Goal: Task Accomplishment & Management: Complete application form

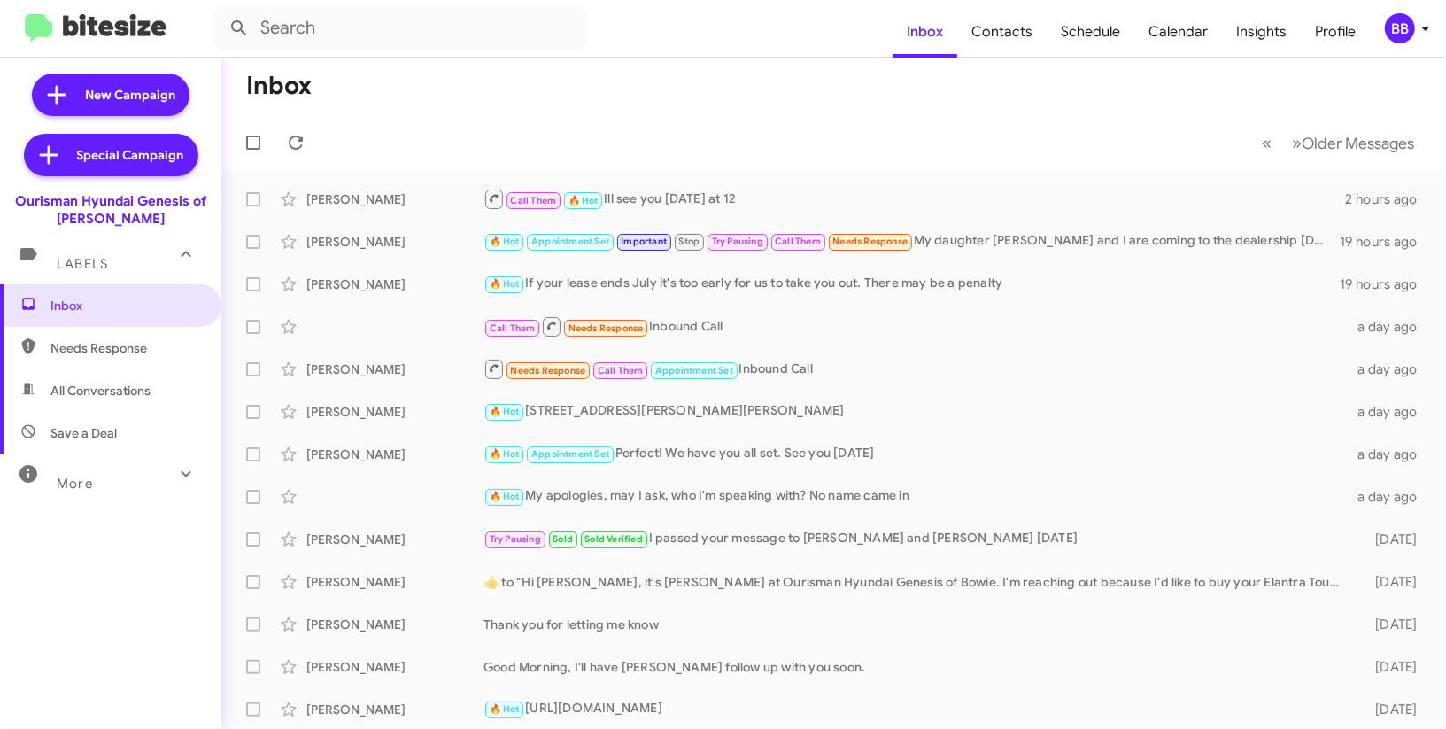
click at [1426, 32] on icon at bounding box center [1425, 28] width 21 height 21
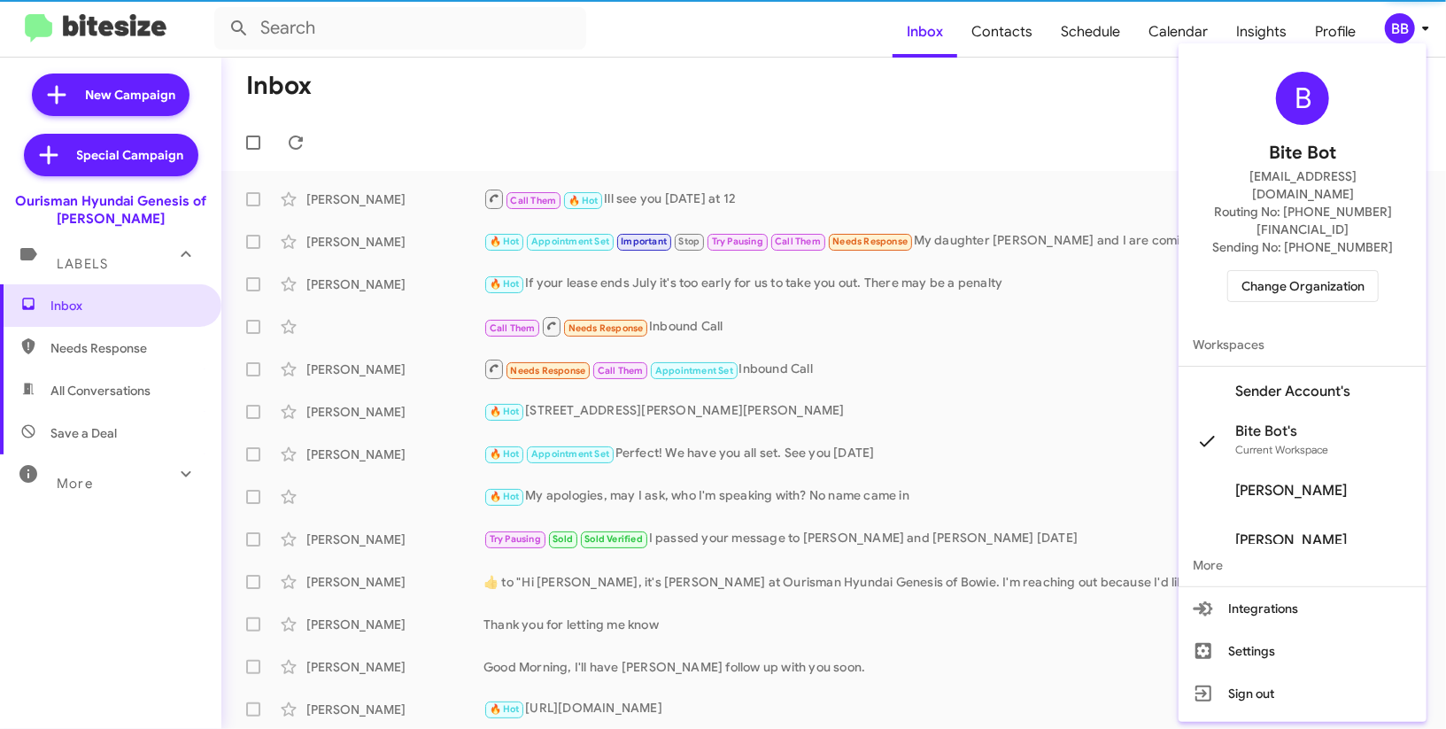
click at [1351, 383] on span "Sender Account's" at bounding box center [1293, 392] width 115 height 18
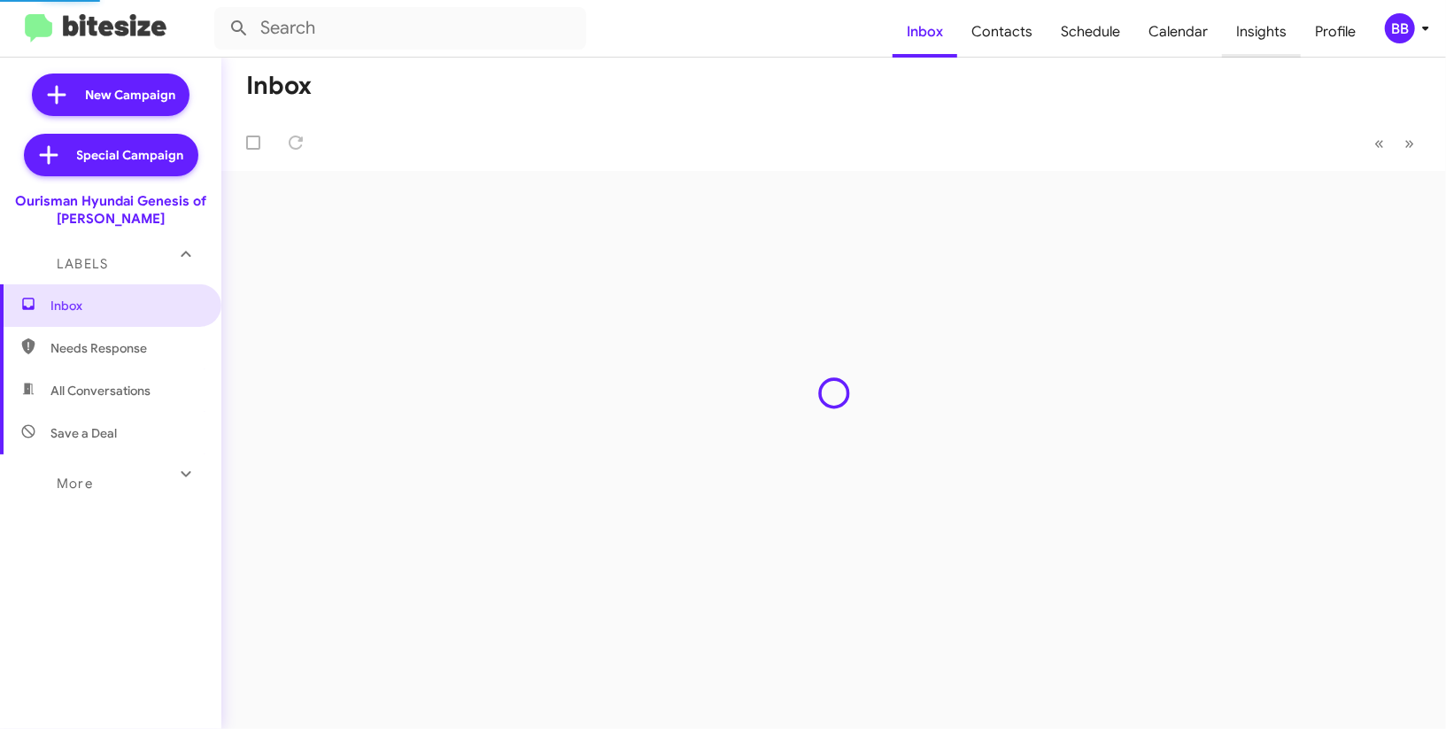
click at [1269, 50] on span "Insights" at bounding box center [1261, 31] width 79 height 51
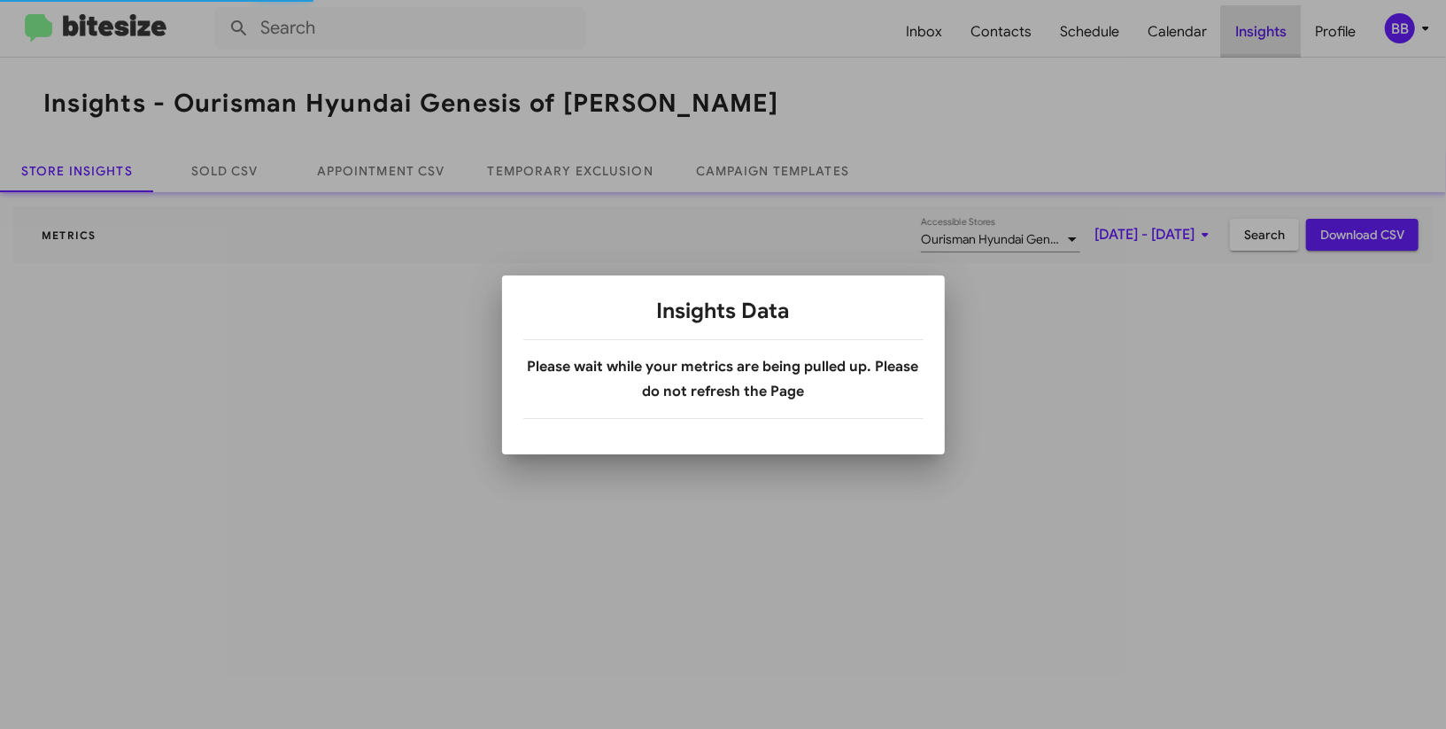
click at [1269, 50] on div at bounding box center [723, 364] width 1446 height 729
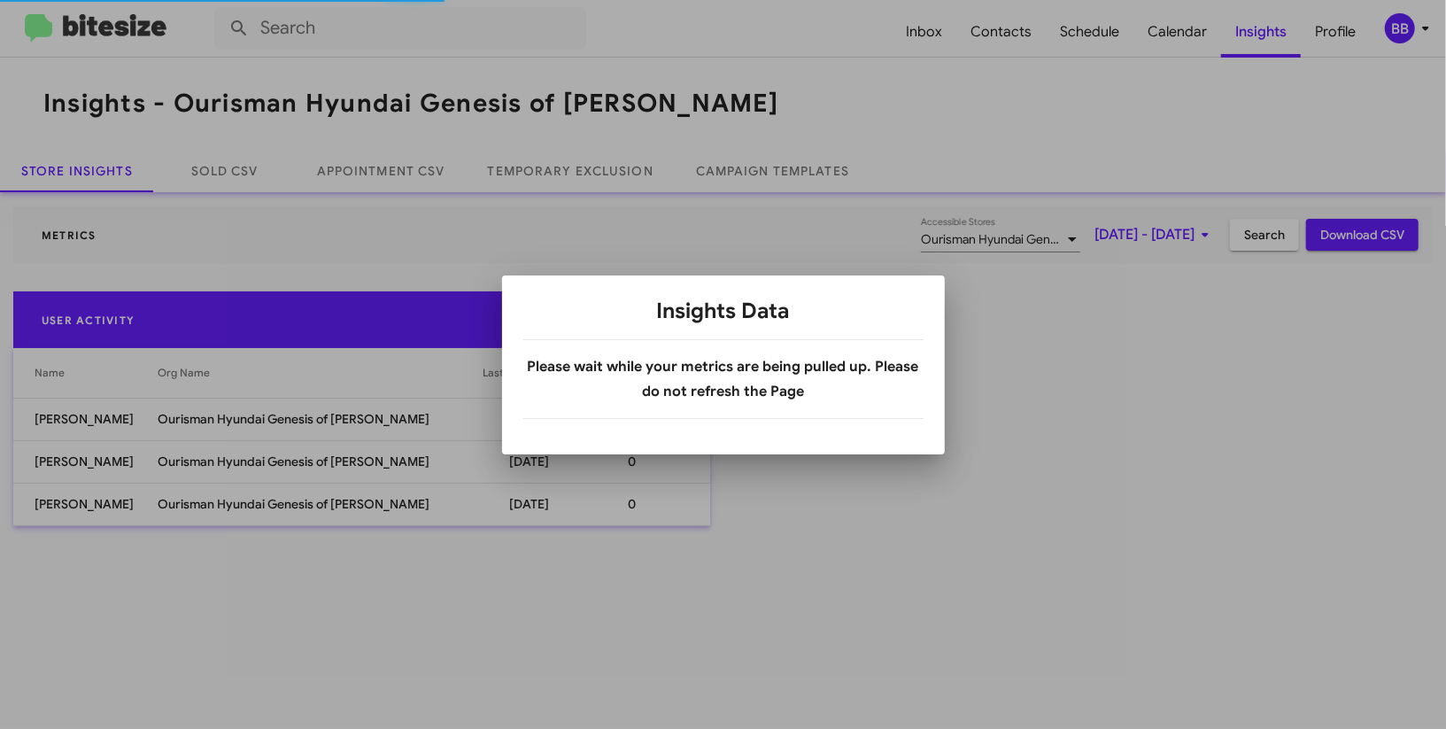
click at [519, 165] on div at bounding box center [723, 364] width 1446 height 729
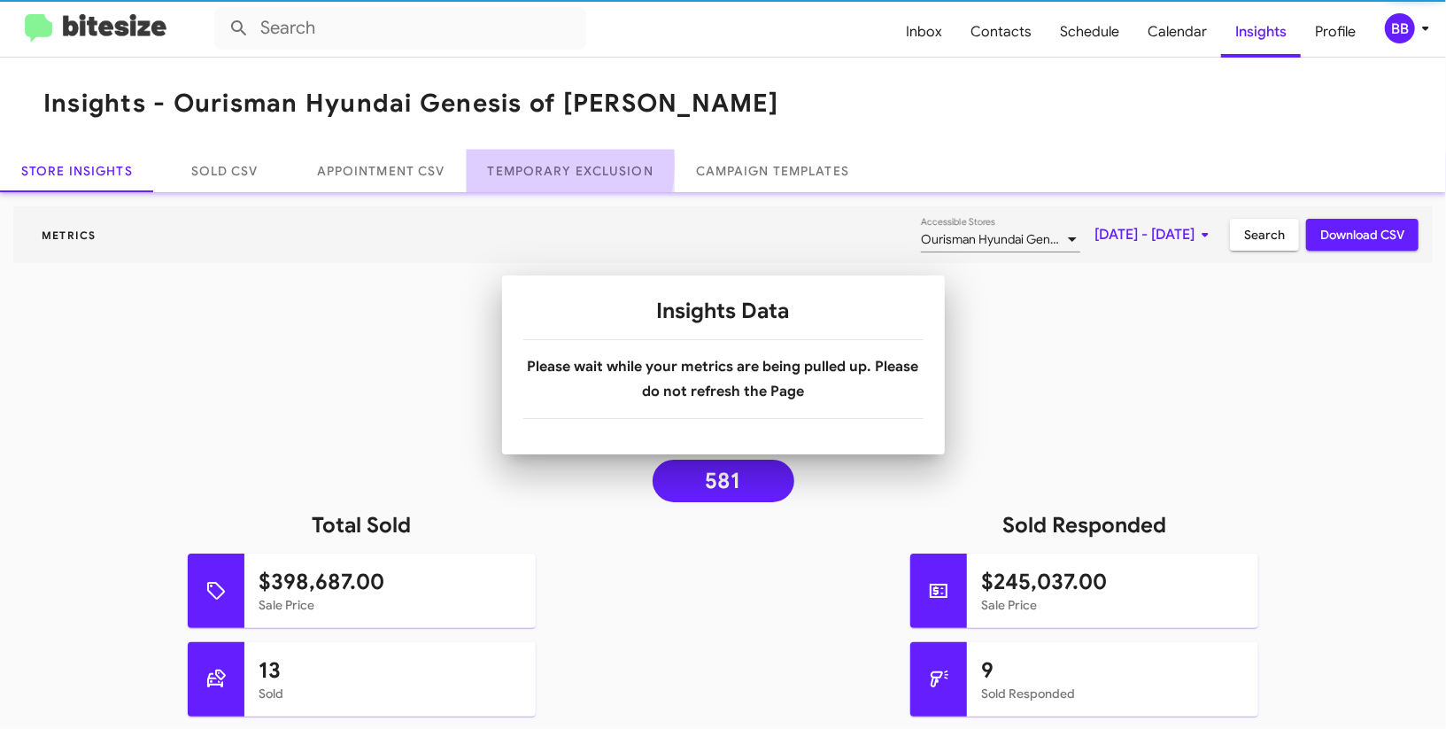
click at [519, 165] on link "Temporary Exclusion" at bounding box center [571, 171] width 208 height 43
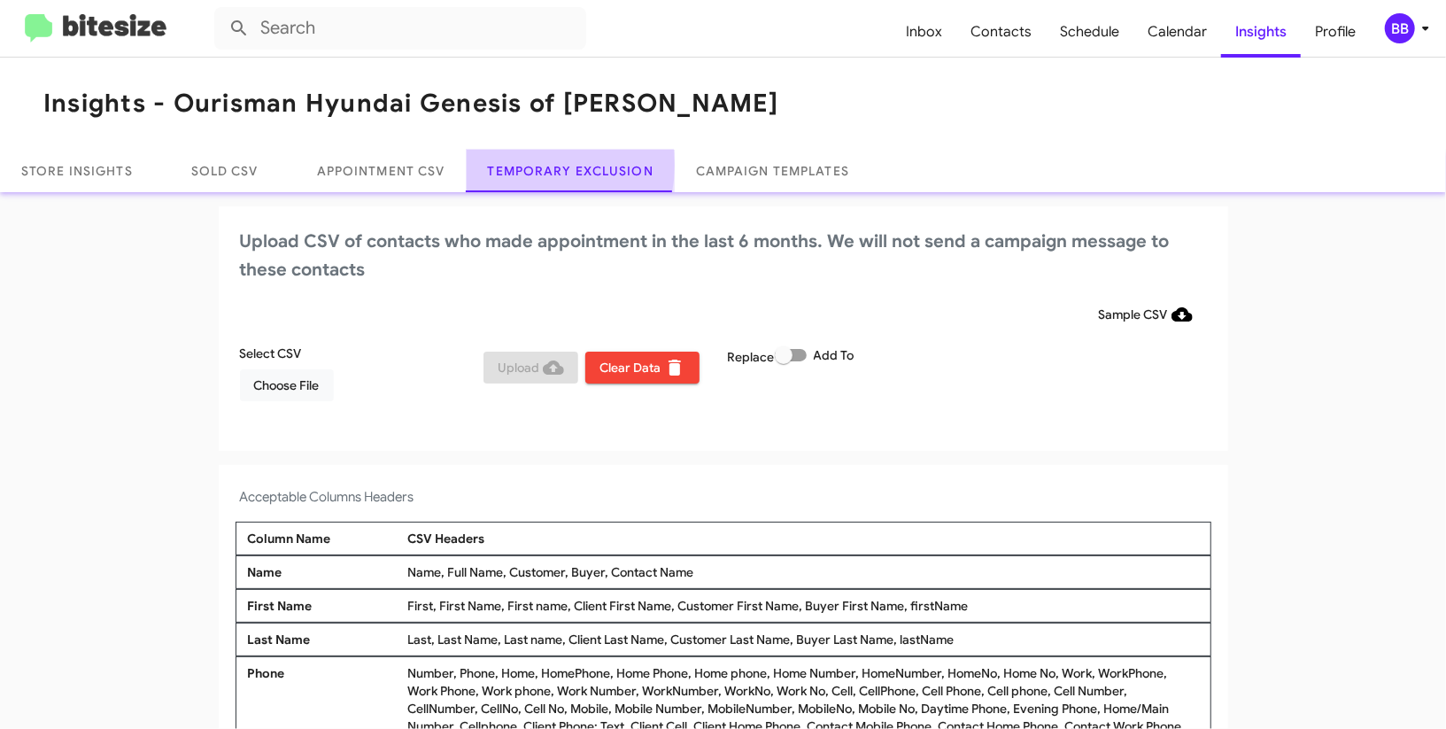
click at [518, 165] on link "Temporary Exclusion" at bounding box center [571, 171] width 208 height 43
click at [299, 367] on div "Select CSV Choose File" at bounding box center [358, 373] width 244 height 57
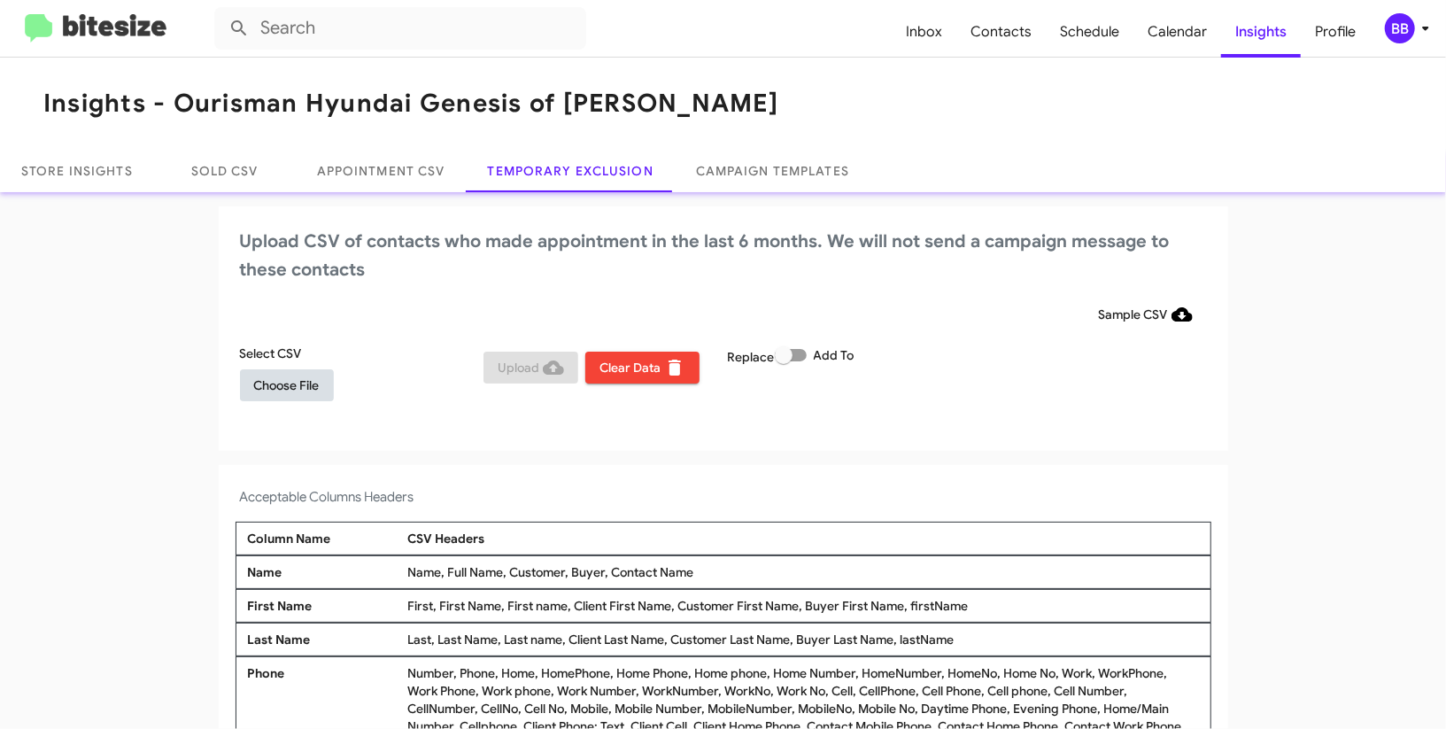
click at [299, 380] on span "Choose File" at bounding box center [287, 385] width 66 height 32
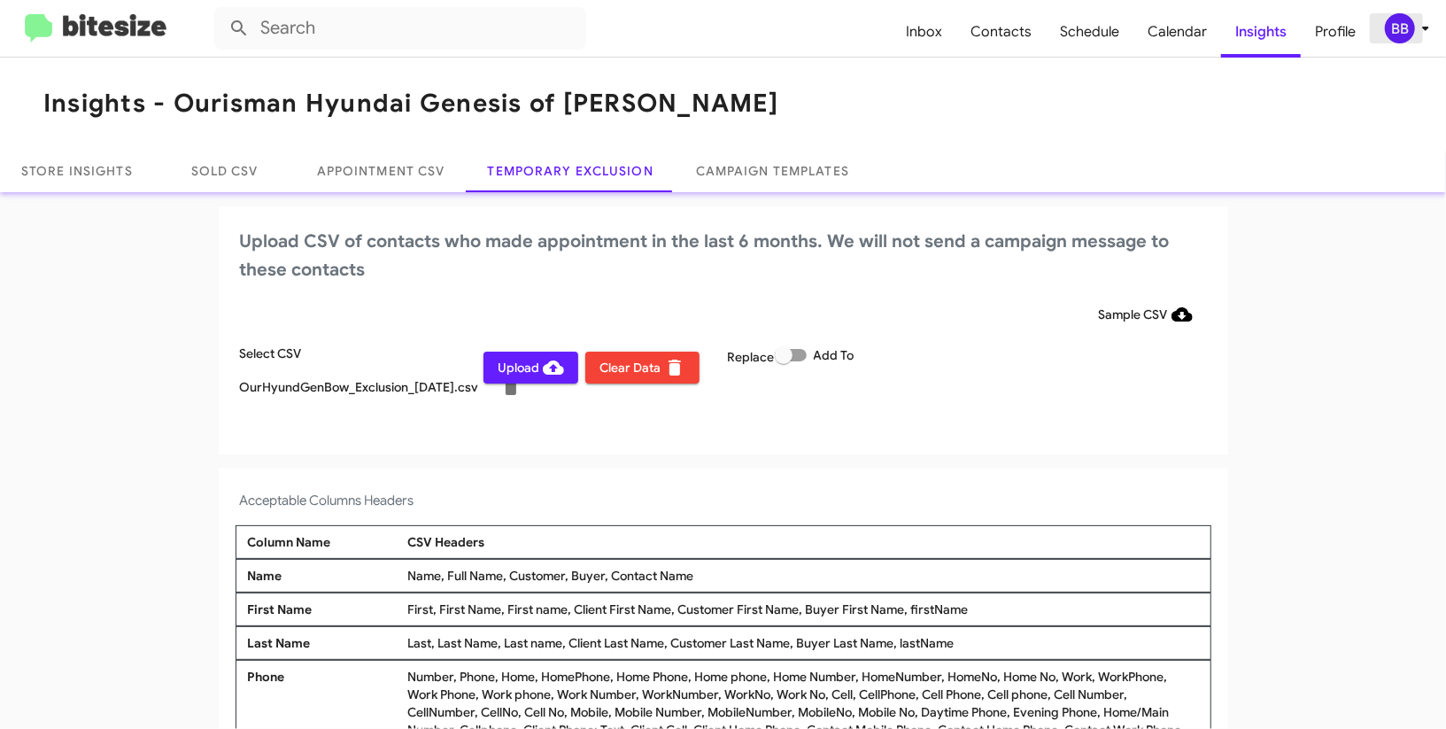
click at [1412, 27] on div "BB" at bounding box center [1400, 28] width 30 height 30
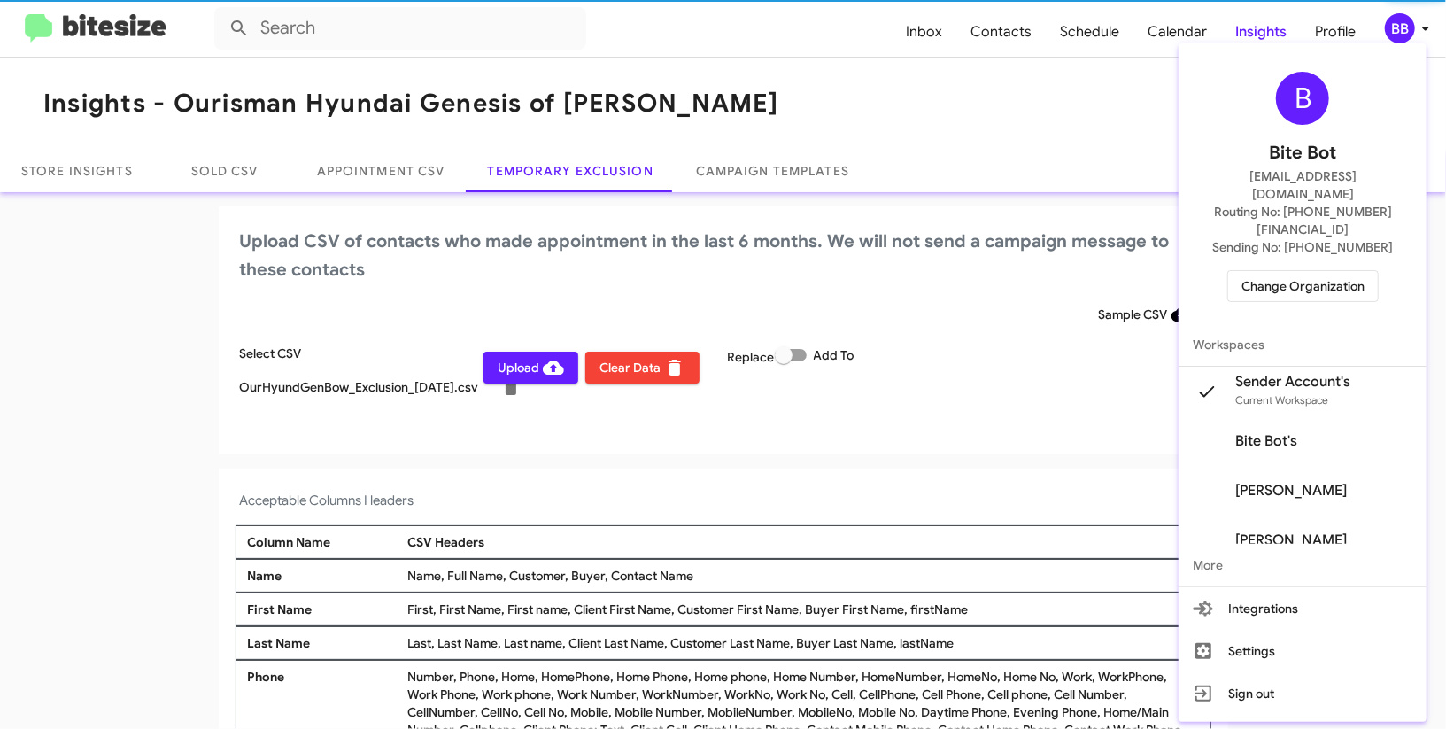
click at [1412, 27] on div at bounding box center [723, 364] width 1446 height 729
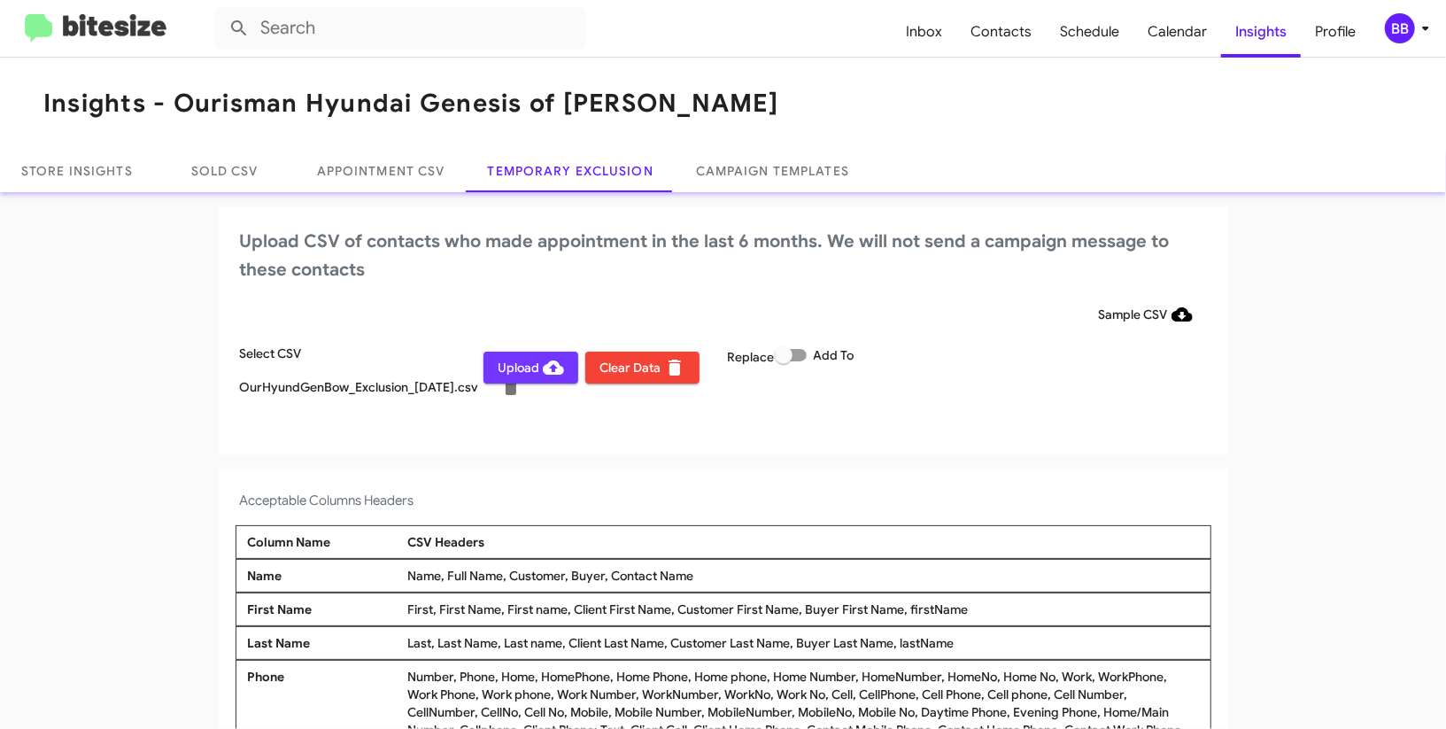
click at [557, 367] on icon at bounding box center [553, 368] width 21 height 14
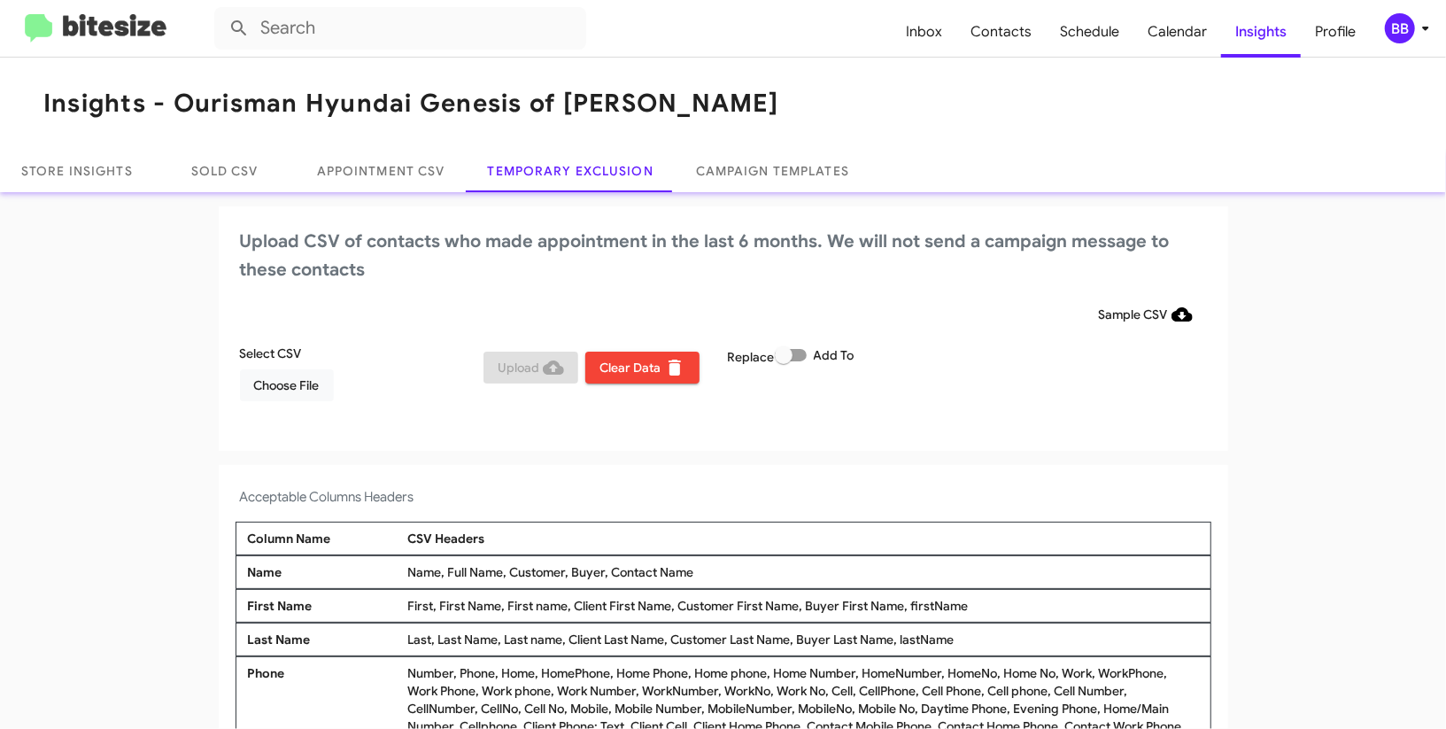
click at [781, 359] on span at bounding box center [784, 355] width 18 height 18
click at [783, 361] on input "Add To" at bounding box center [783, 361] width 1 height 1
checkbox input "true"
click at [266, 385] on span "Choose File" at bounding box center [287, 385] width 66 height 32
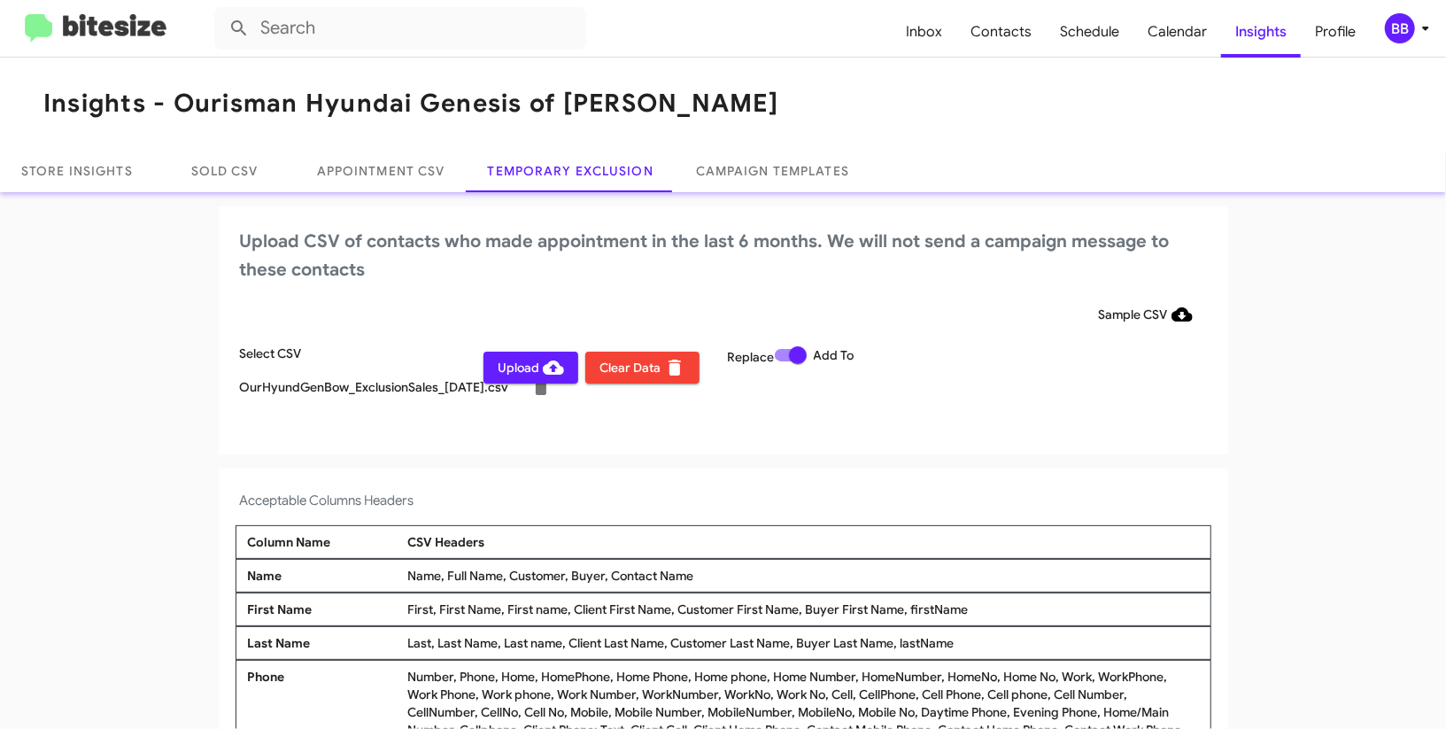
click at [1404, 50] on mat-toolbar "Inbox Contacts Schedule Calendar Insights Profile BB" at bounding box center [723, 28] width 1446 height 57
click at [1406, 32] on div "BB" at bounding box center [1400, 28] width 30 height 30
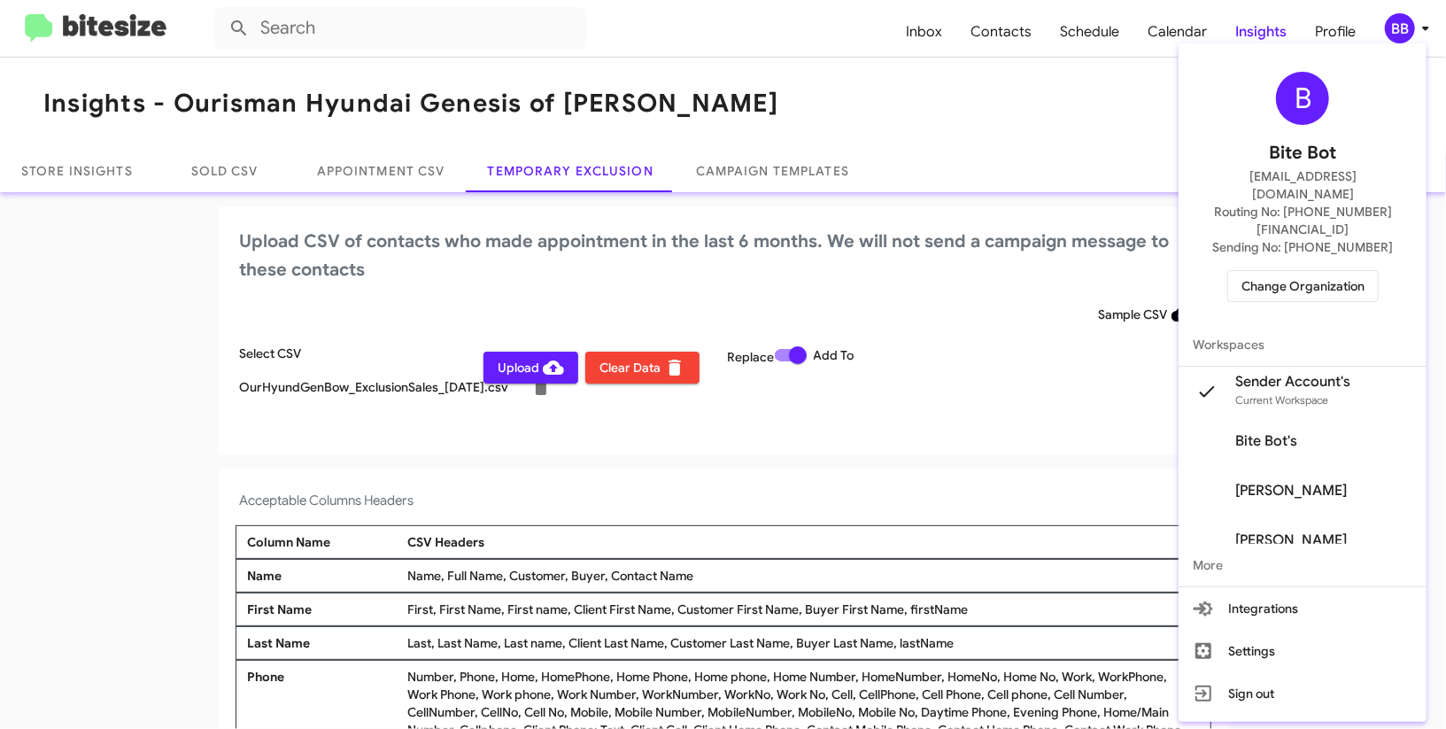
click at [1406, 32] on div at bounding box center [723, 364] width 1446 height 729
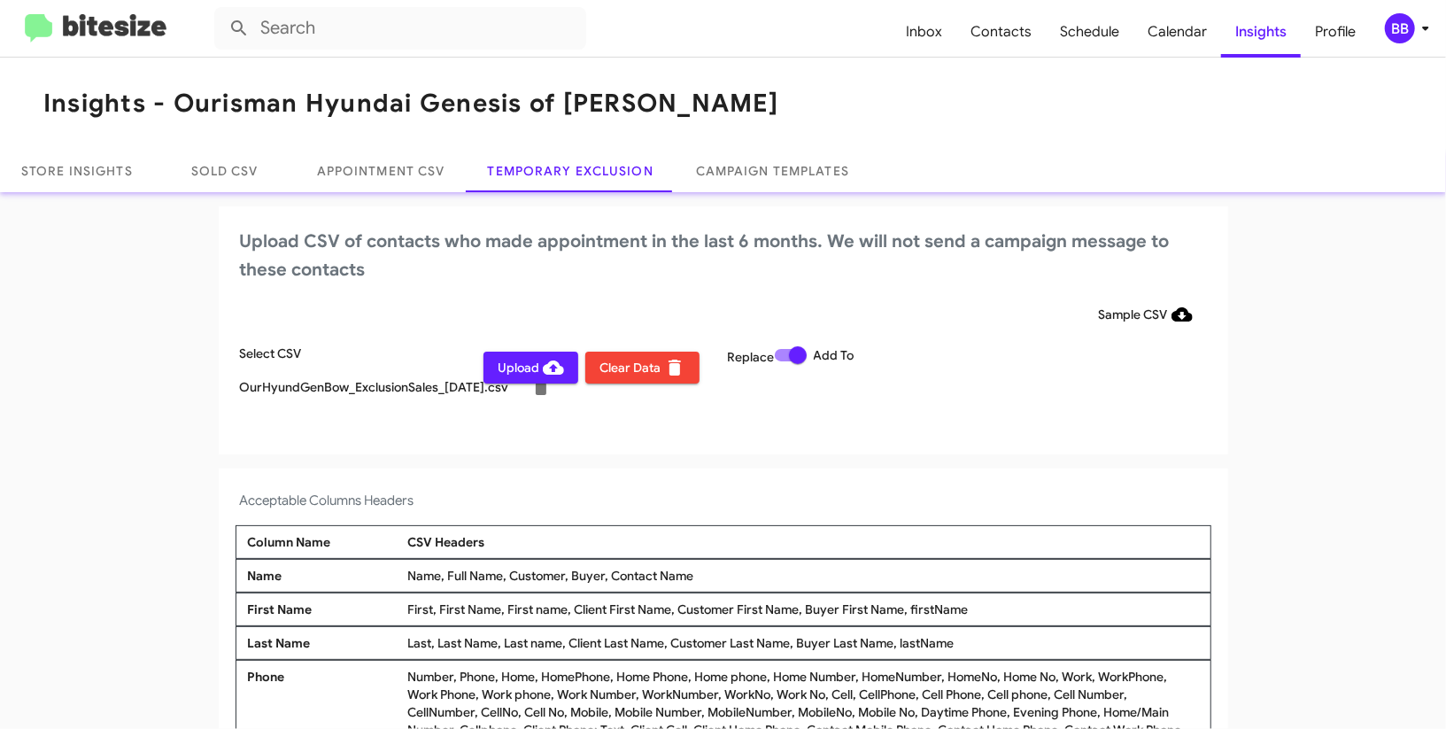
click at [517, 370] on span "Upload" at bounding box center [531, 368] width 66 height 32
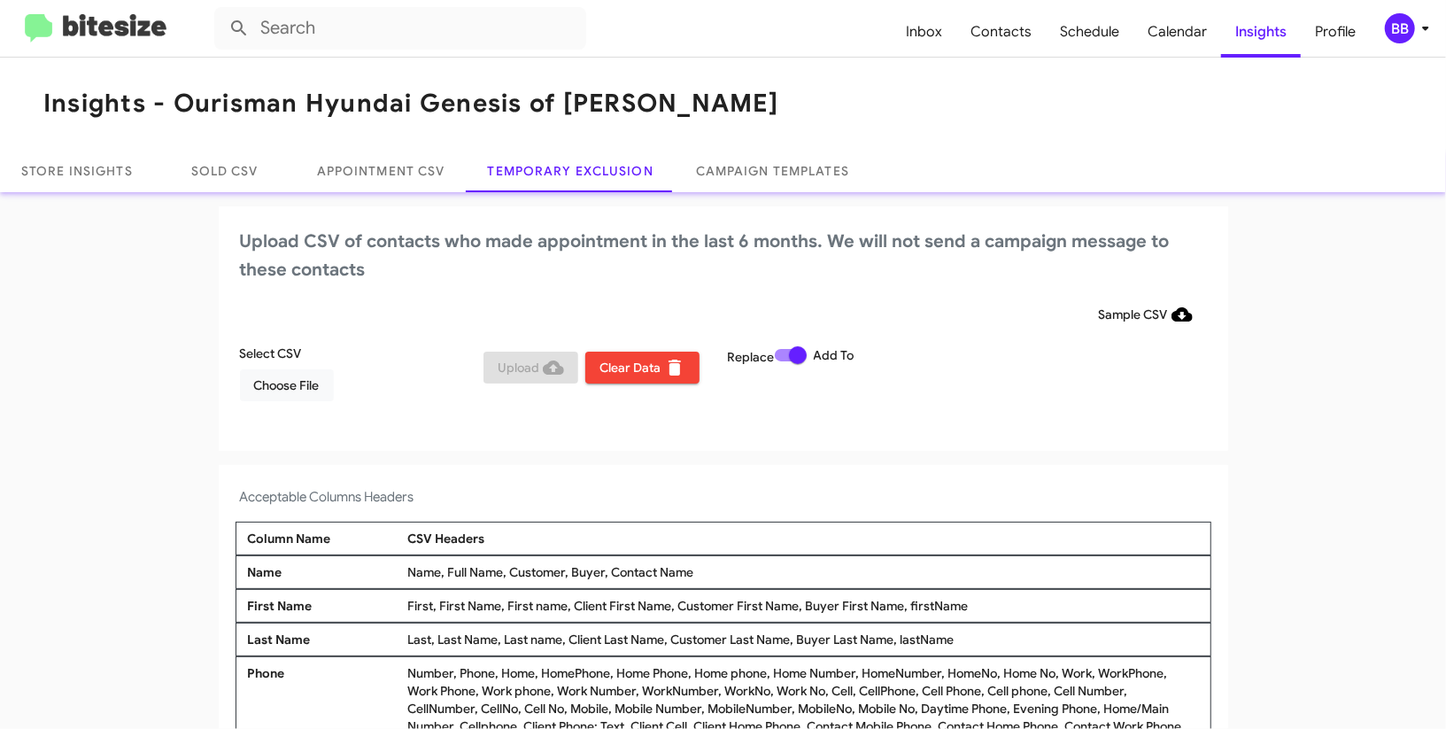
click at [1404, 32] on div "BB" at bounding box center [1400, 28] width 30 height 30
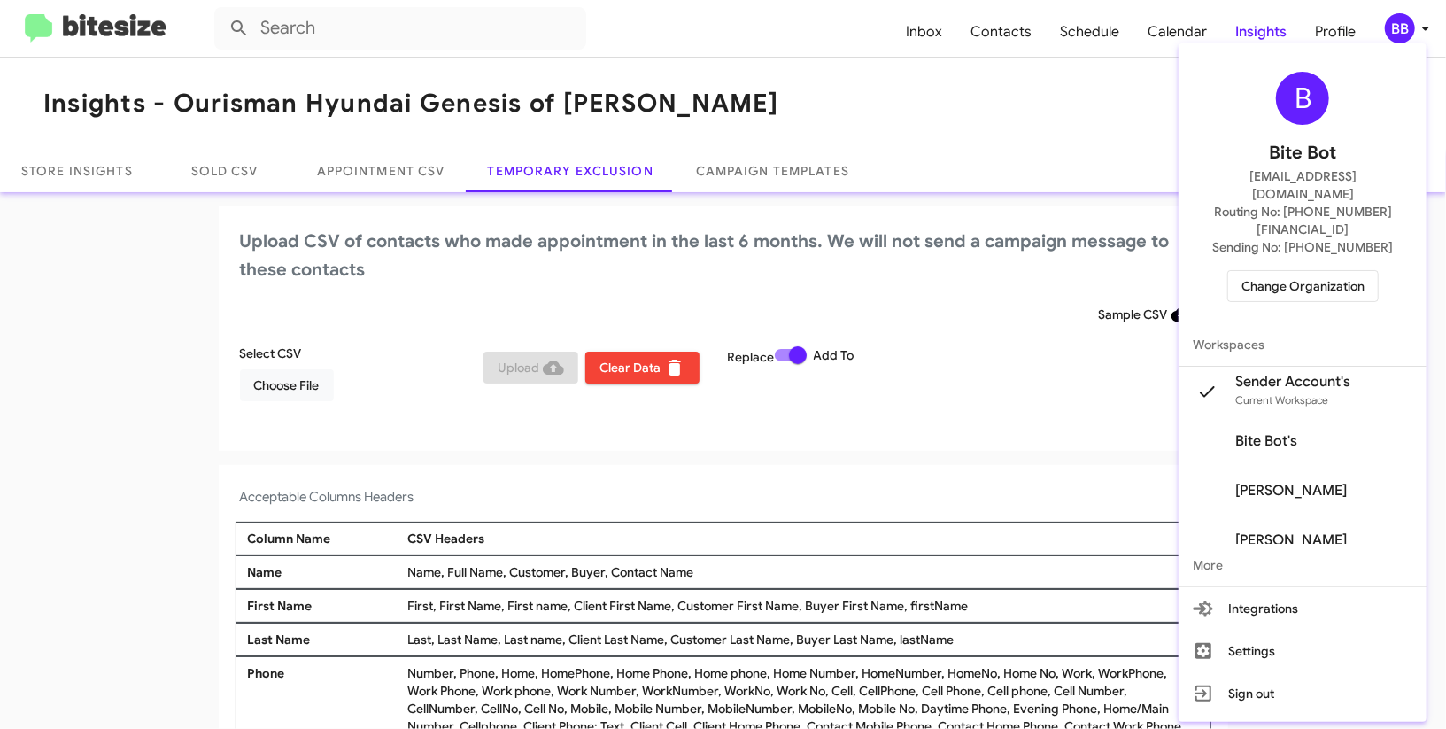
click at [1308, 270] on div "B Bite Bot madoka+2@bitesize.co Routing No: +1 (301) 390-0880 Sending No: +1 (3…" at bounding box center [1303, 186] width 248 height 273
click at [1275, 271] on span "Change Organization" at bounding box center [1303, 286] width 123 height 30
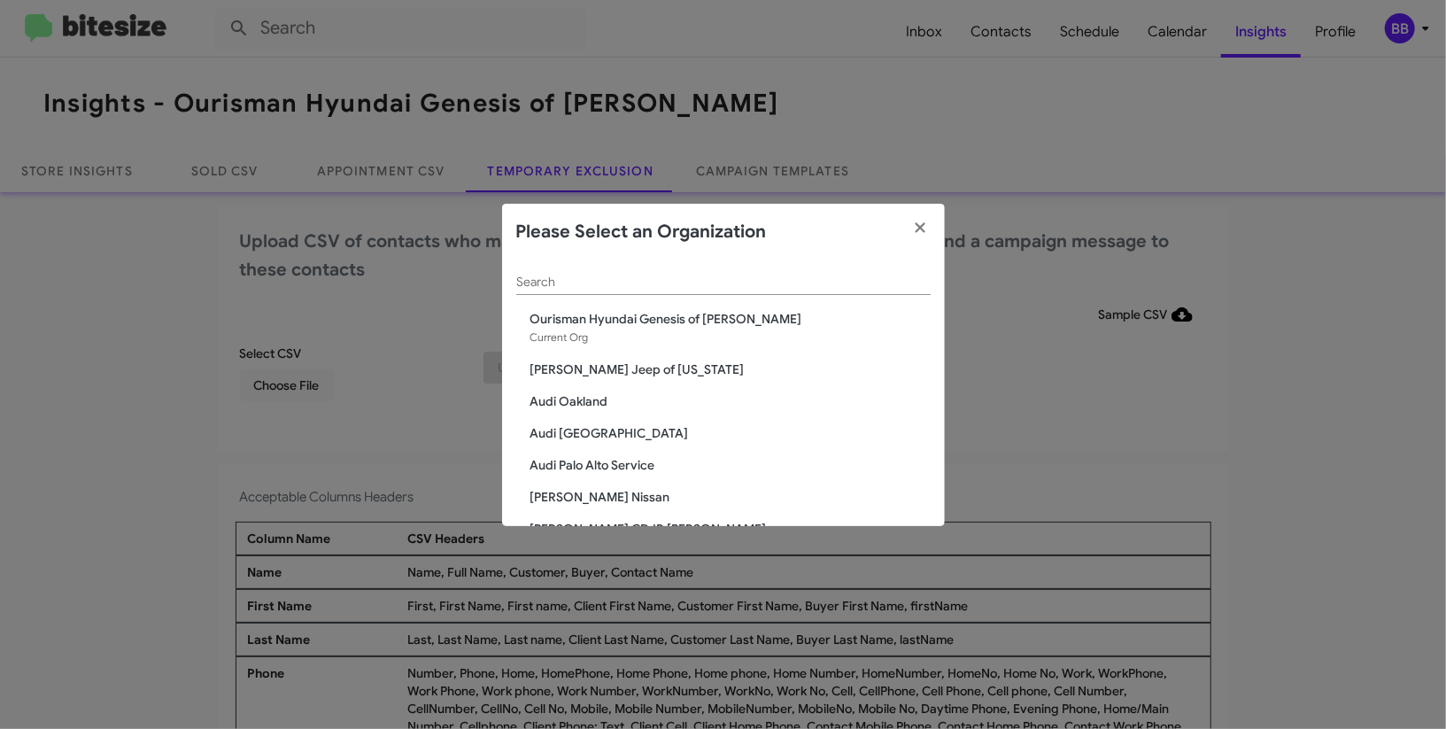
click at [763, 281] on input "Search" at bounding box center [723, 282] width 415 height 14
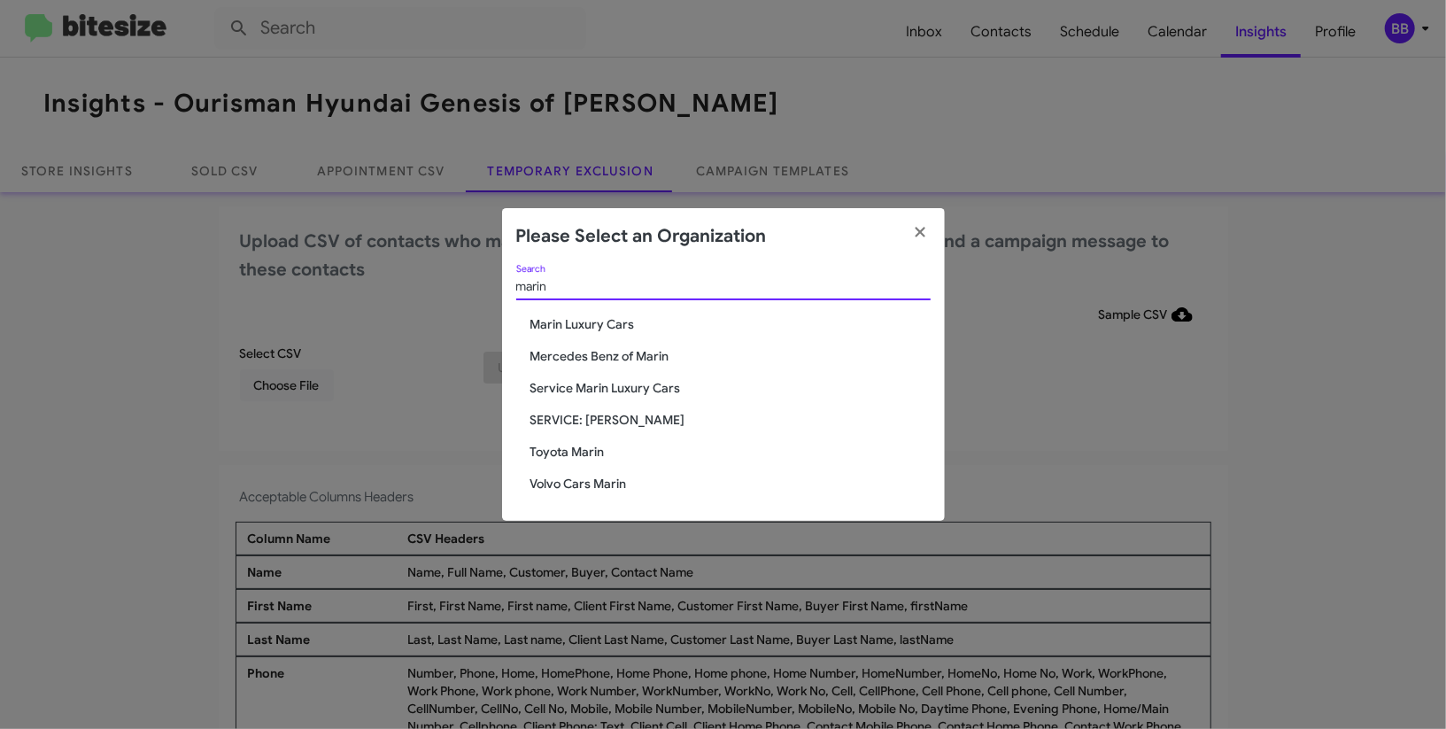
type input "marin"
click at [649, 378] on div "marin Search Marin Luxury Cars Mercedes Benz of Marin Service Marin Luxury Cars…" at bounding box center [723, 393] width 443 height 256
click at [649, 395] on span "Service Marin Luxury Cars" at bounding box center [731, 388] width 400 height 18
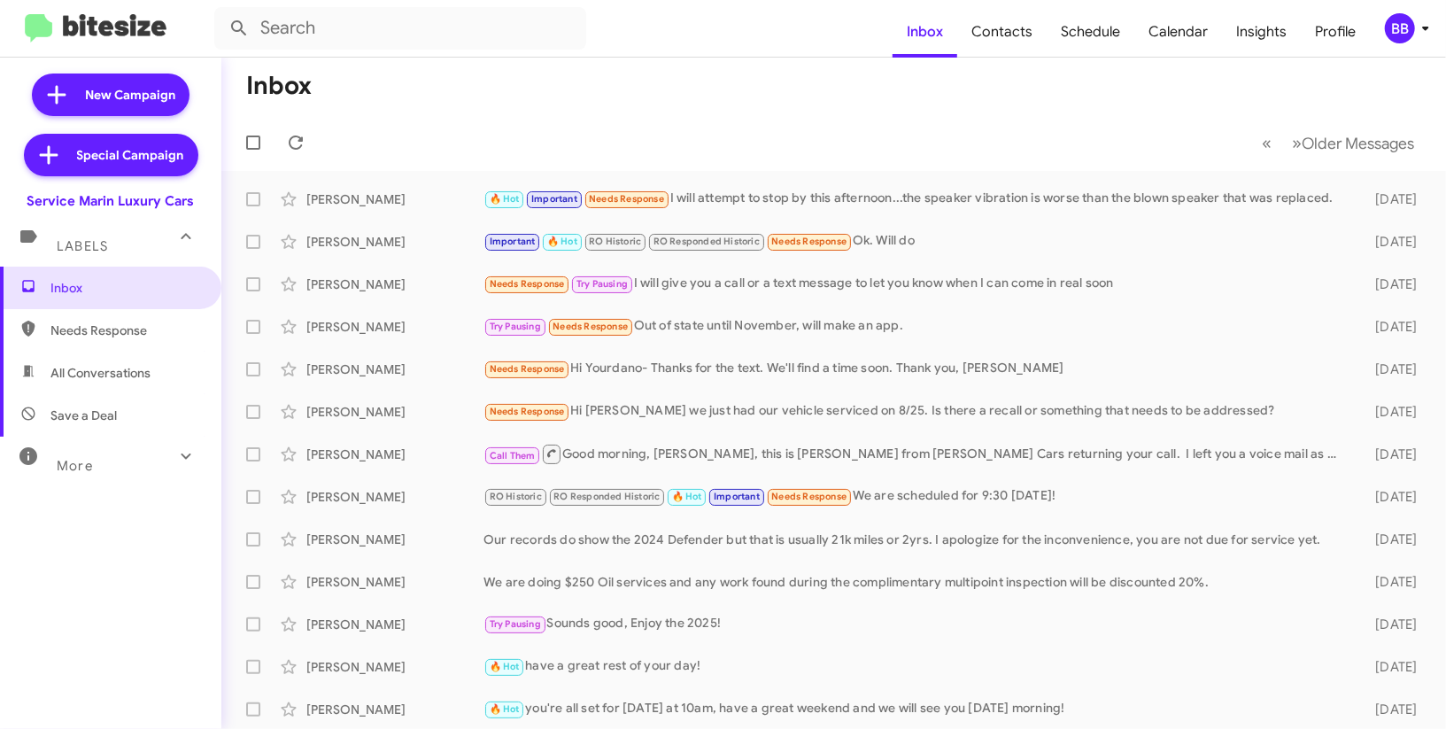
click at [1415, 43] on mat-toolbar "Inbox Contacts Schedule Calendar Insights Profile BB" at bounding box center [723, 28] width 1446 height 57
click at [1415, 28] on icon at bounding box center [1425, 28] width 21 height 21
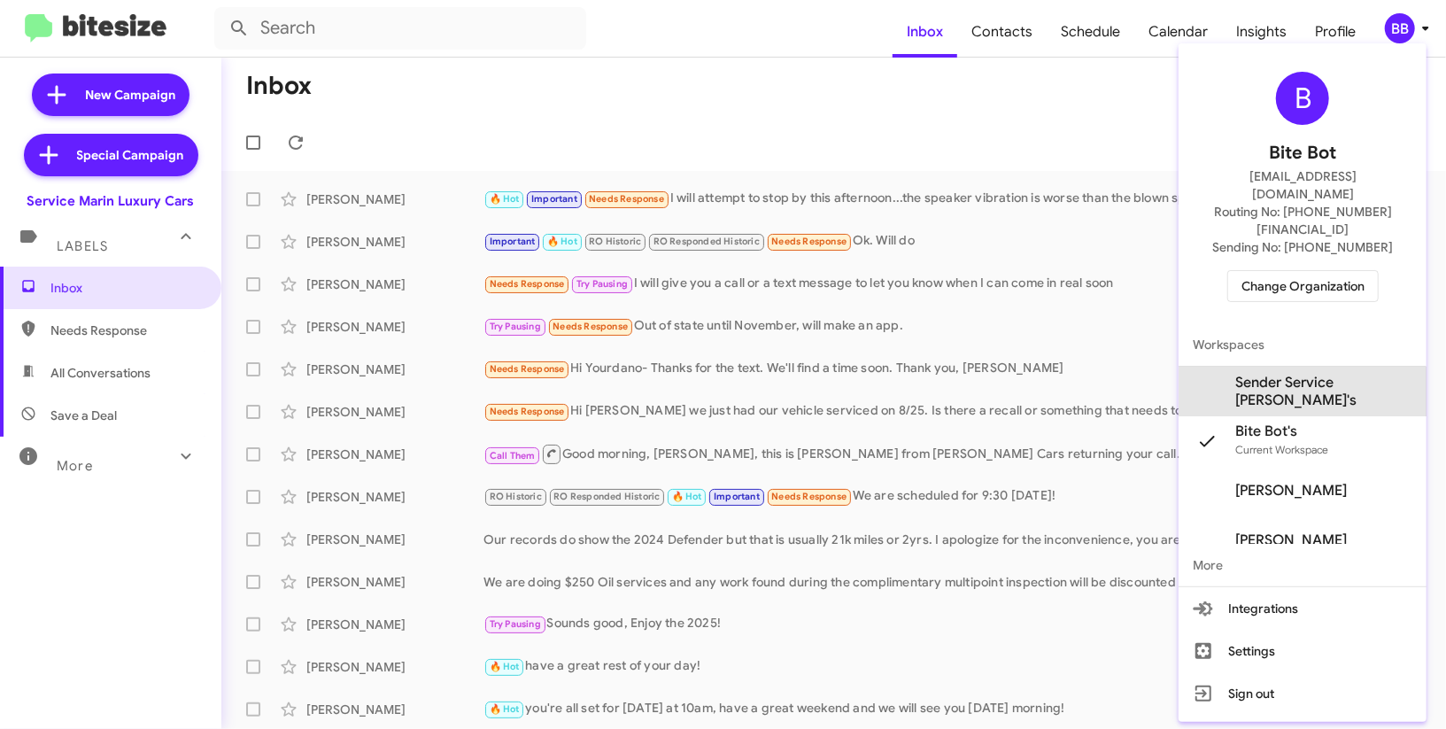
click at [1271, 374] on span "Sender Service [PERSON_NAME]'s" at bounding box center [1324, 391] width 177 height 35
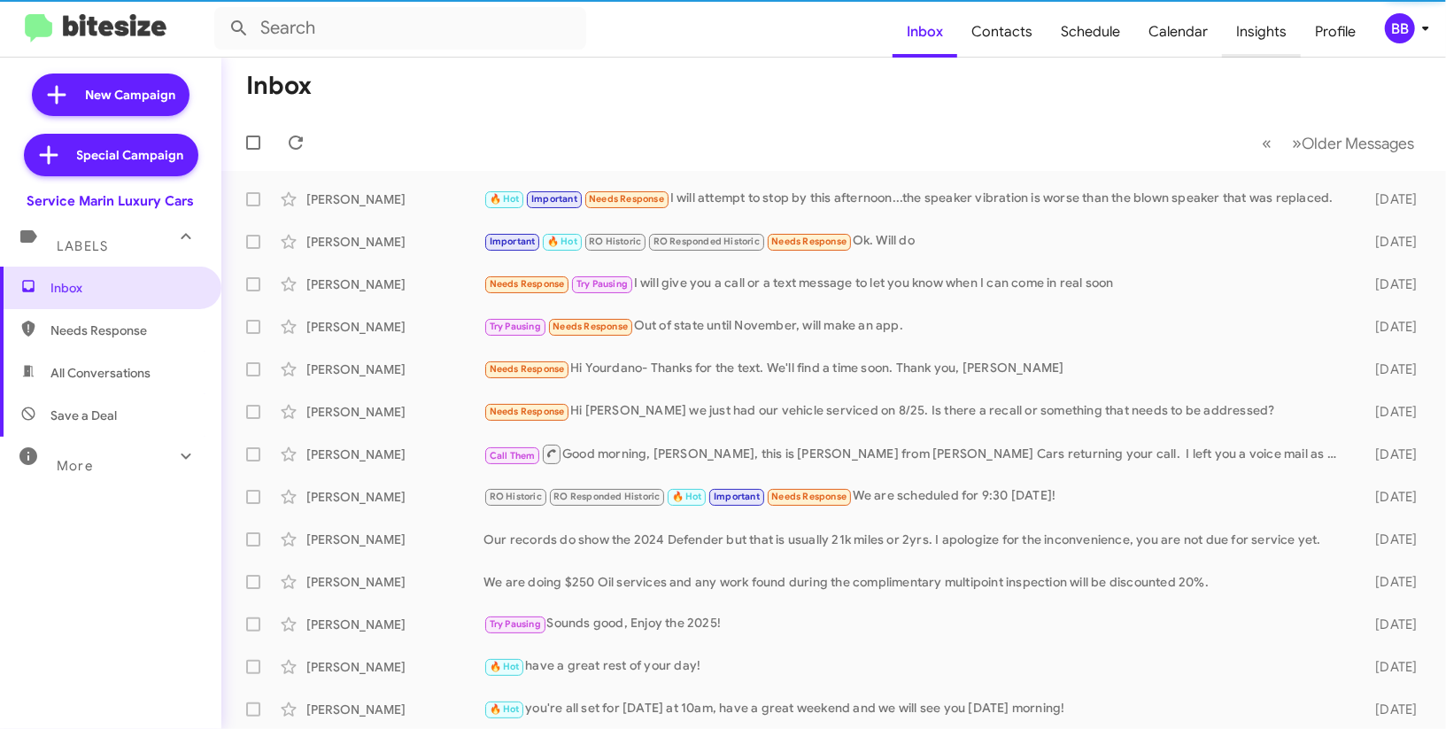
click at [1272, 19] on span "Insights" at bounding box center [1261, 31] width 79 height 51
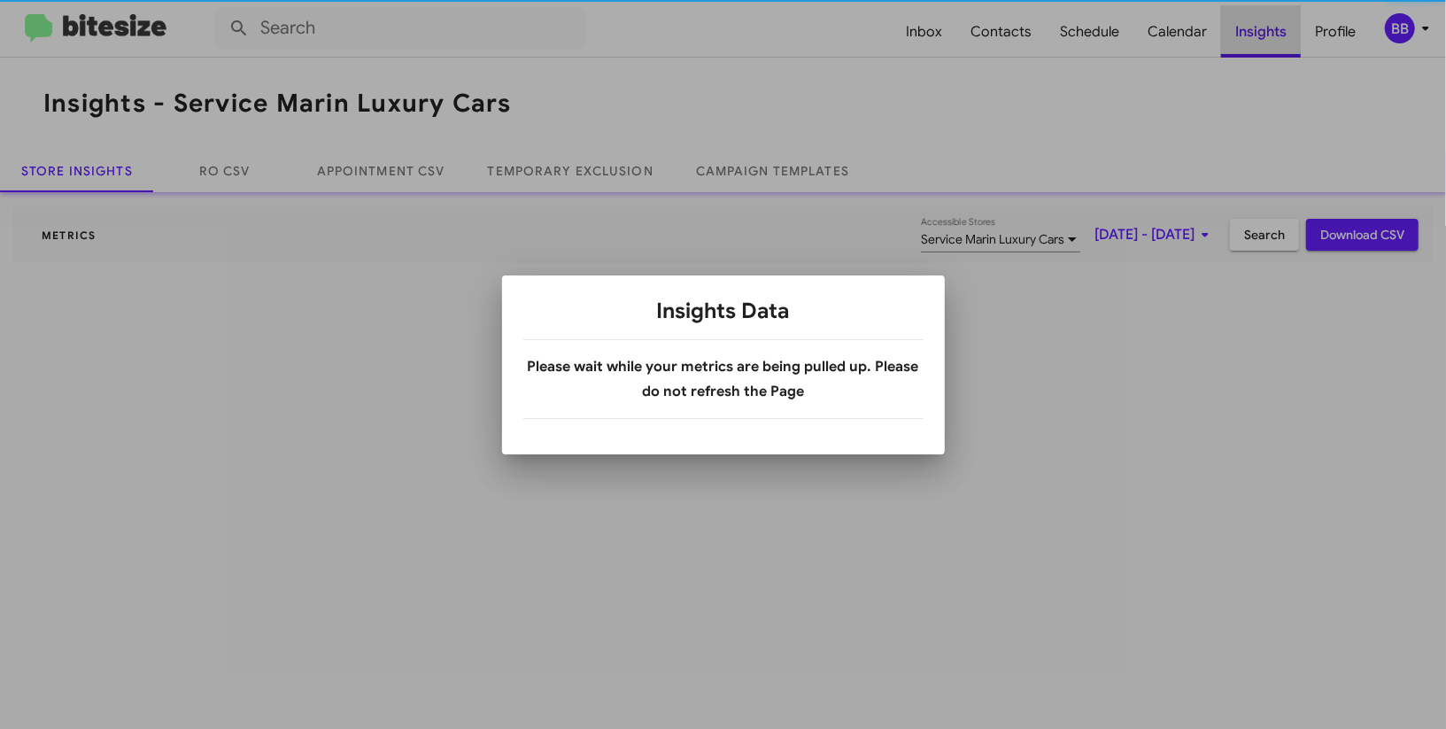
click at [1272, 19] on div at bounding box center [723, 364] width 1446 height 729
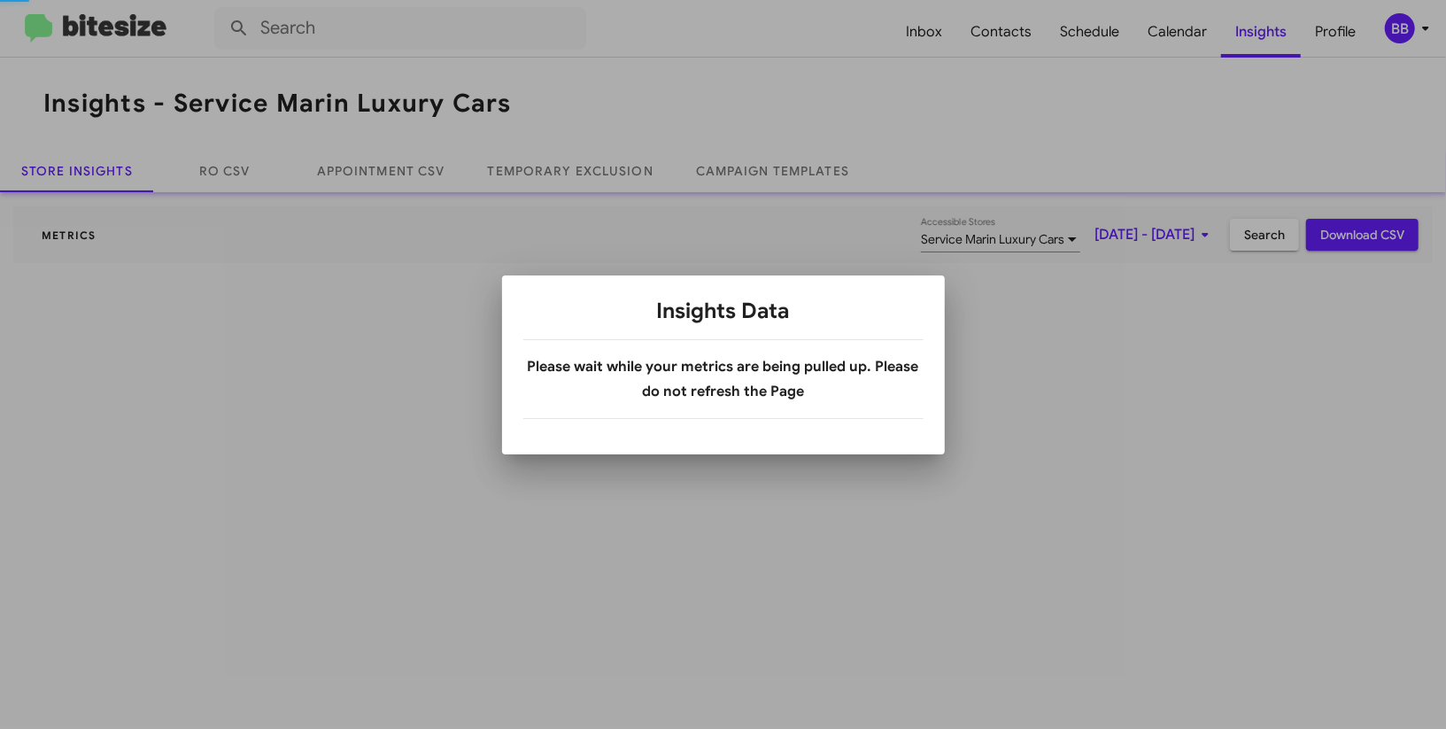
click at [1272, 19] on div at bounding box center [723, 364] width 1446 height 729
click at [1272, 20] on div at bounding box center [723, 364] width 1446 height 729
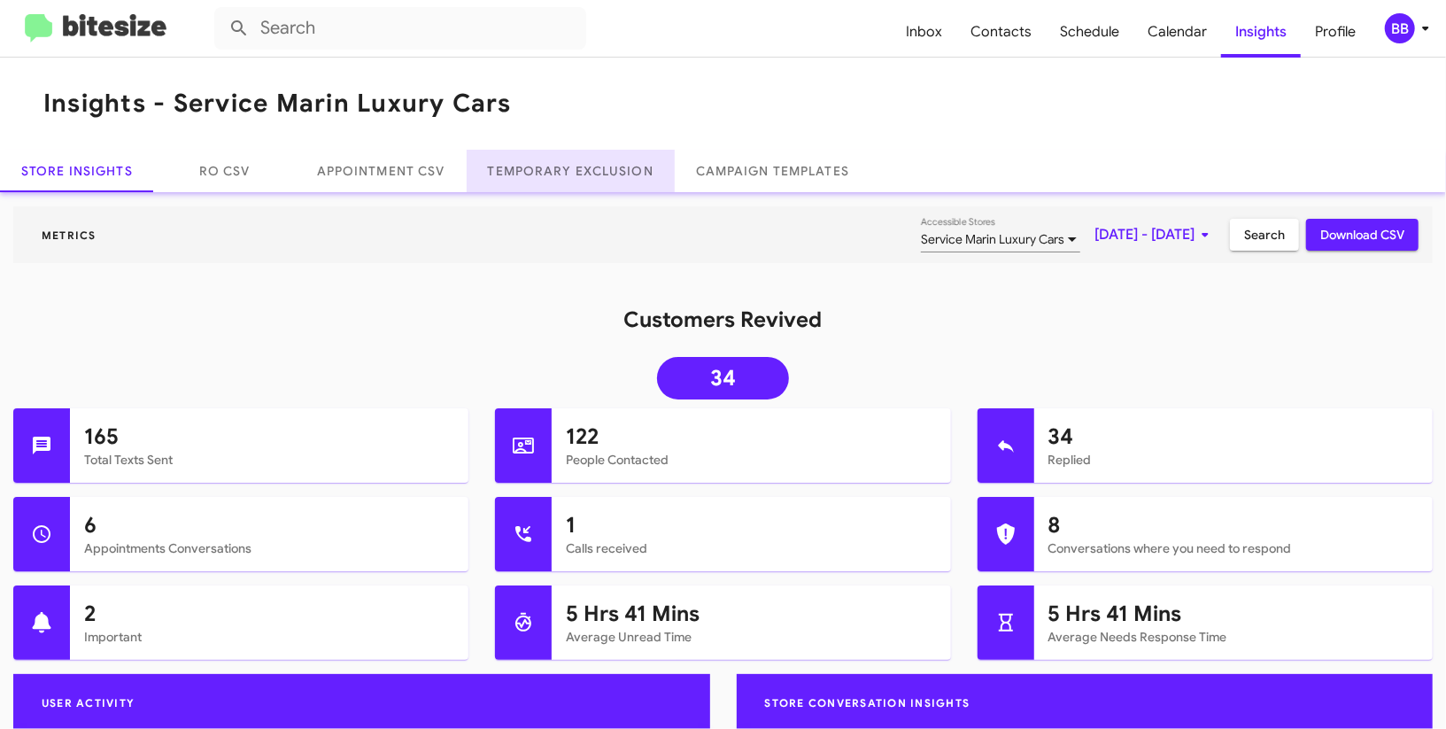
click at [620, 150] on link "Temporary Exclusion" at bounding box center [571, 171] width 208 height 43
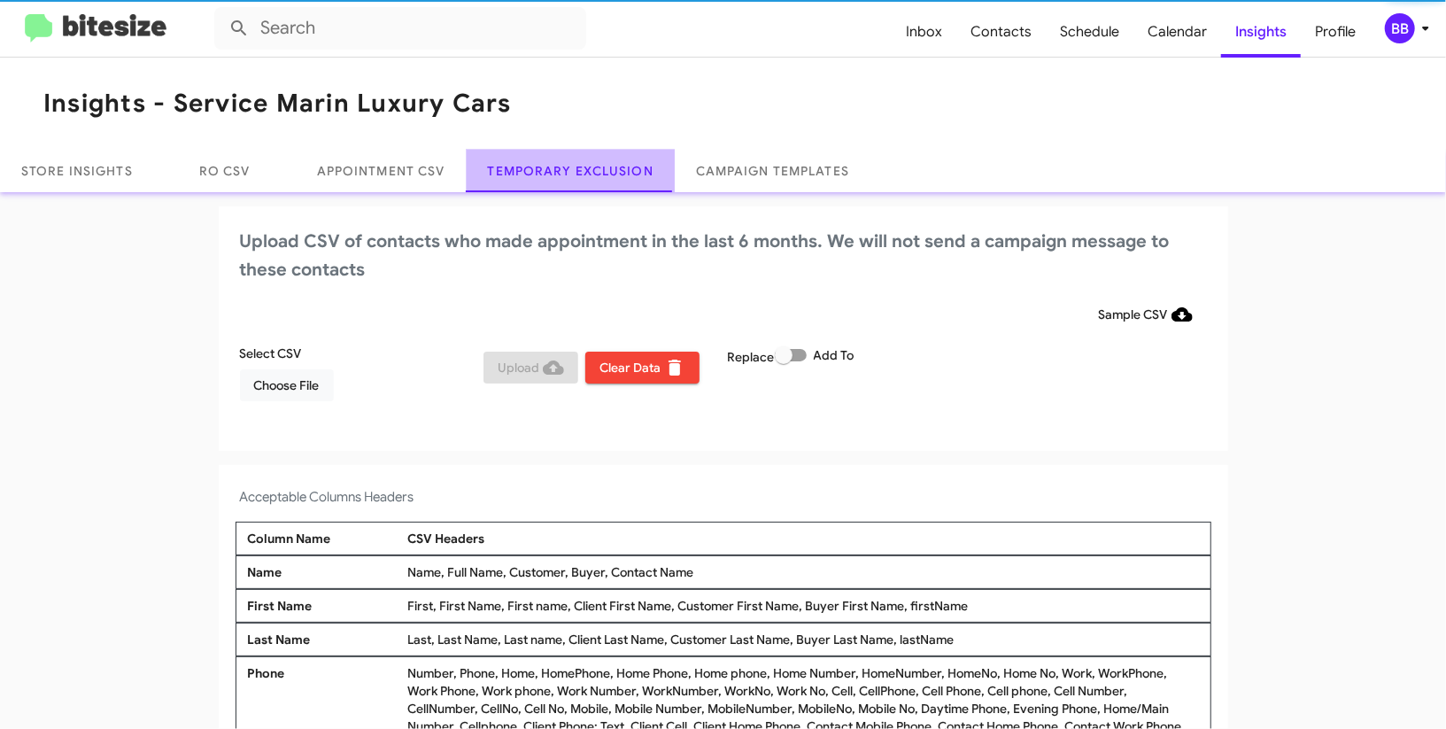
click at [620, 150] on link "Temporary Exclusion" at bounding box center [571, 171] width 208 height 43
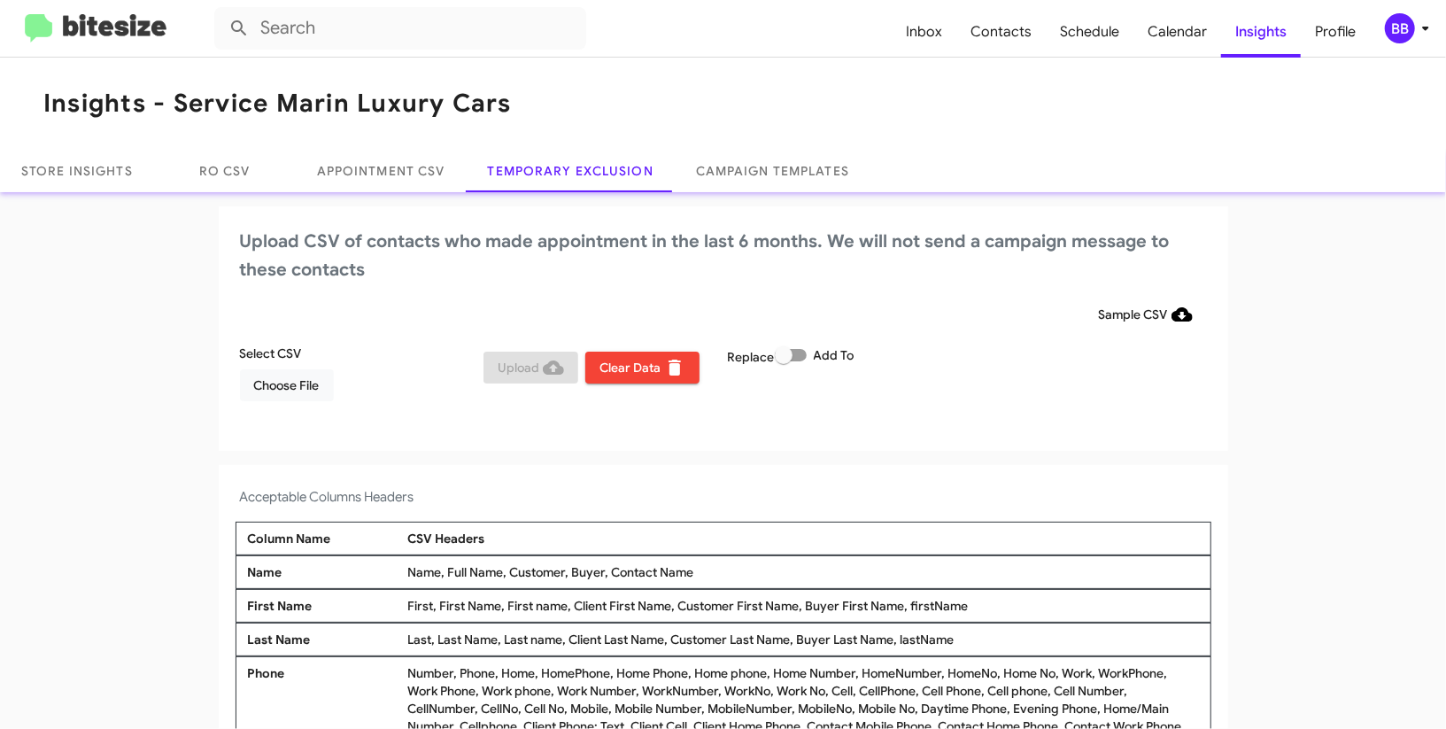
click at [292, 402] on div "Select CSV Choose File Upload Clear Data Replace Add To" at bounding box center [724, 380] width 976 height 71
click at [1407, 31] on div "BB" at bounding box center [1400, 28] width 30 height 30
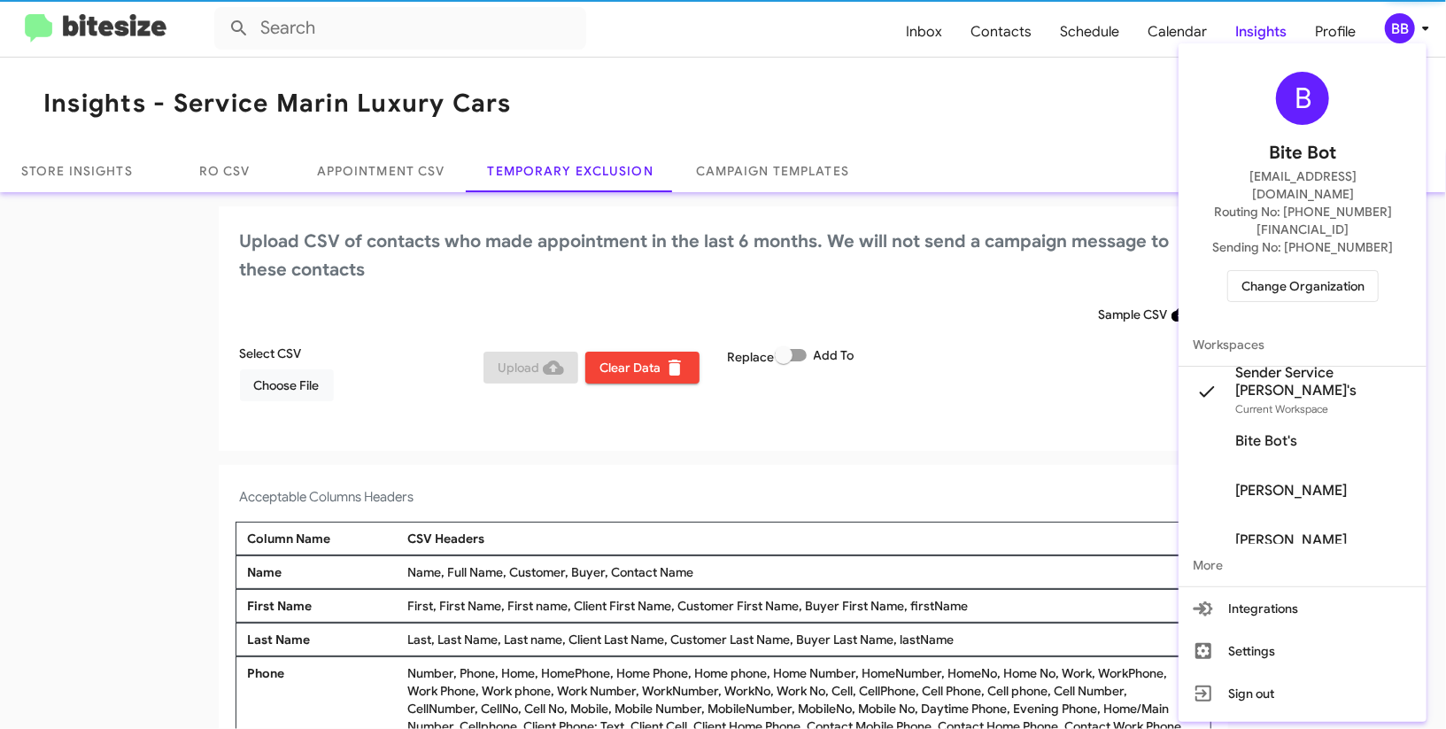
click at [1407, 31] on div at bounding box center [723, 364] width 1446 height 729
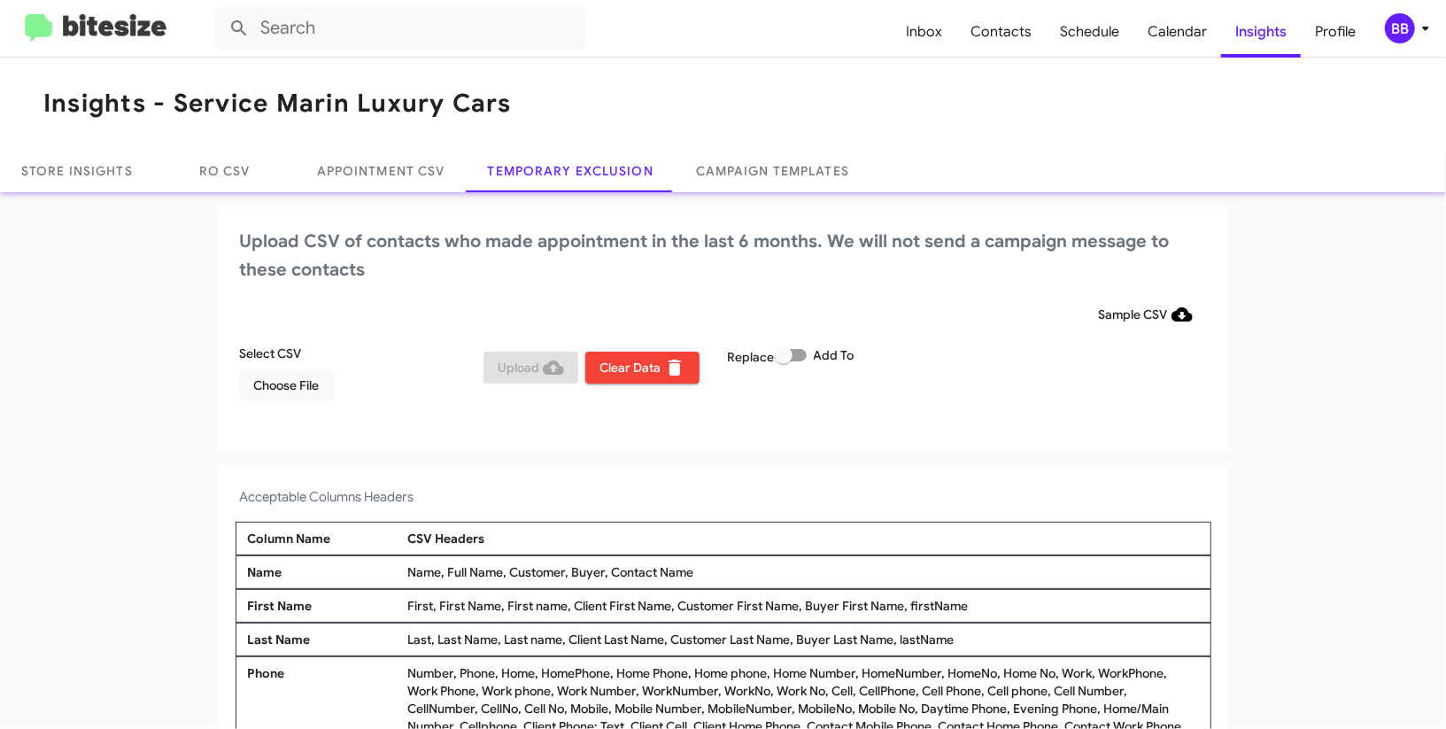
click at [322, 368] on div "Select CSV Choose File" at bounding box center [358, 373] width 244 height 57
click at [321, 370] on button "Choose File" at bounding box center [287, 385] width 94 height 32
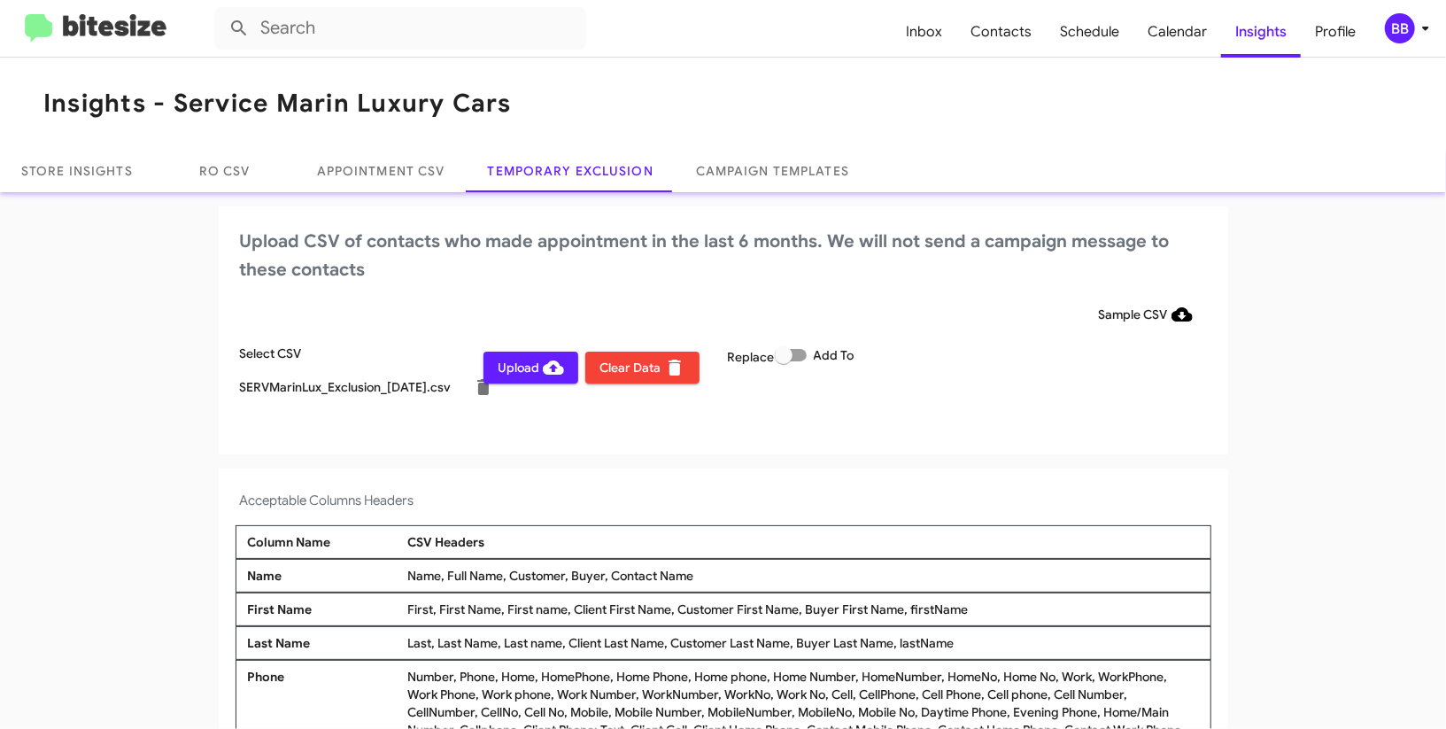
click at [704, 264] on h2 "Upload CSV of contacts who made appointment in the last 6 months. We will not s…" at bounding box center [723, 256] width 967 height 57
click at [1401, 27] on div "BB" at bounding box center [1400, 28] width 30 height 30
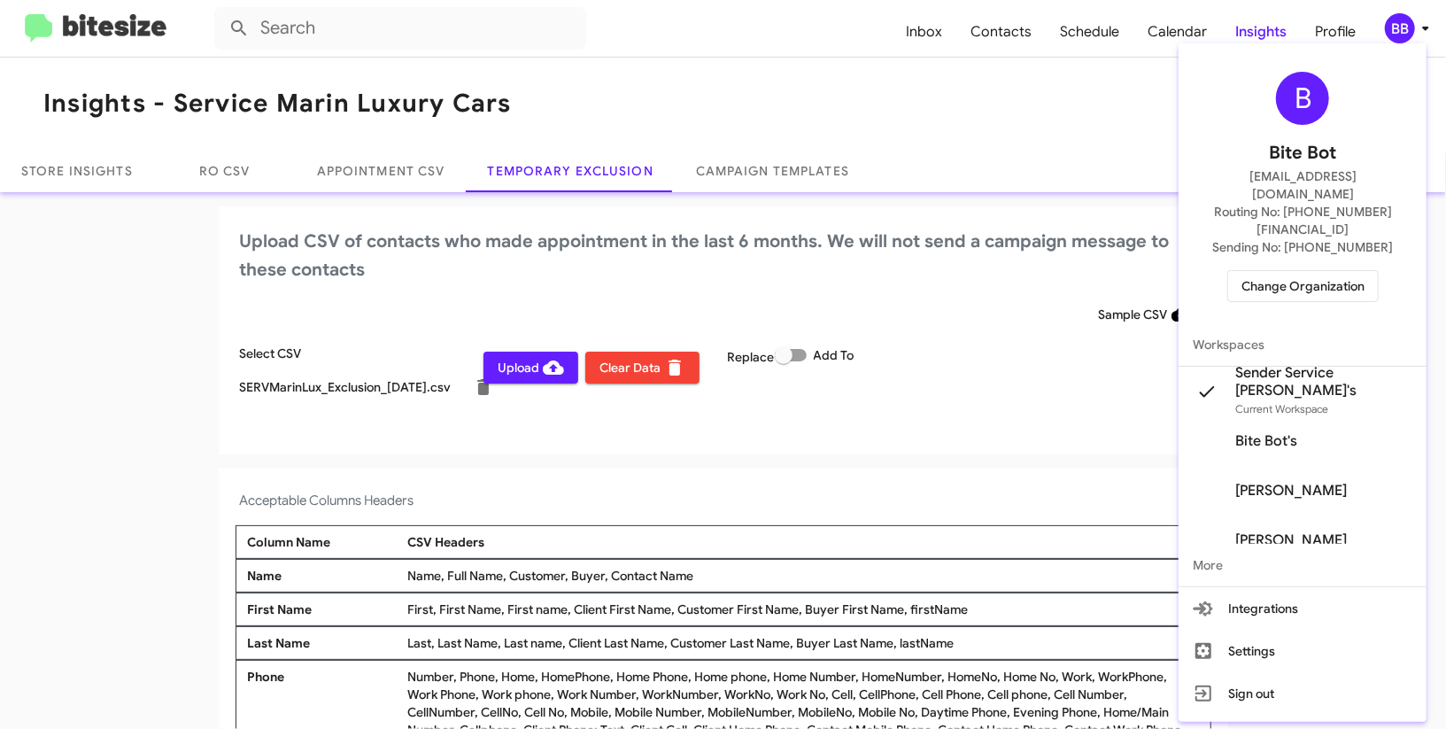
click at [1401, 27] on div at bounding box center [723, 364] width 1446 height 729
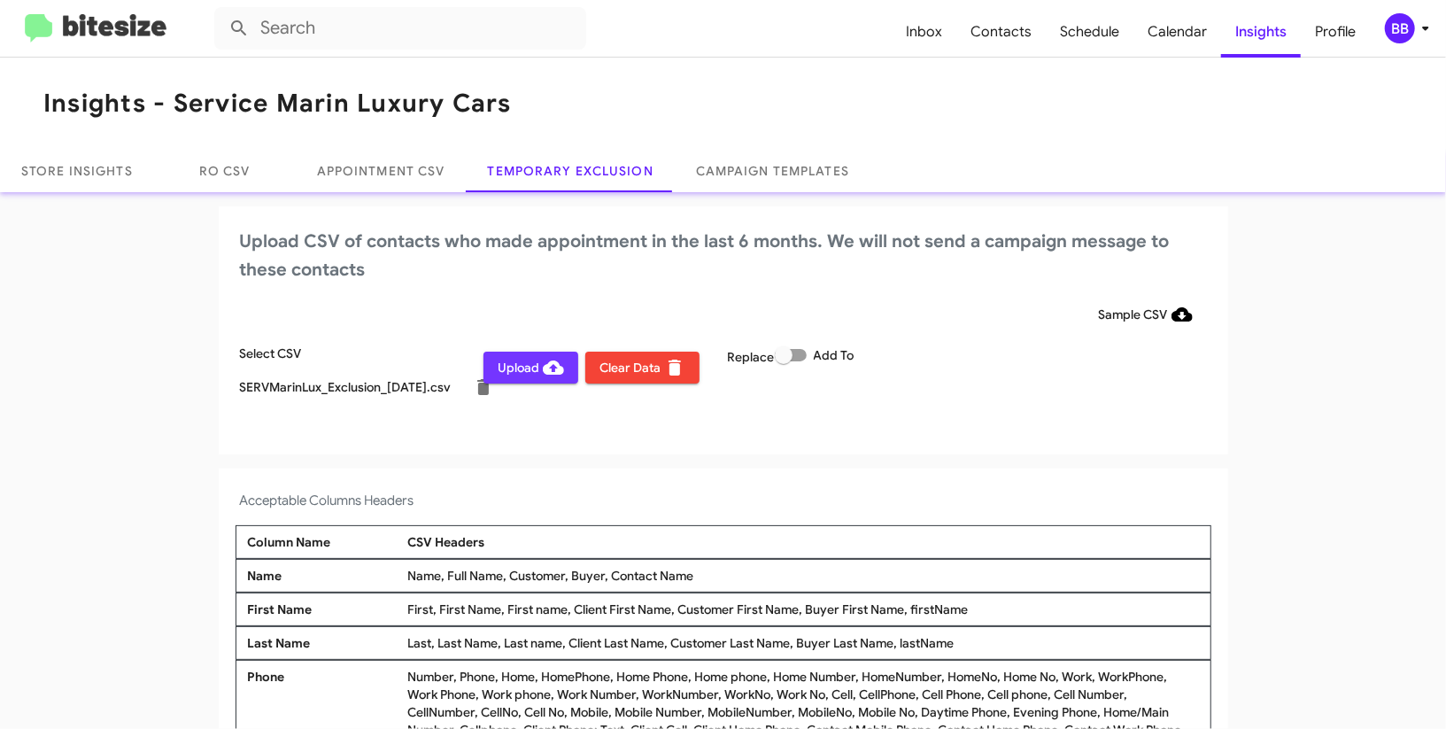
click at [522, 361] on span "Upload" at bounding box center [531, 368] width 66 height 32
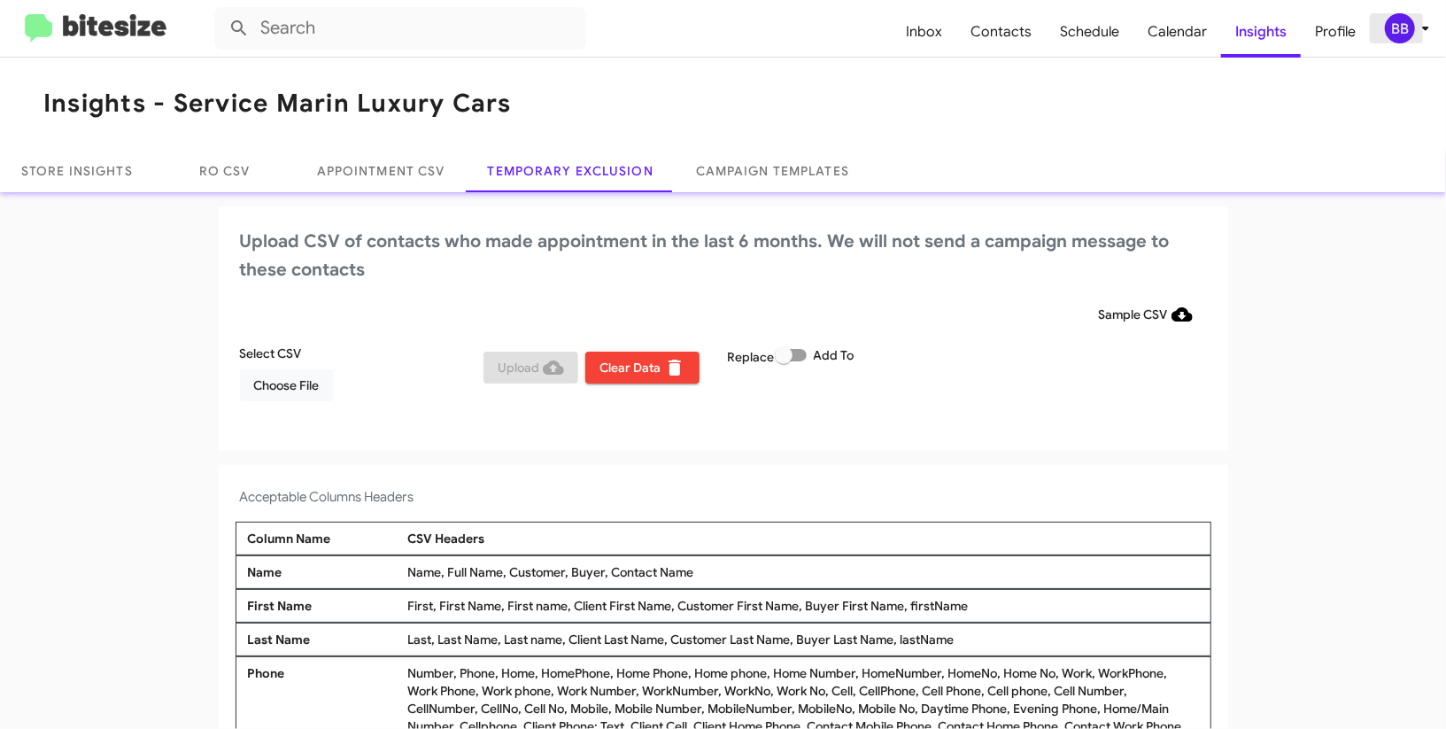
click at [1414, 25] on div "BB" at bounding box center [1400, 28] width 30 height 30
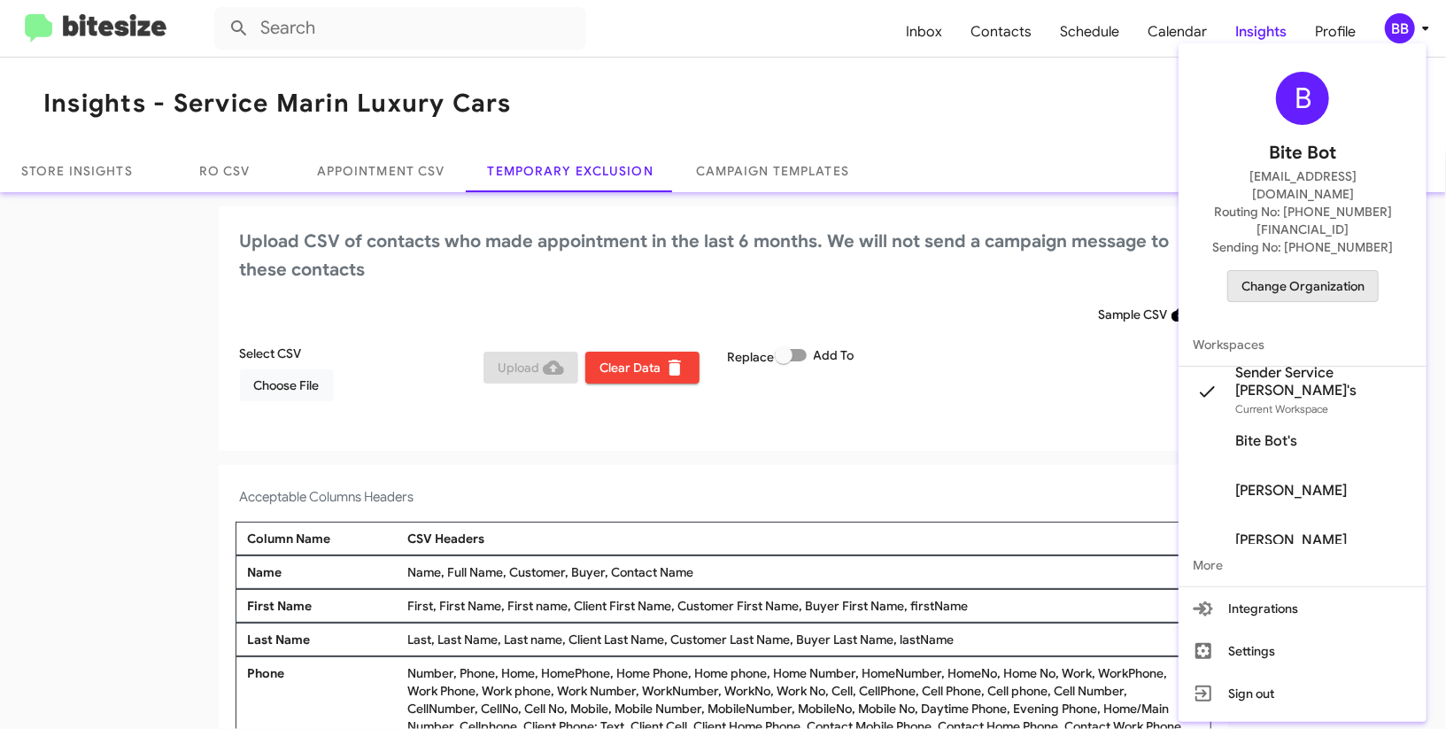
click at [1306, 271] on span "Change Organization" at bounding box center [1303, 286] width 123 height 30
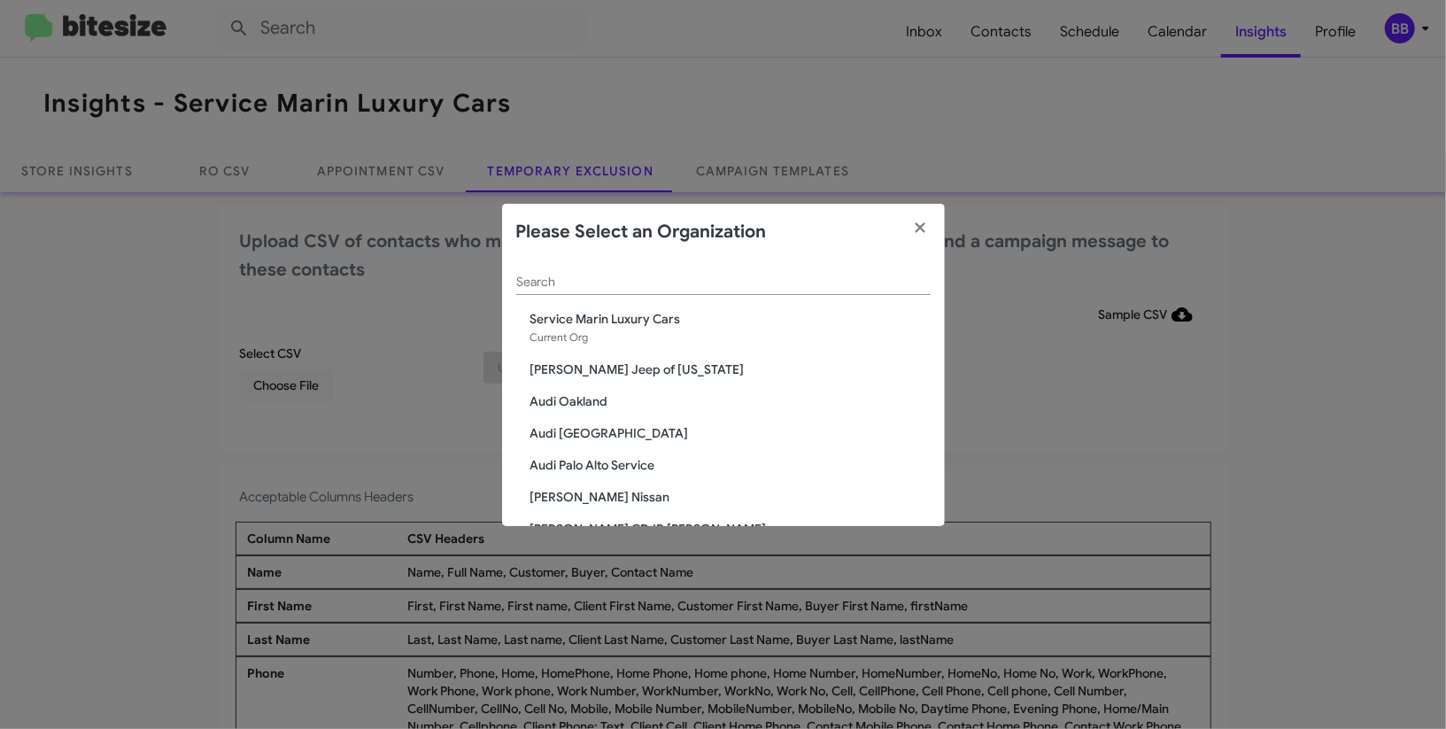
click at [806, 291] on div "Search" at bounding box center [723, 277] width 415 height 35
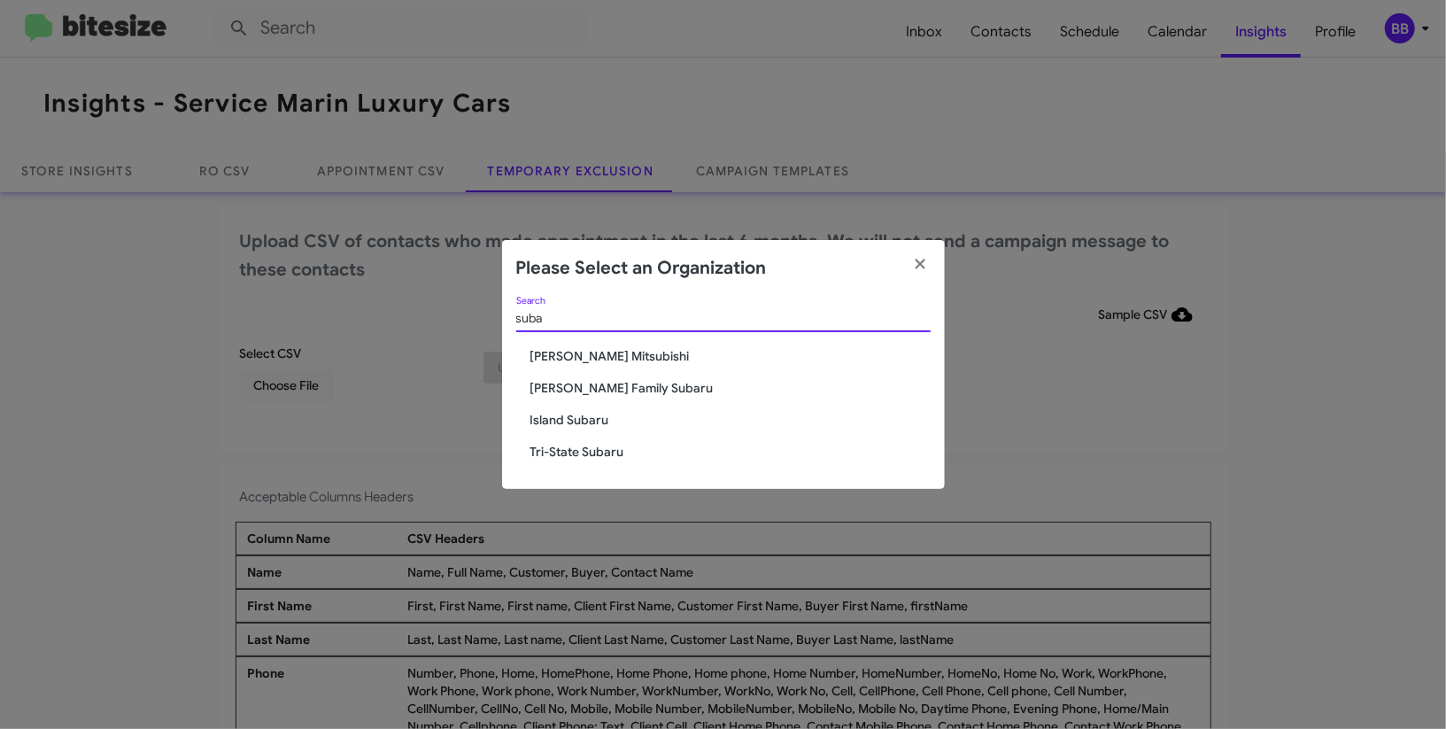
type input "suba"
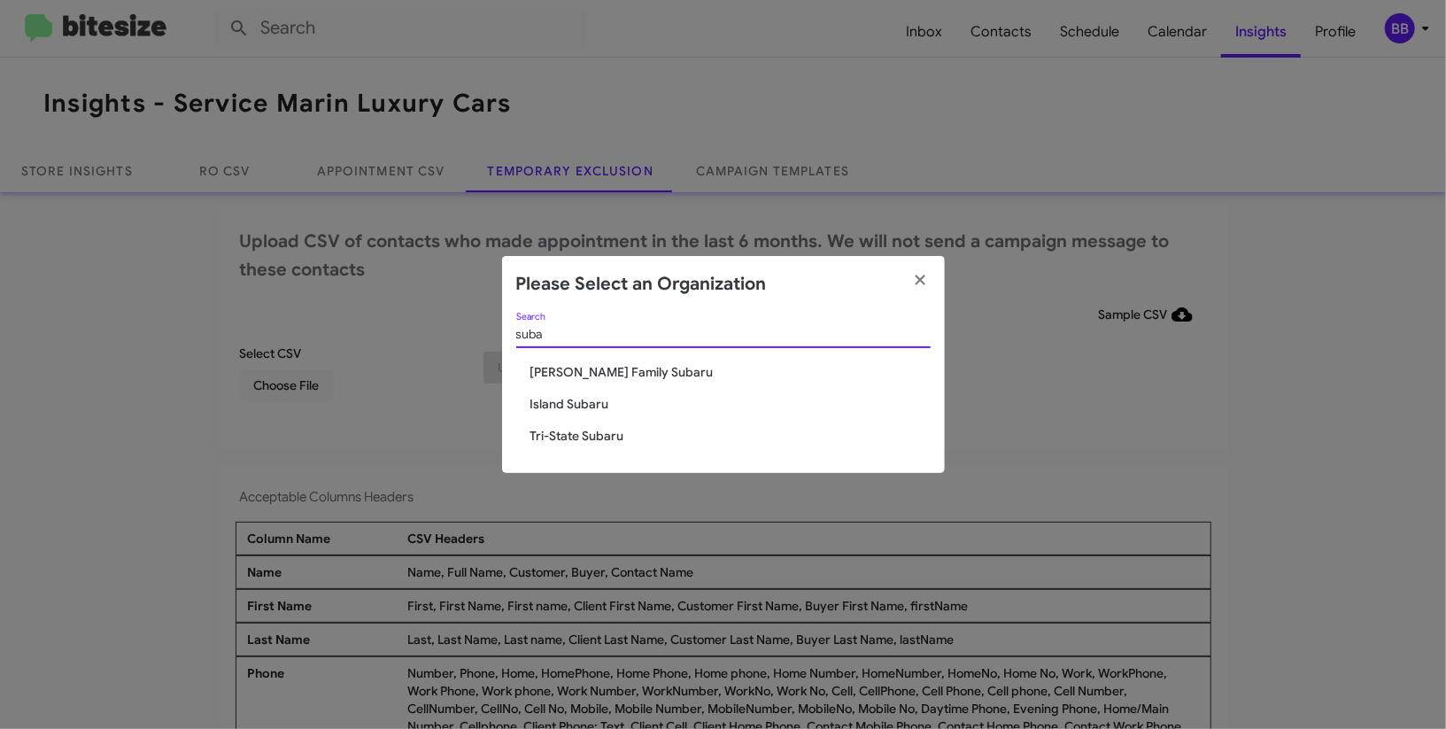
click at [587, 335] on input "suba" at bounding box center [723, 335] width 415 height 14
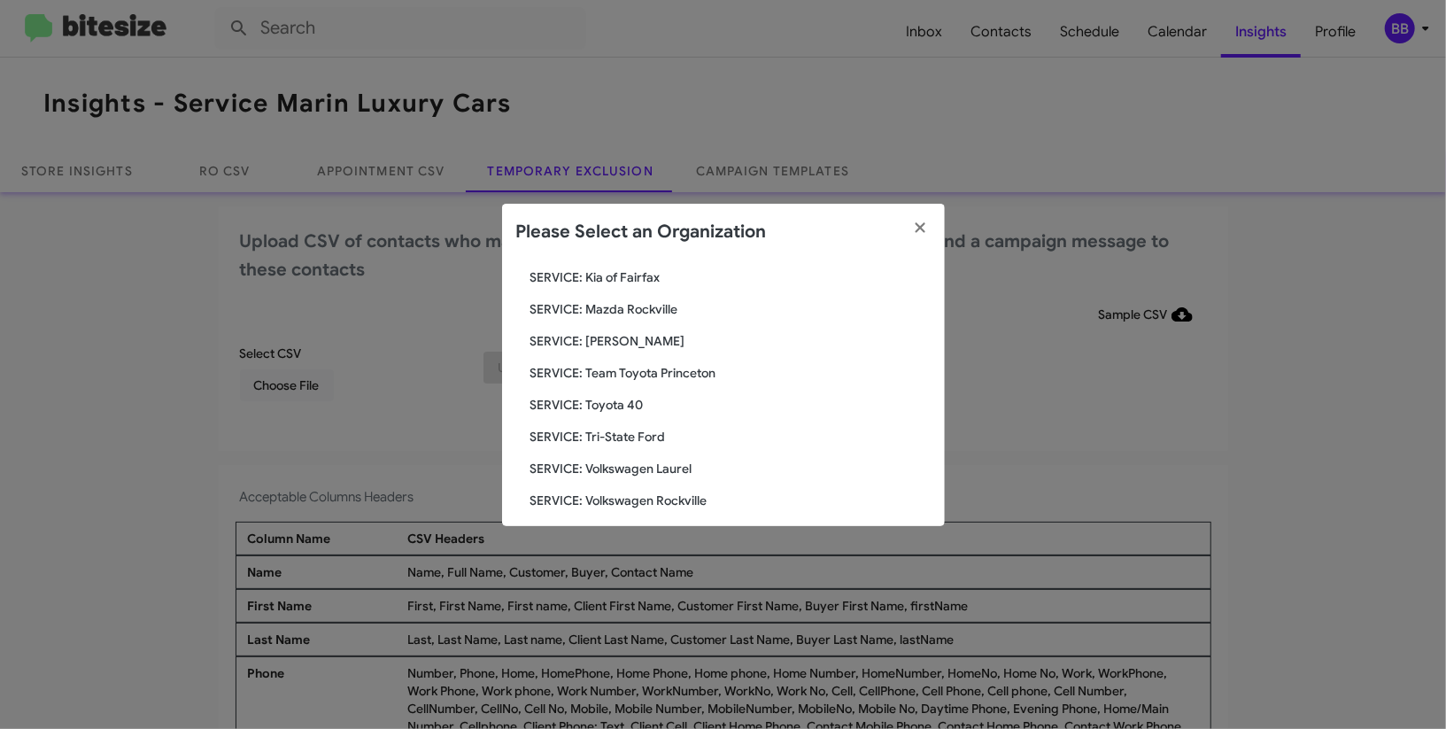
scroll to position [614, 0]
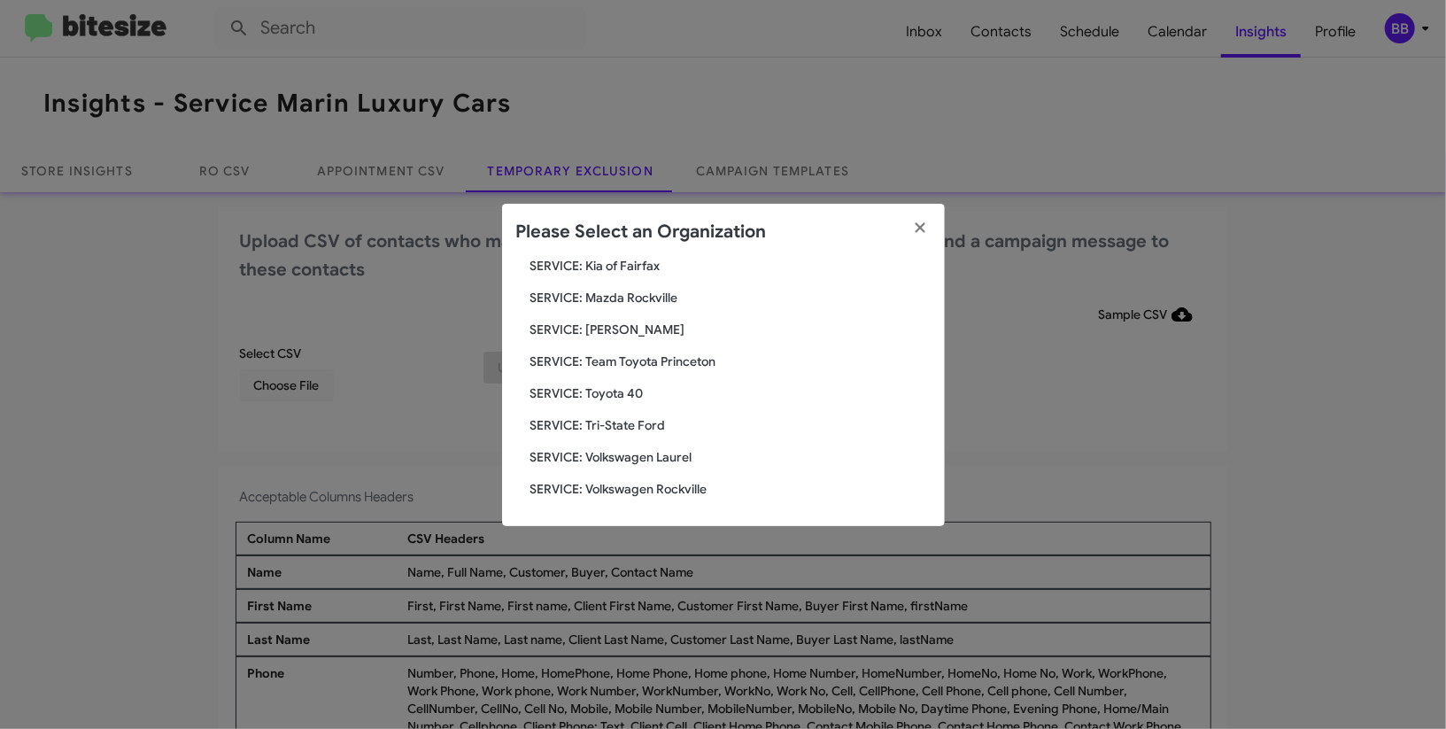
type input "serv"
click at [1133, 101] on modal-container "Please Select an Organization serv Search Service Marin Luxury Cars Current Org…" at bounding box center [723, 364] width 1446 height 729
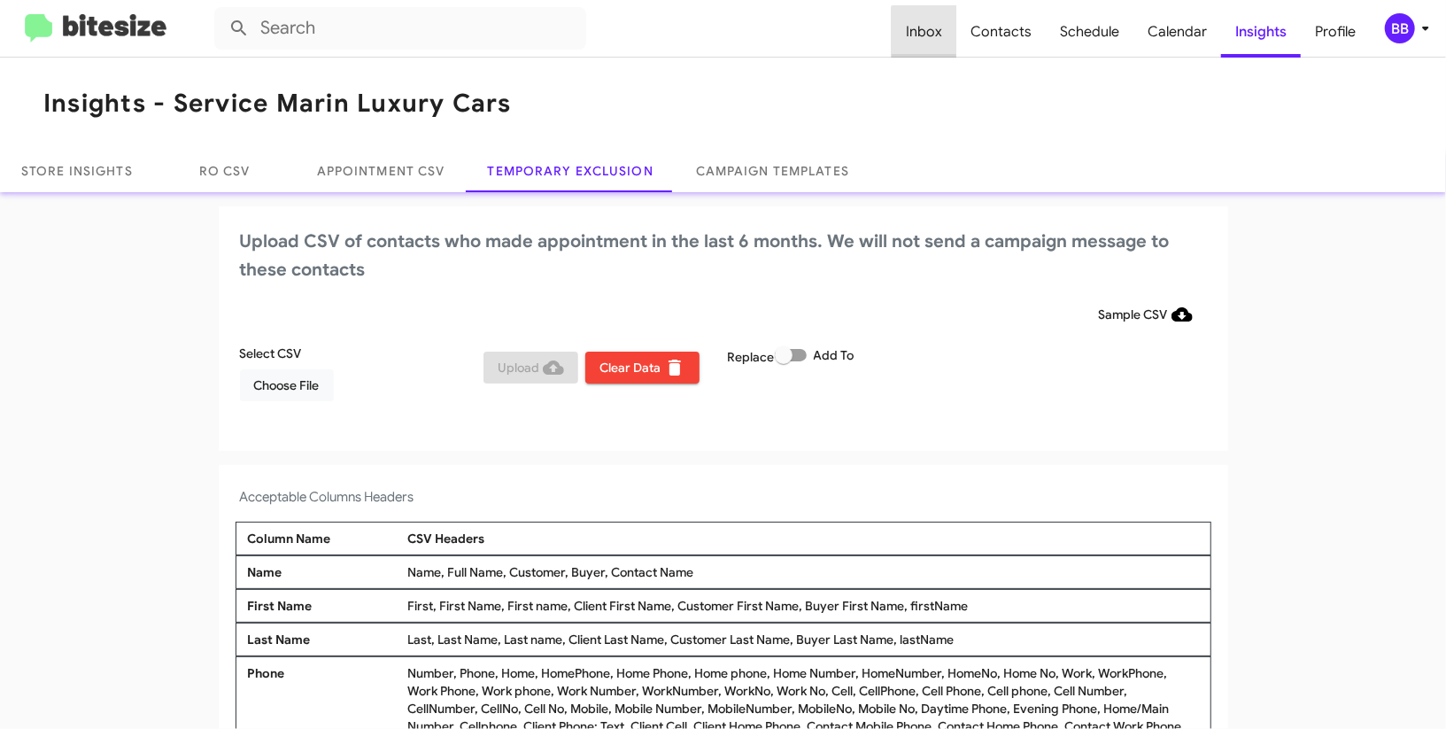
click at [934, 41] on span "Inbox" at bounding box center [924, 31] width 65 height 51
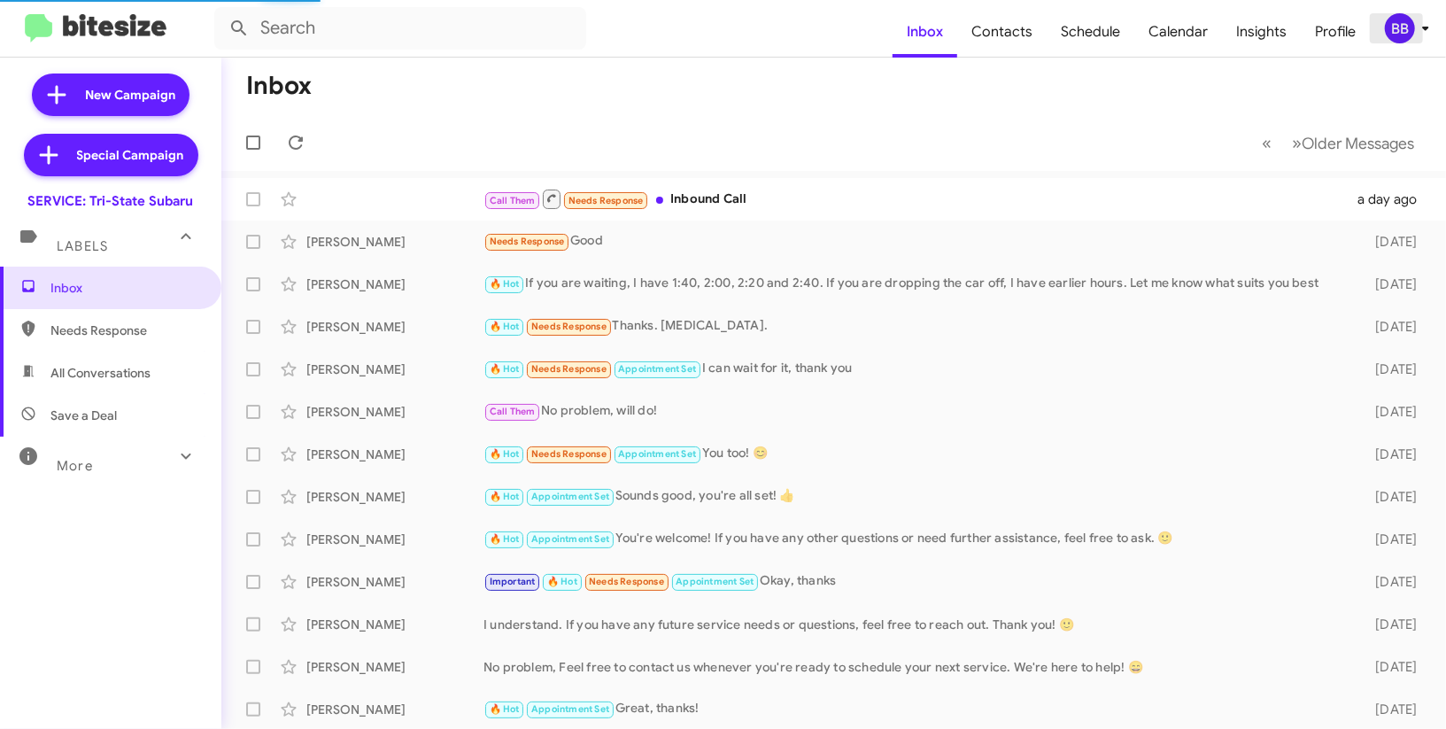
click at [1409, 29] on div "BB" at bounding box center [1400, 28] width 30 height 30
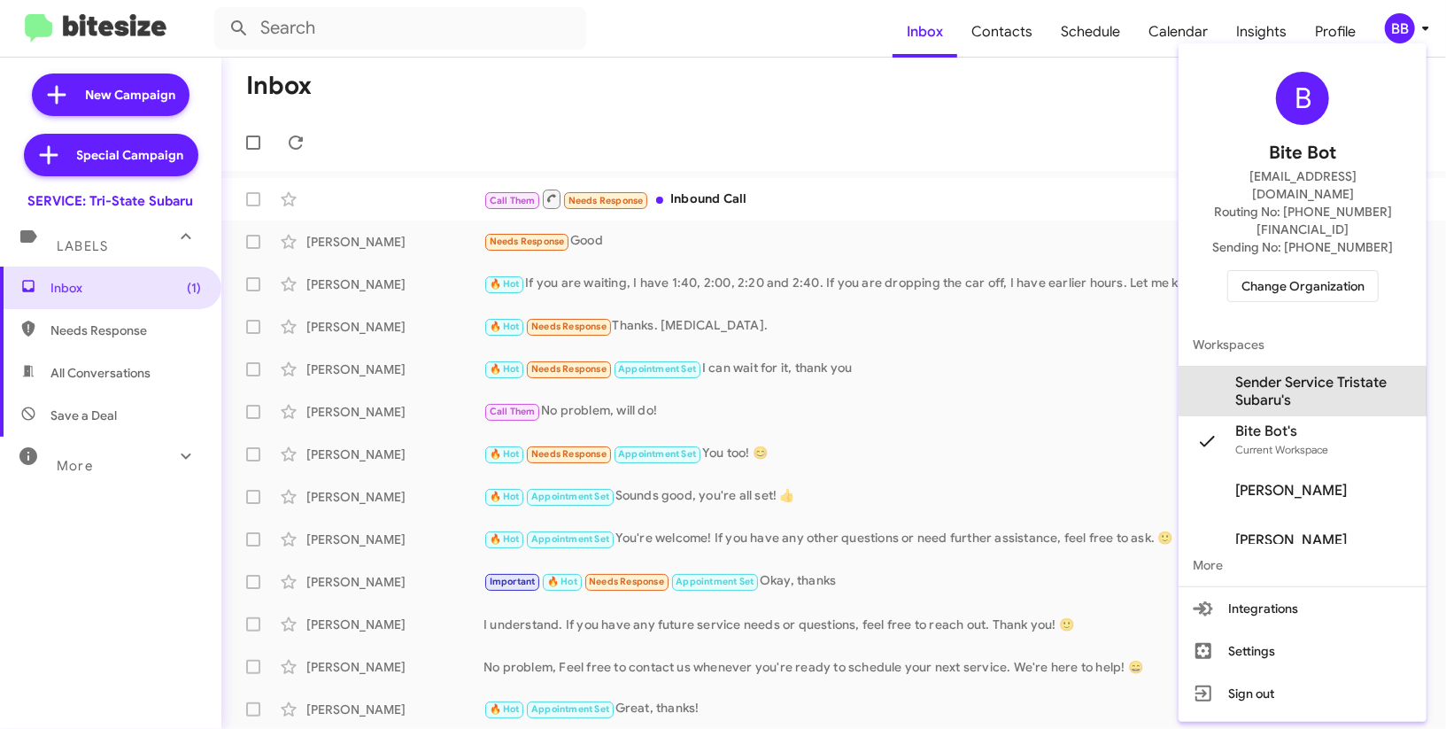
click at [1282, 374] on span "Sender Service Tristate Subaru's" at bounding box center [1324, 391] width 177 height 35
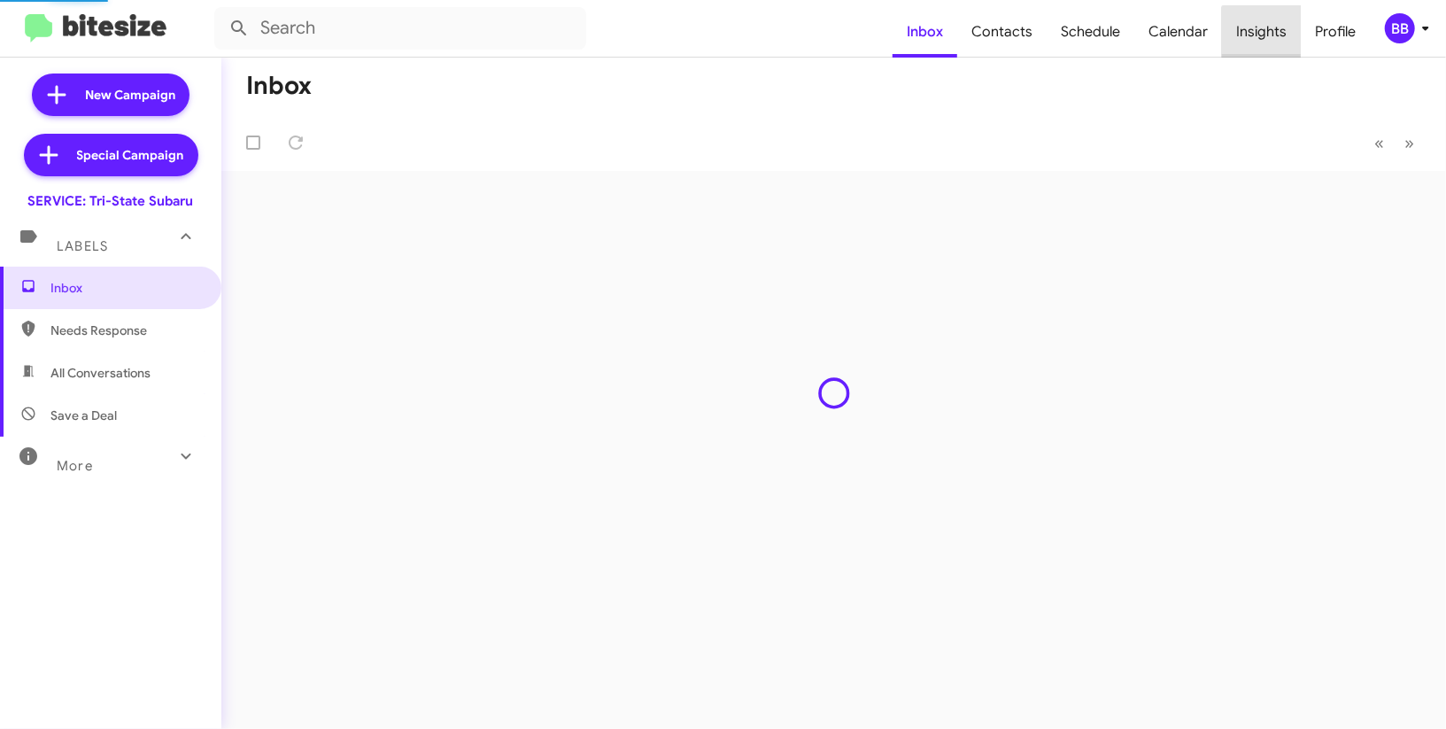
click at [1266, 37] on span "Insights" at bounding box center [1261, 31] width 79 height 51
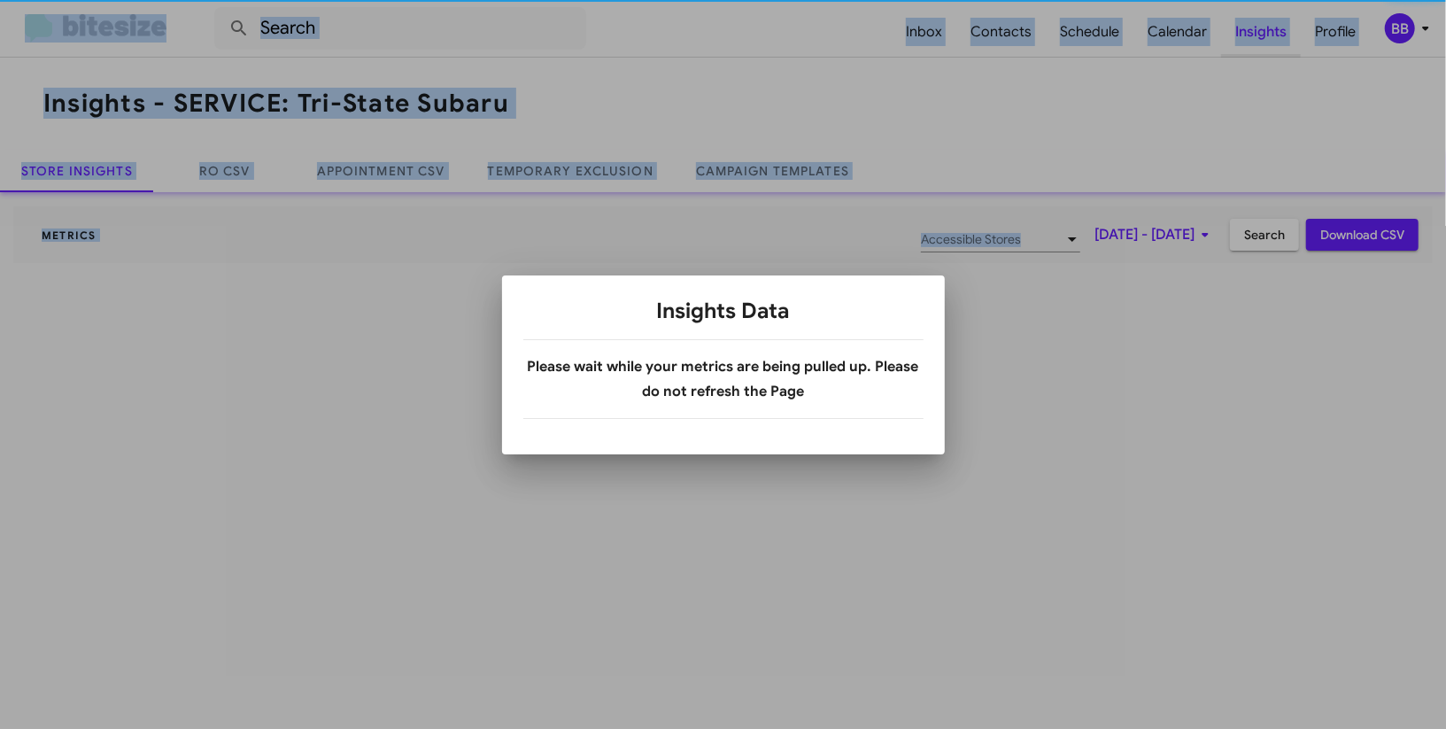
click at [1266, 37] on div at bounding box center [723, 364] width 1446 height 729
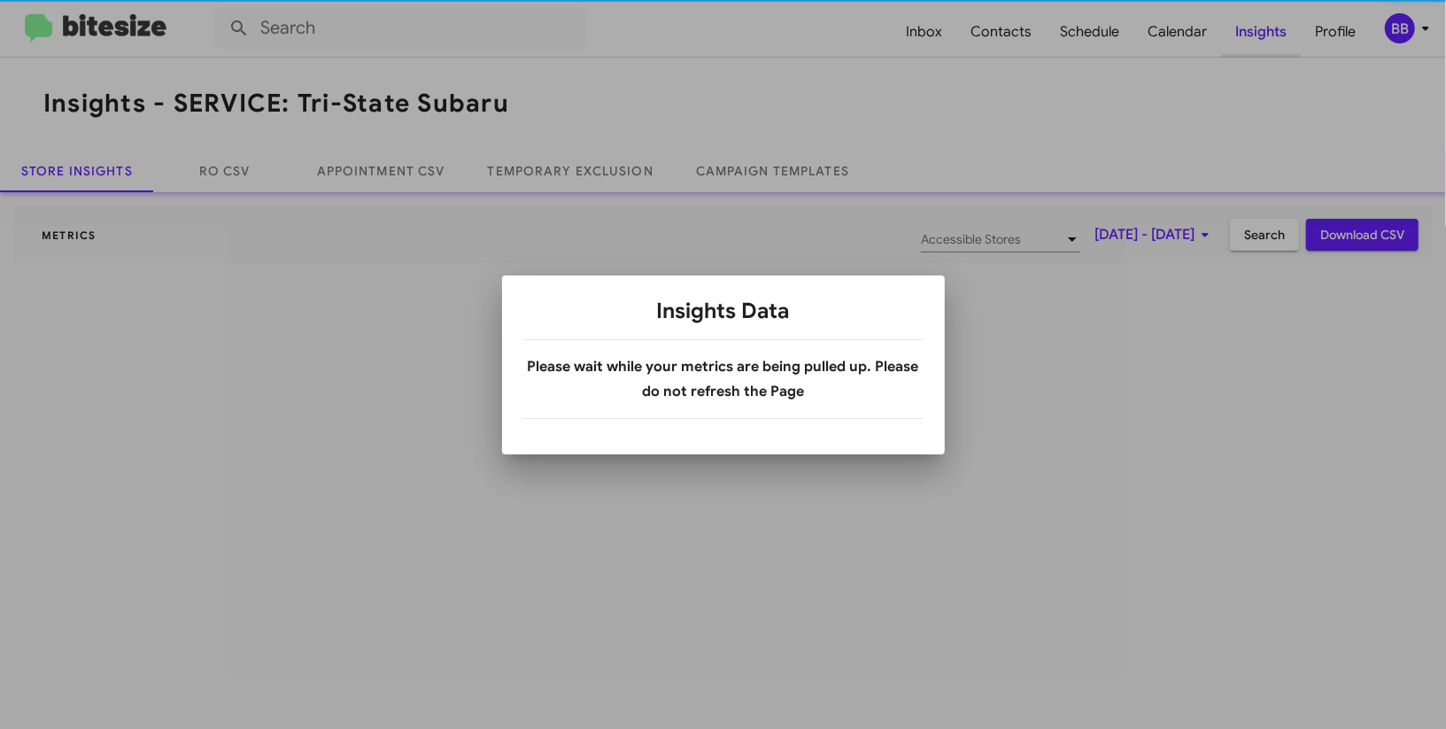
click at [1266, 37] on div at bounding box center [723, 364] width 1446 height 729
click at [1266, 37] on body "Inbox Contacts Schedule Calendar Insights Profile BB Insights - SERVICE: Tri-St…" at bounding box center [723, 364] width 1446 height 729
click at [1266, 37] on span "Insights" at bounding box center [1261, 31] width 80 height 51
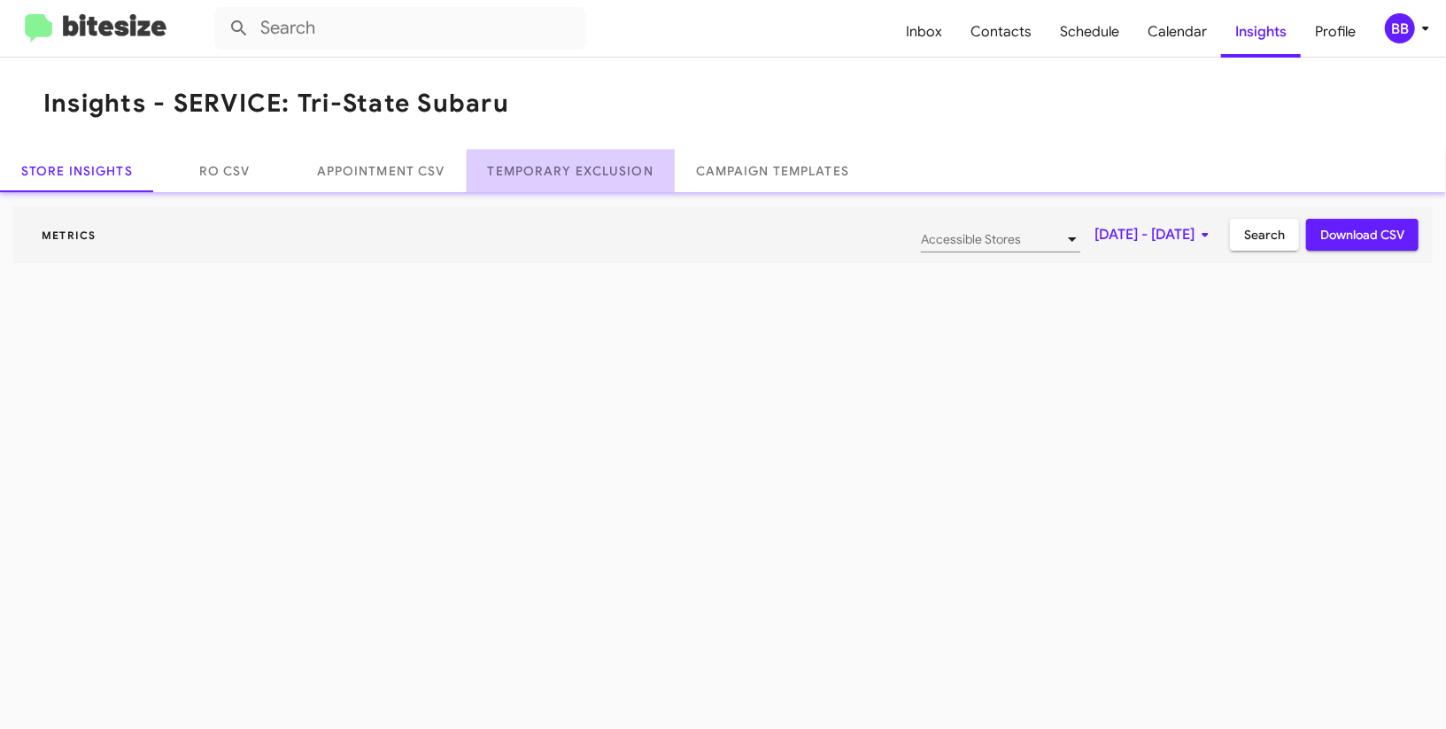
click at [611, 176] on link "Temporary Exclusion" at bounding box center [571, 171] width 208 height 43
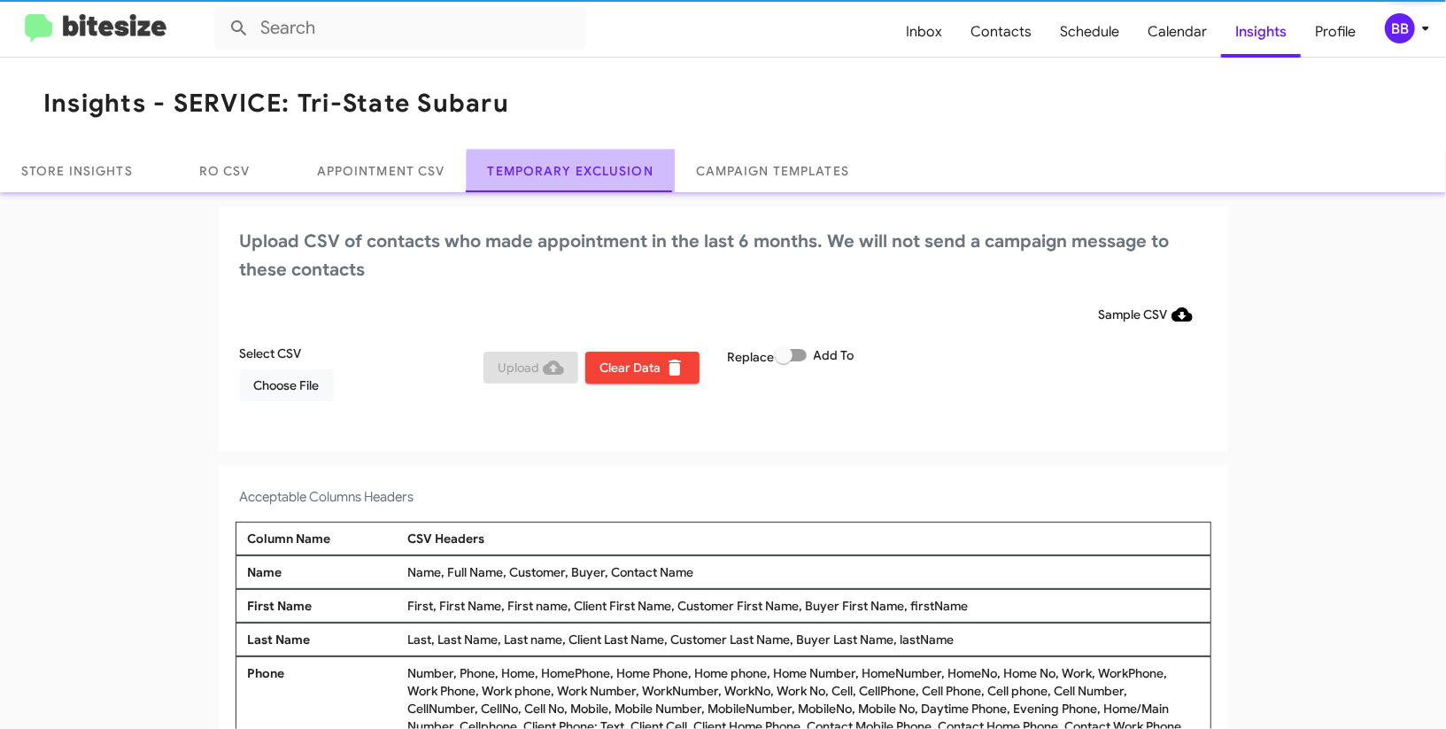
click at [611, 176] on link "Temporary Exclusion" at bounding box center [571, 171] width 208 height 43
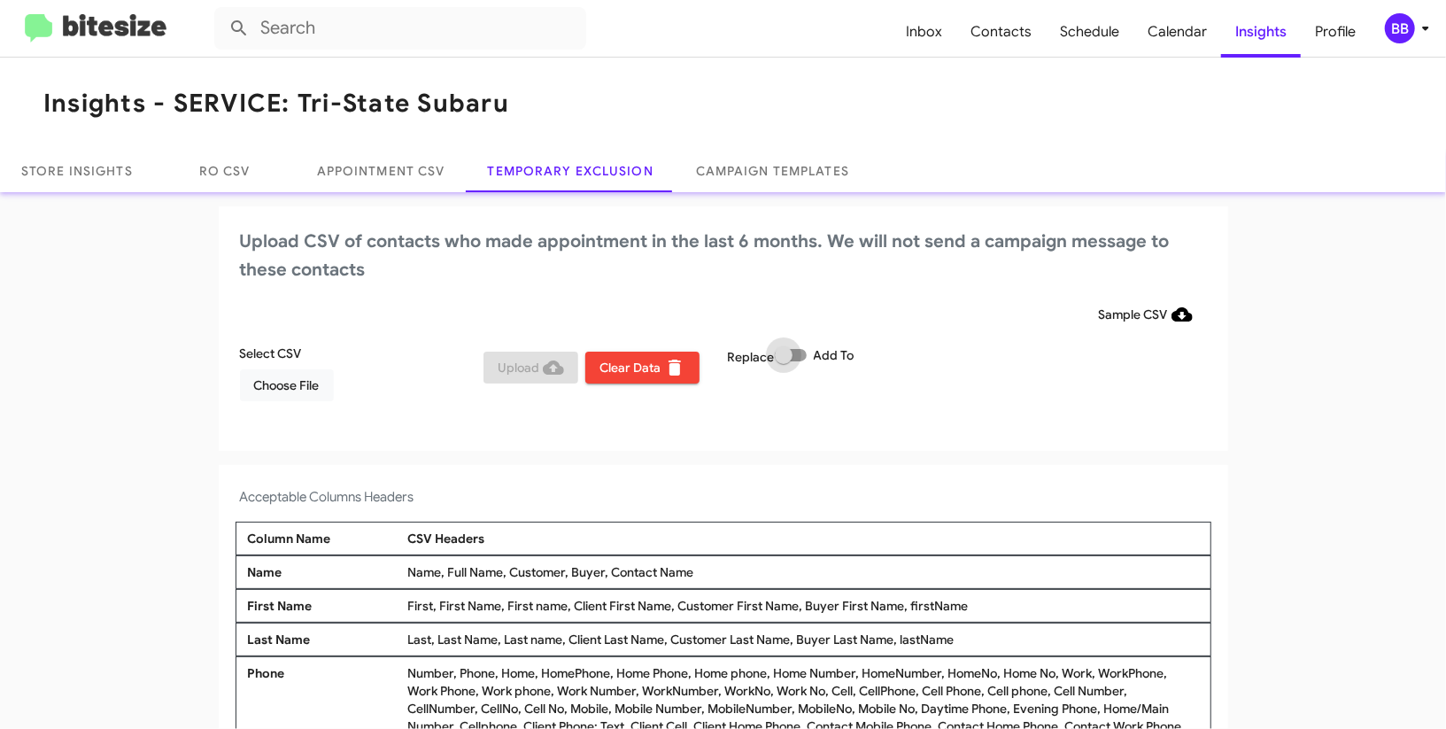
click at [788, 360] on span at bounding box center [784, 355] width 18 height 18
click at [784, 361] on input "Add To" at bounding box center [783, 361] width 1 height 1
checkbox input "true"
click at [760, 294] on div "Upload CSV of contacts who made appointment in the last 6 months. We will not s…" at bounding box center [724, 328] width 1010 height 244
click at [1401, 31] on div "BB" at bounding box center [1400, 28] width 30 height 30
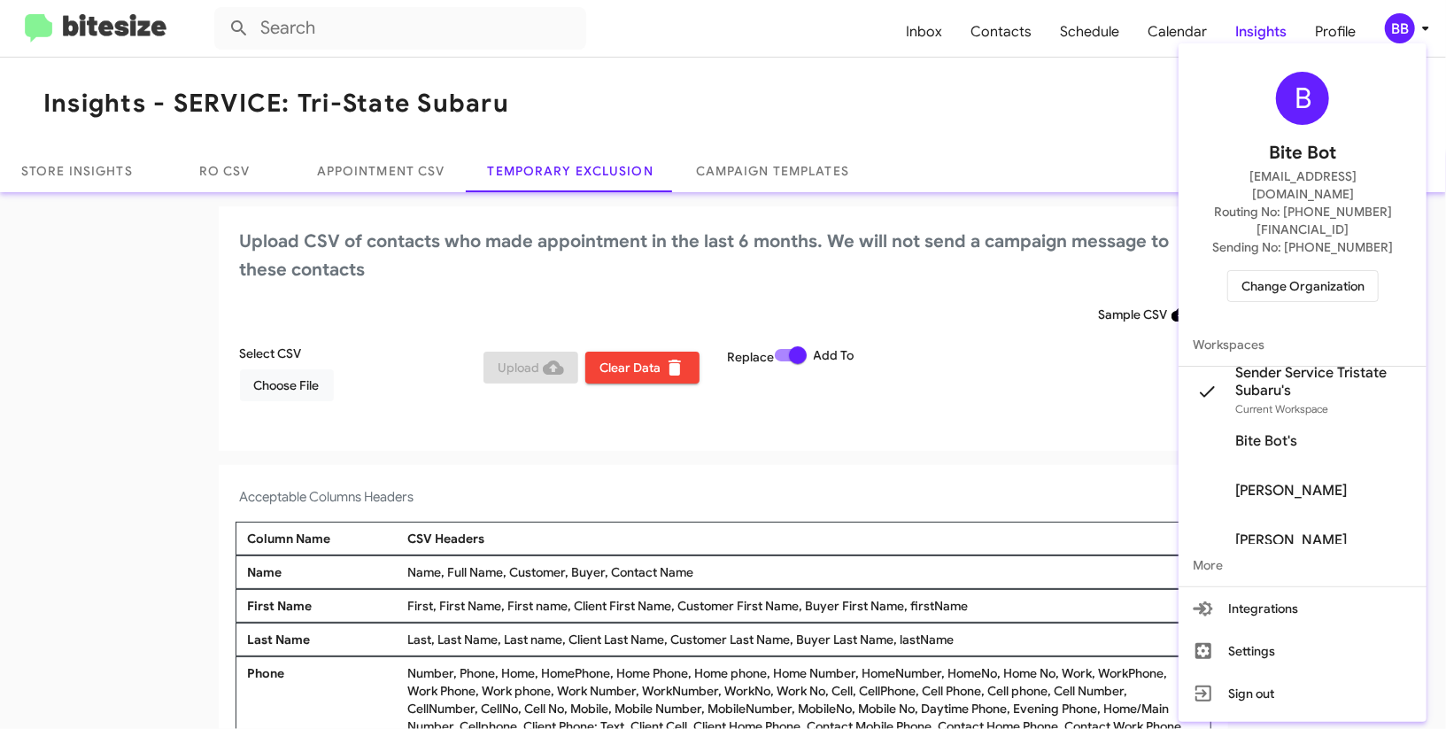
click at [1401, 34] on div at bounding box center [723, 364] width 1446 height 729
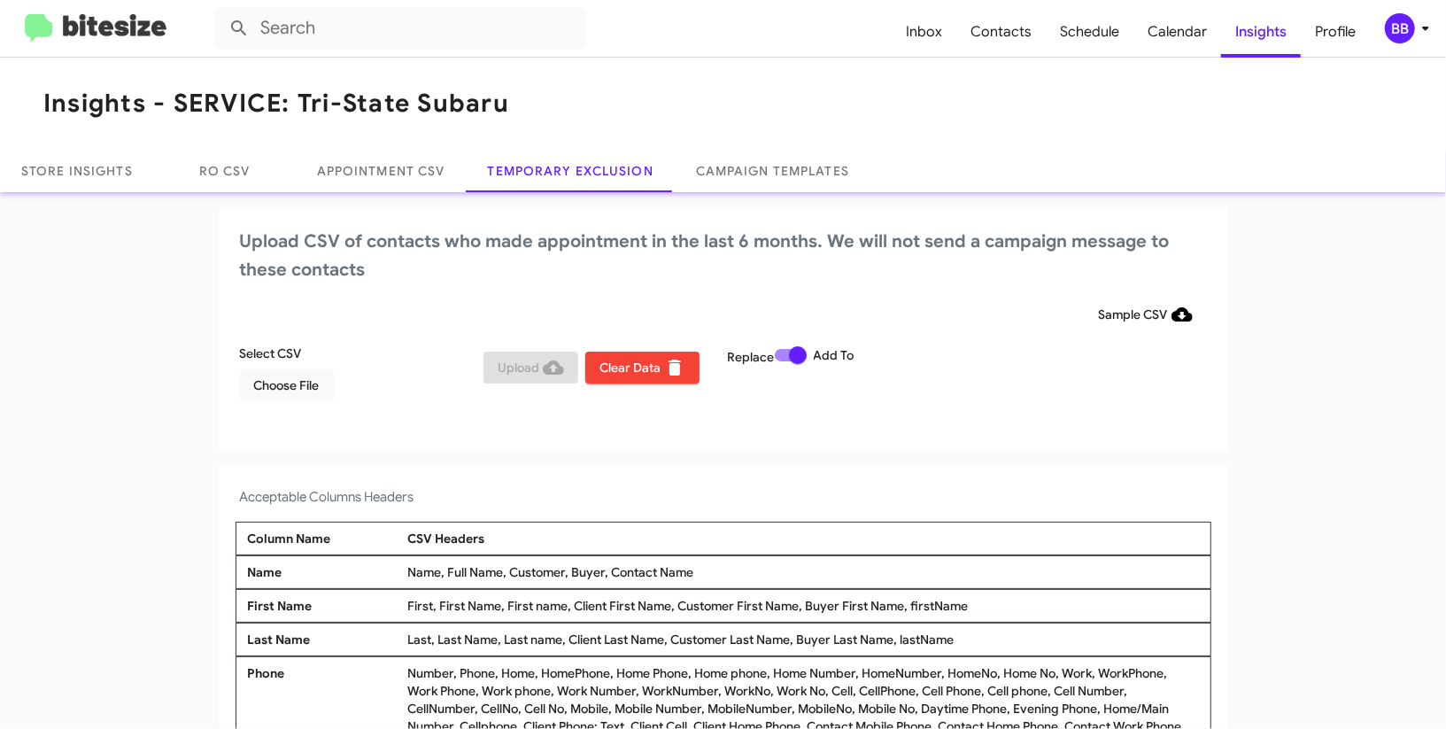
click at [1404, 32] on div "BB" at bounding box center [1400, 28] width 30 height 30
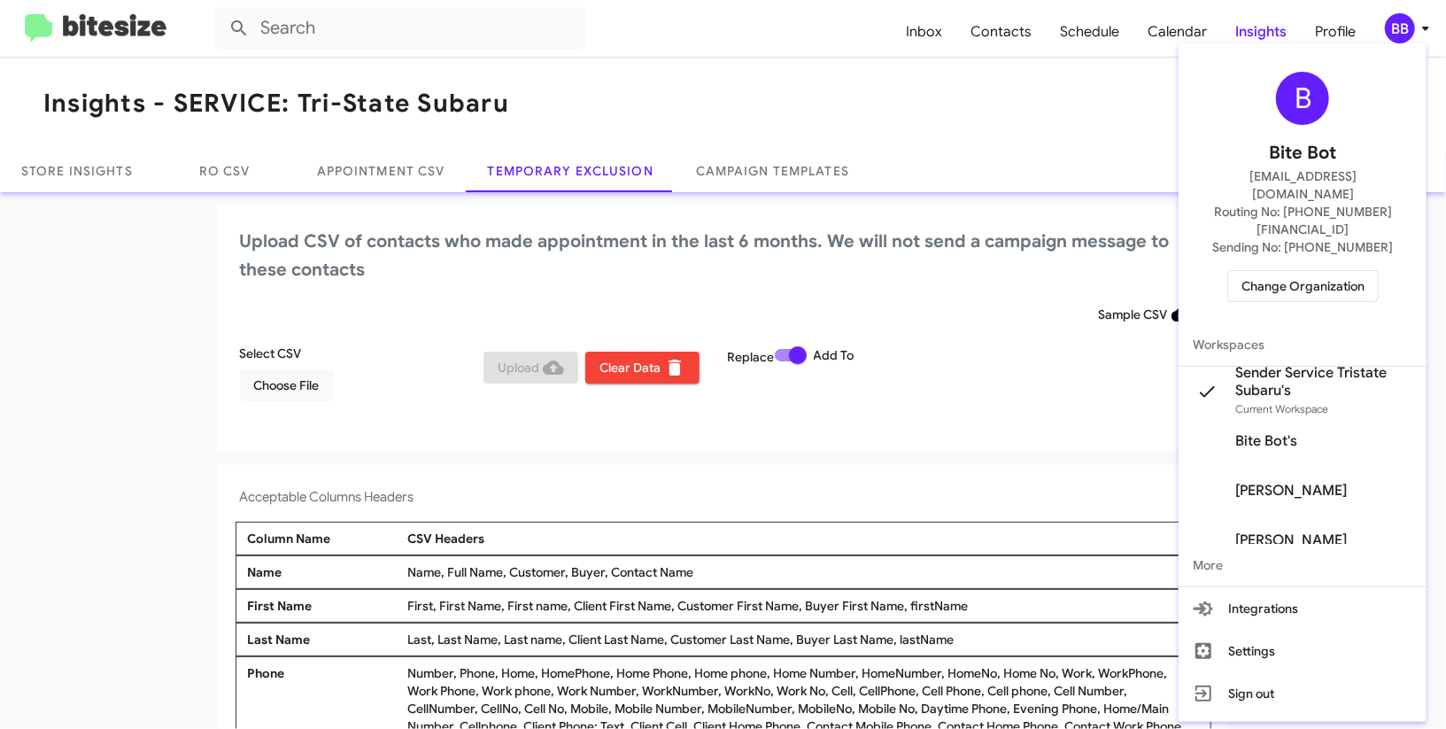
click at [1291, 271] on span "Change Organization" at bounding box center [1303, 286] width 123 height 30
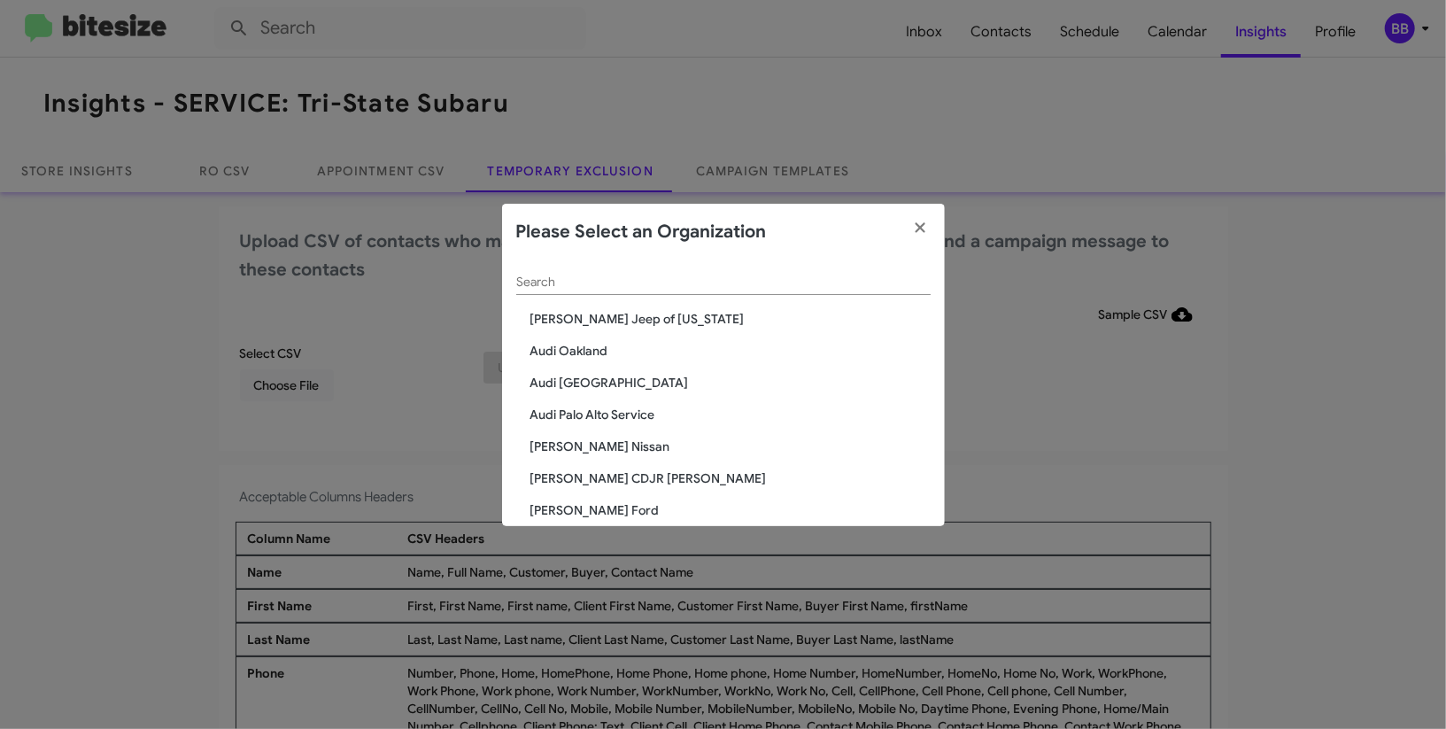
click at [653, 291] on div "Search" at bounding box center [723, 277] width 415 height 35
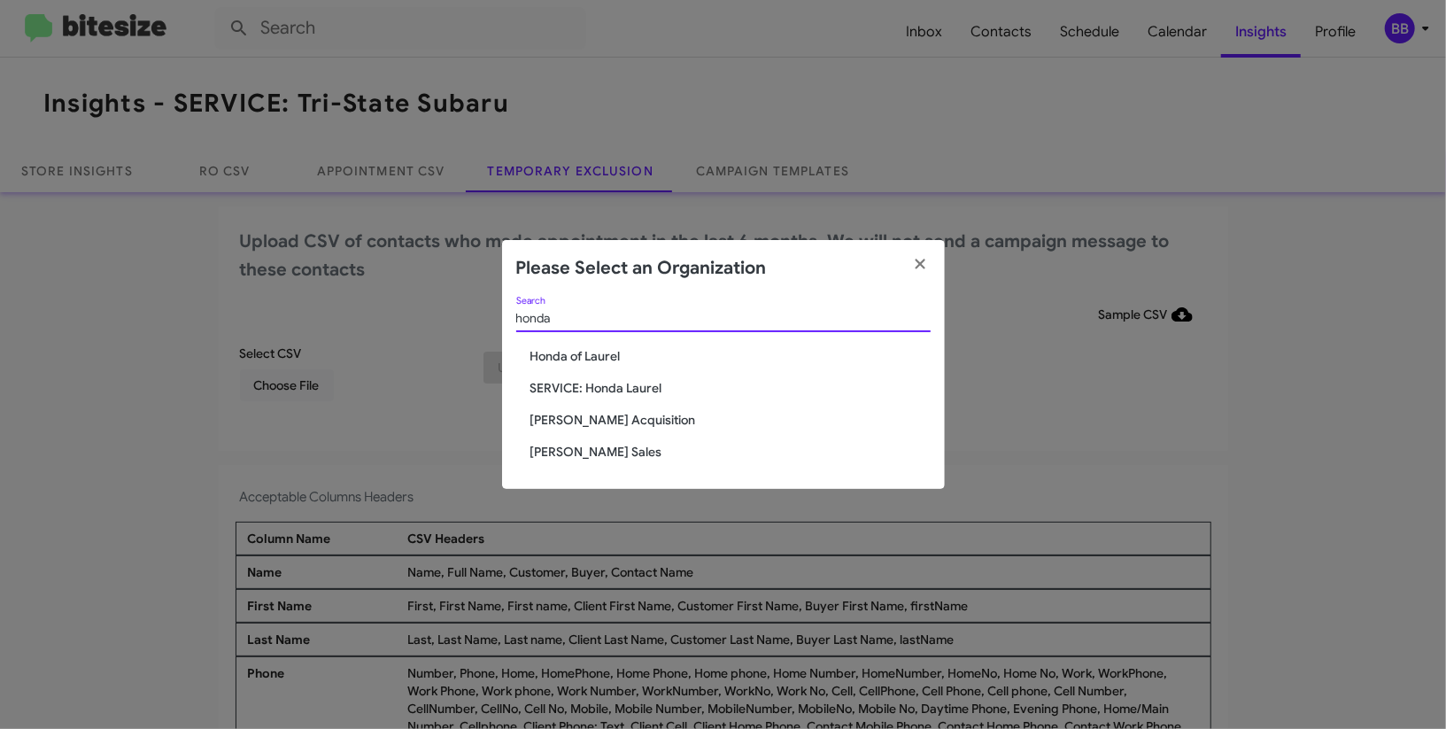
type input "honda"
click at [602, 449] on span "[PERSON_NAME] Sales" at bounding box center [731, 452] width 400 height 18
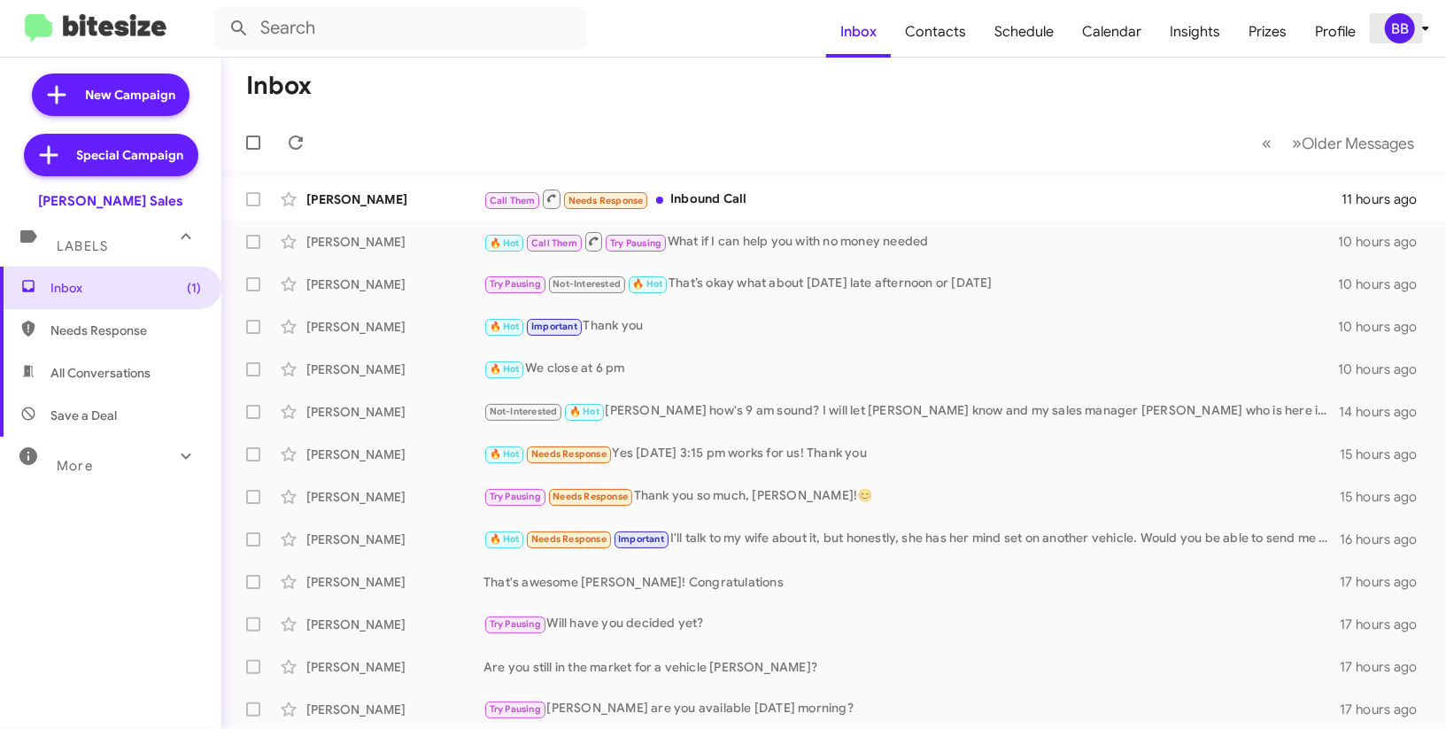
click at [1388, 37] on span "BB" at bounding box center [1410, 28] width 53 height 30
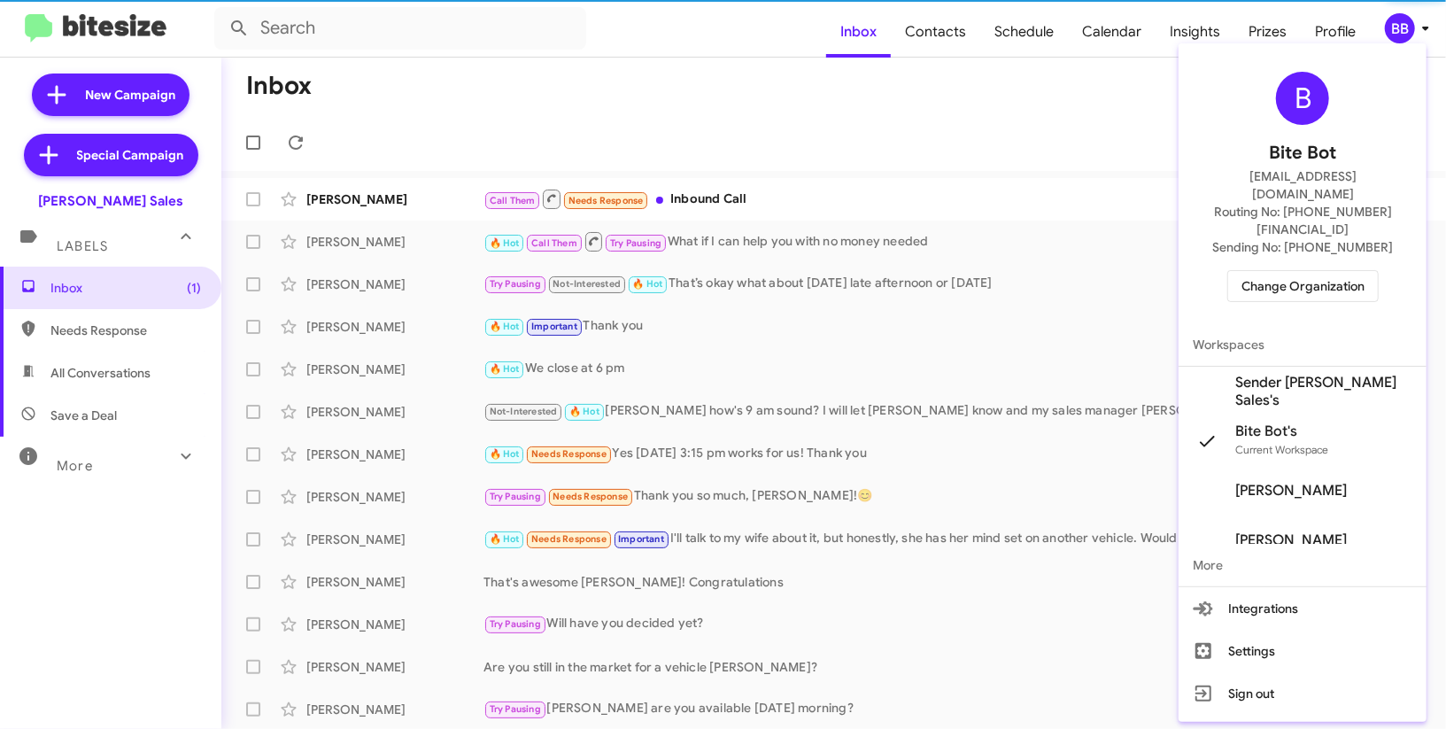
click at [1322, 367] on span "Sender [PERSON_NAME] Sales's" at bounding box center [1303, 392] width 248 height 50
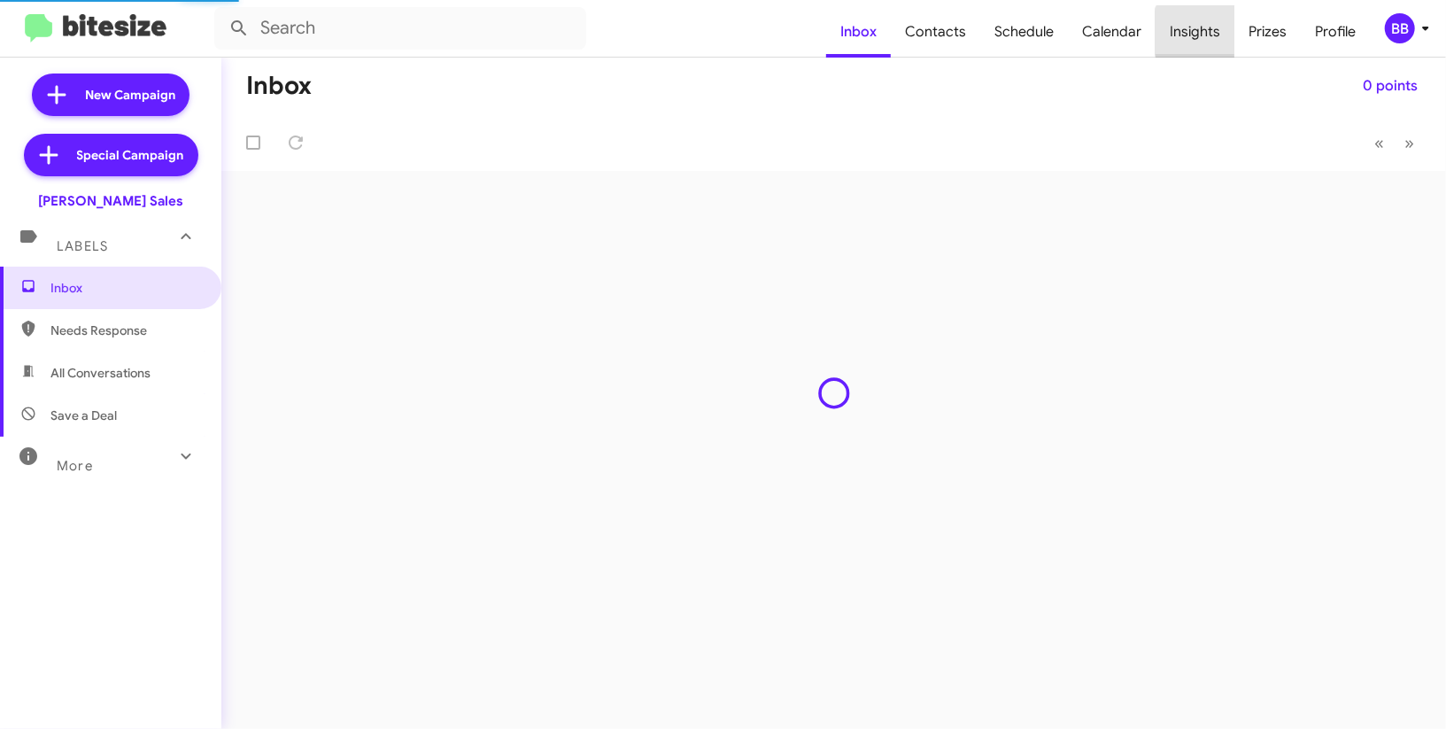
click at [1214, 33] on span "Insights" at bounding box center [1195, 31] width 79 height 51
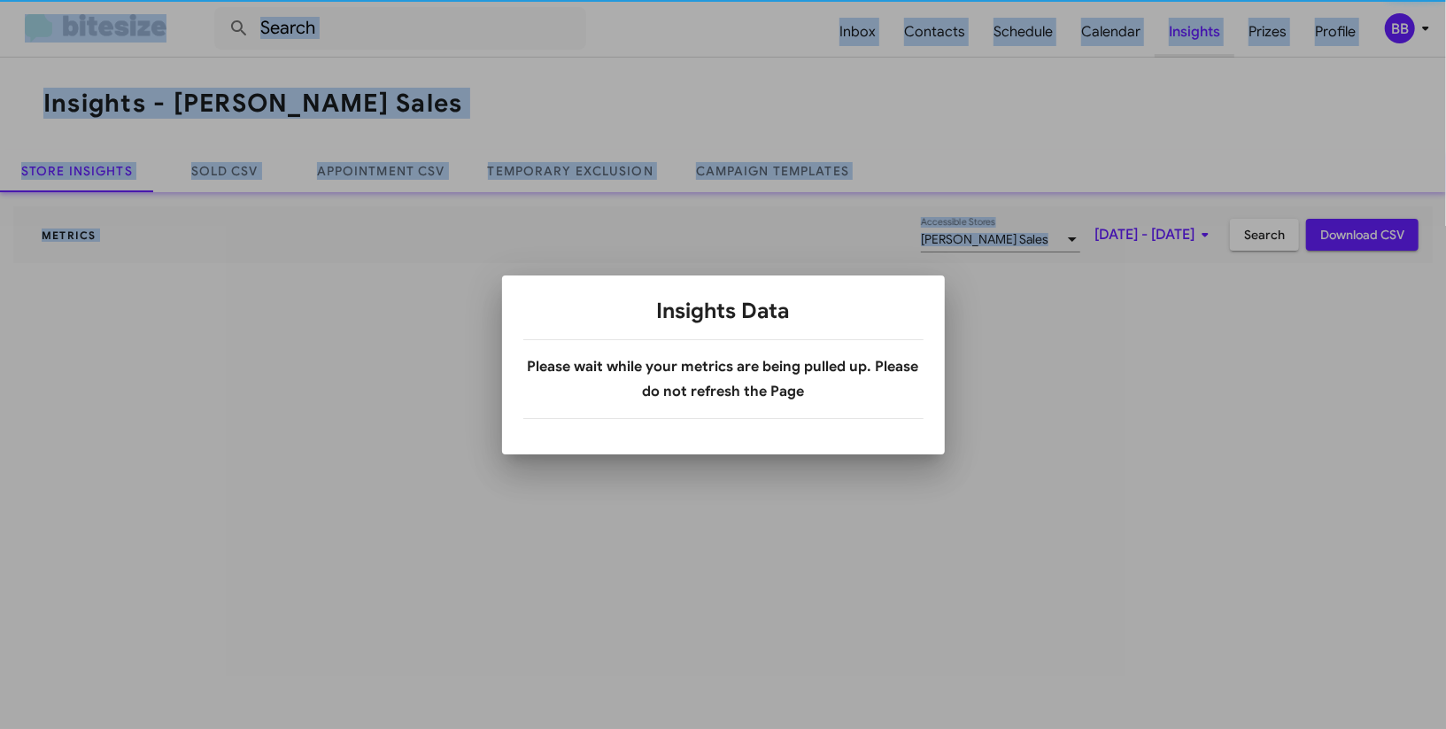
click at [1214, 33] on div at bounding box center [723, 364] width 1446 height 729
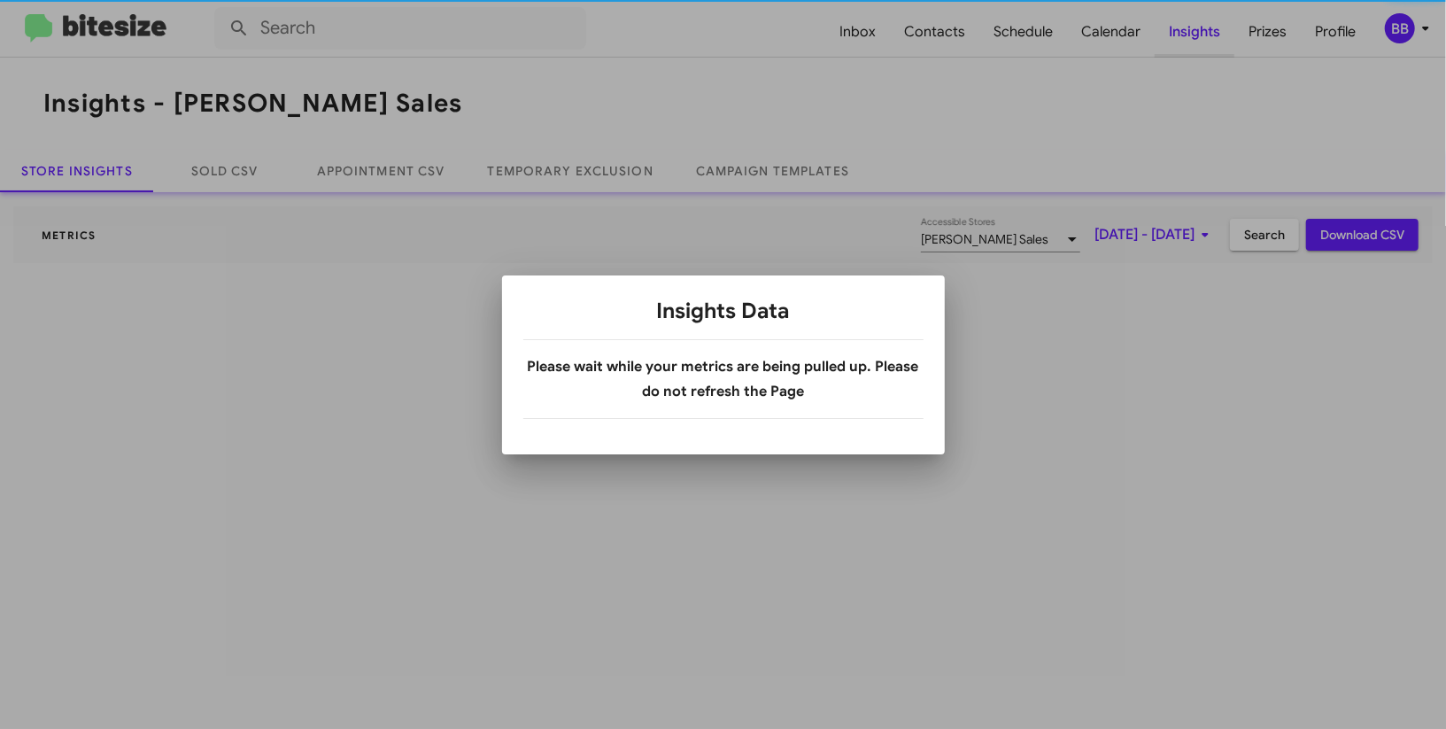
click at [1214, 33] on div at bounding box center [723, 364] width 1446 height 729
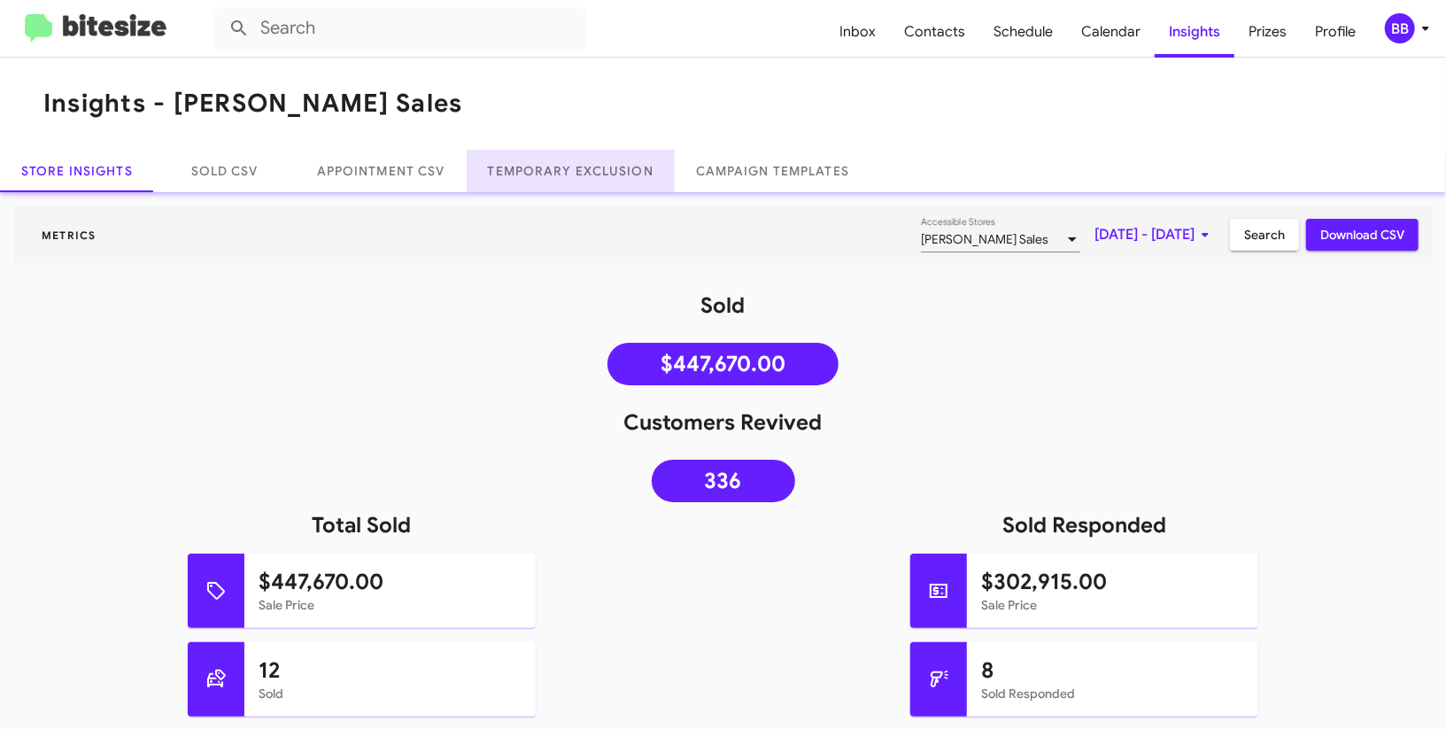
click at [632, 182] on link "Temporary Exclusion" at bounding box center [571, 171] width 208 height 43
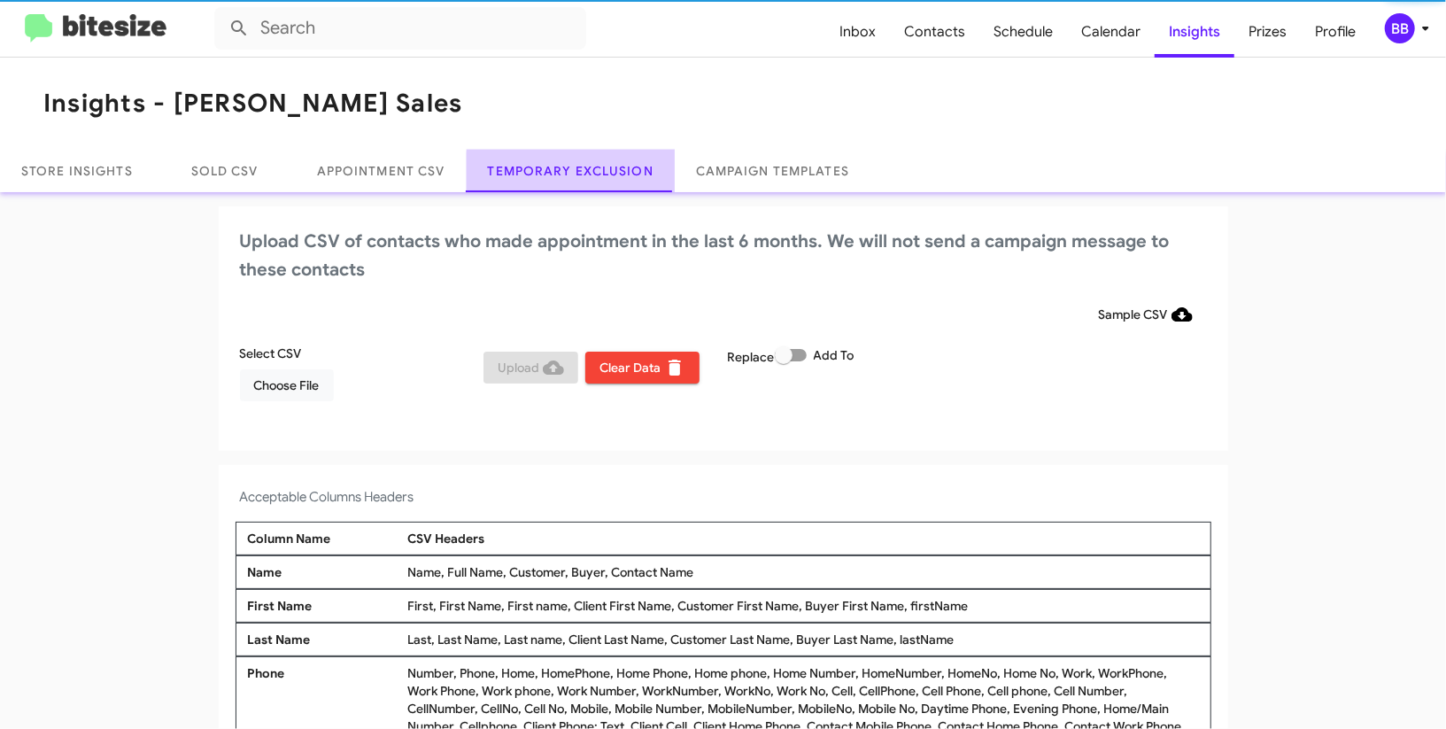
click at [632, 182] on link "Temporary Exclusion" at bounding box center [571, 171] width 208 height 43
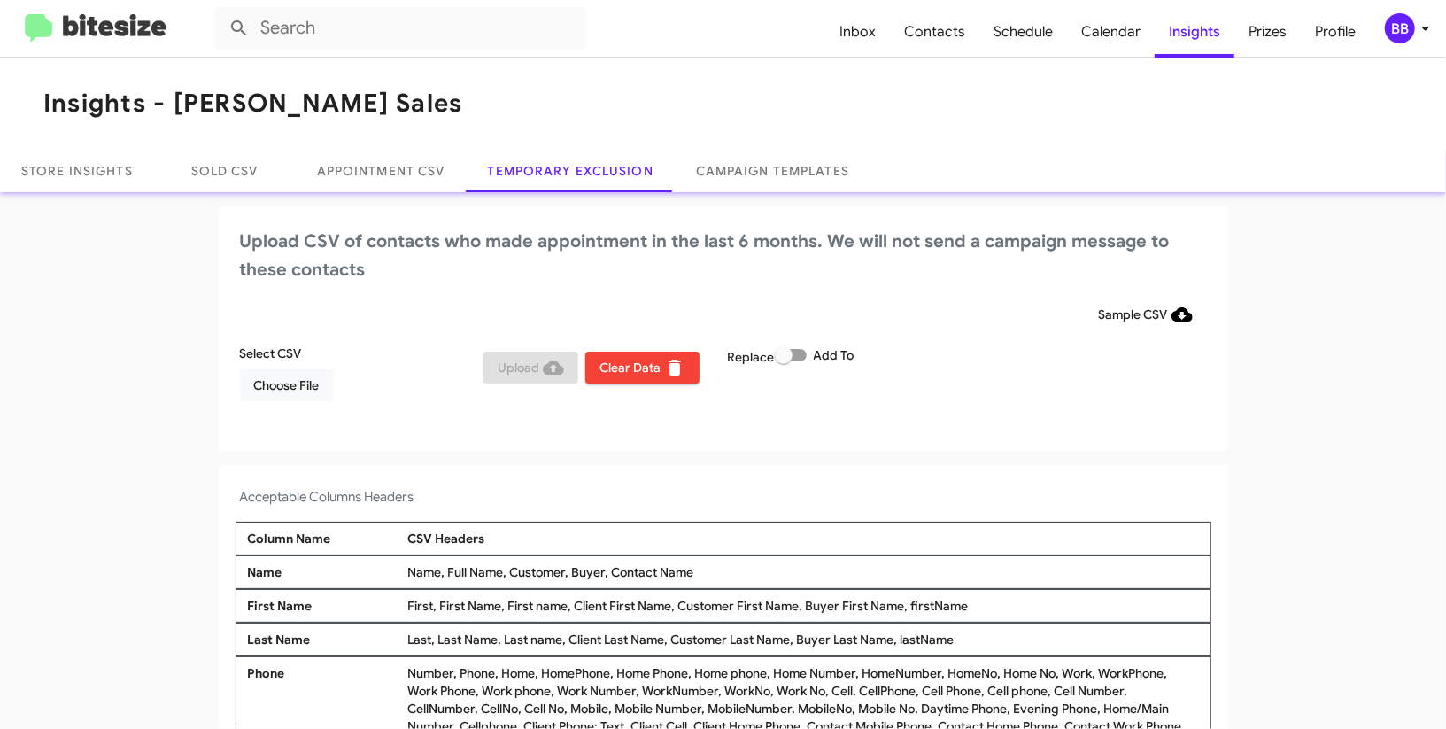
click at [1416, 19] on icon at bounding box center [1425, 28] width 21 height 21
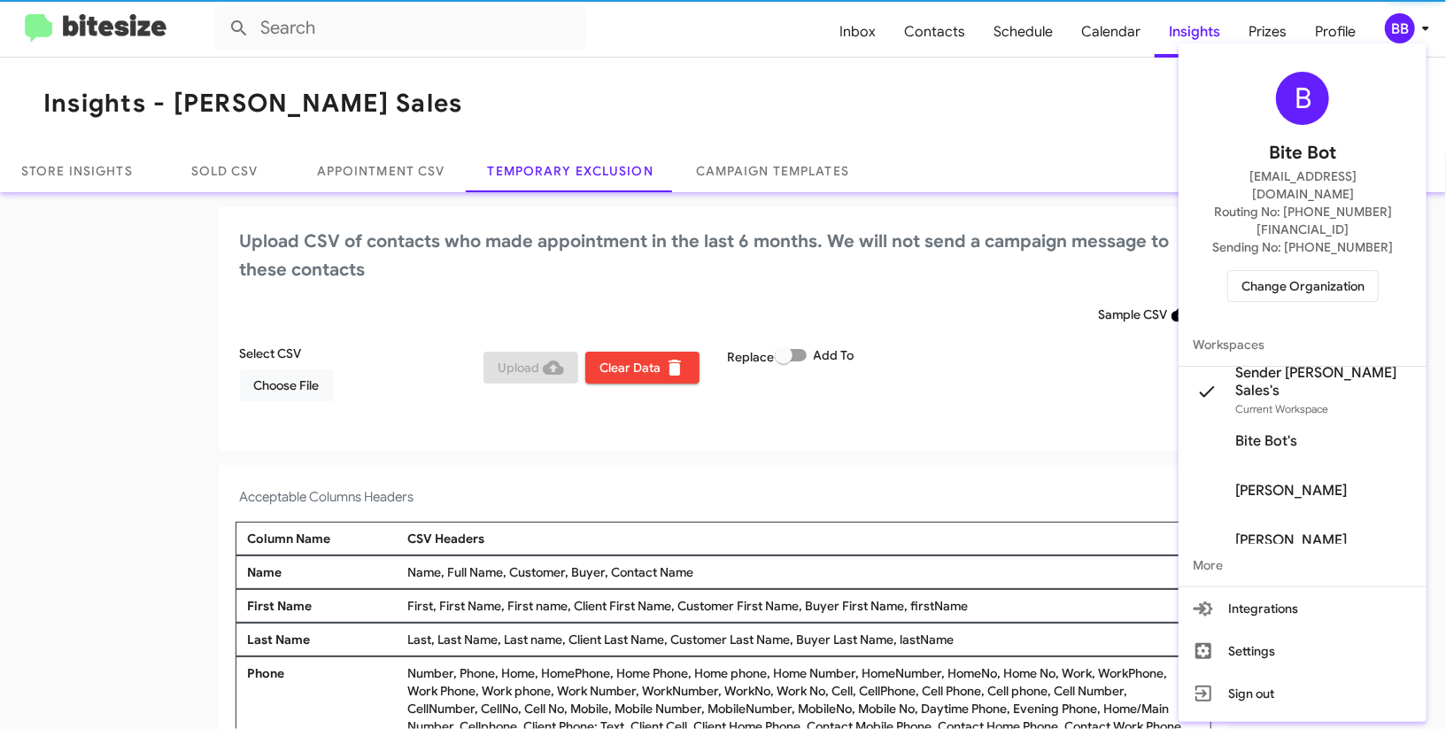
click at [1416, 19] on div at bounding box center [723, 364] width 1446 height 729
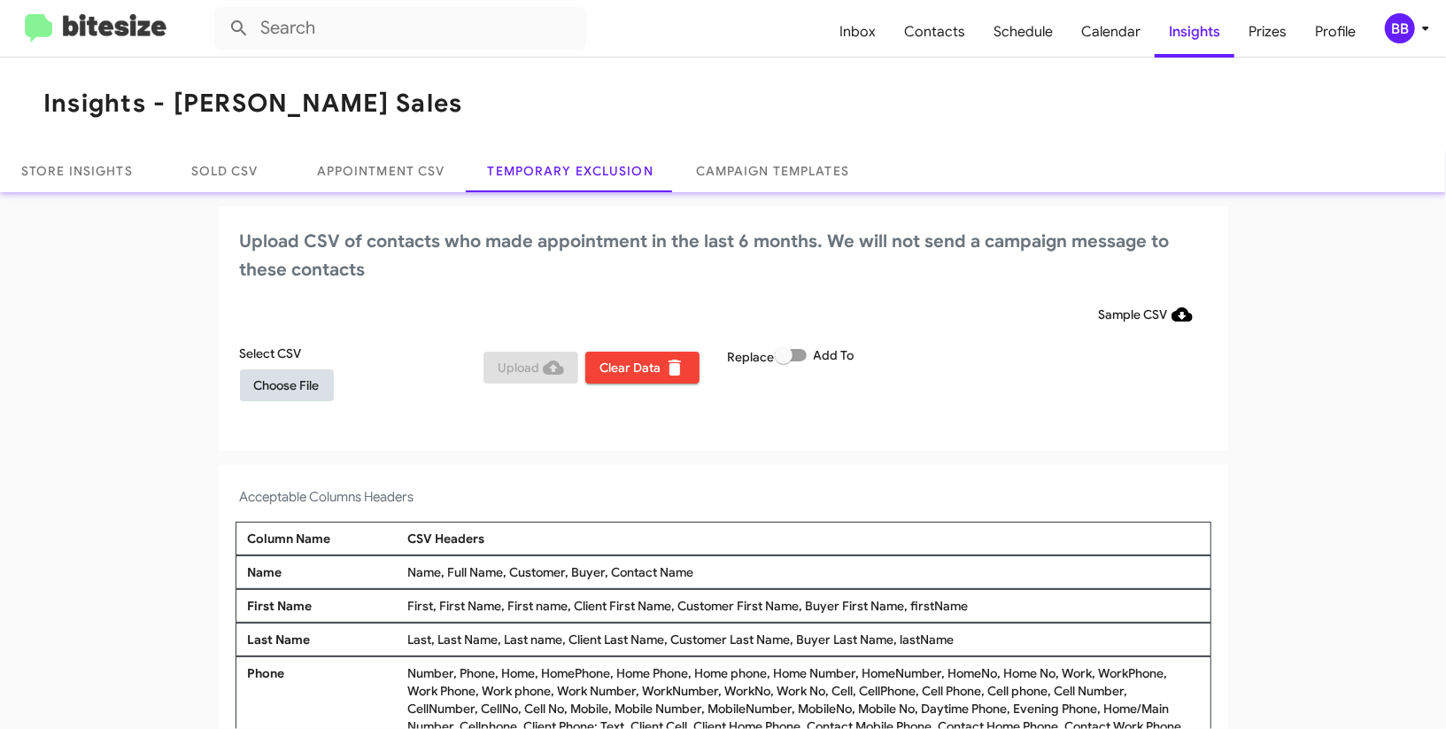
click at [281, 393] on span "Choose File" at bounding box center [287, 385] width 66 height 32
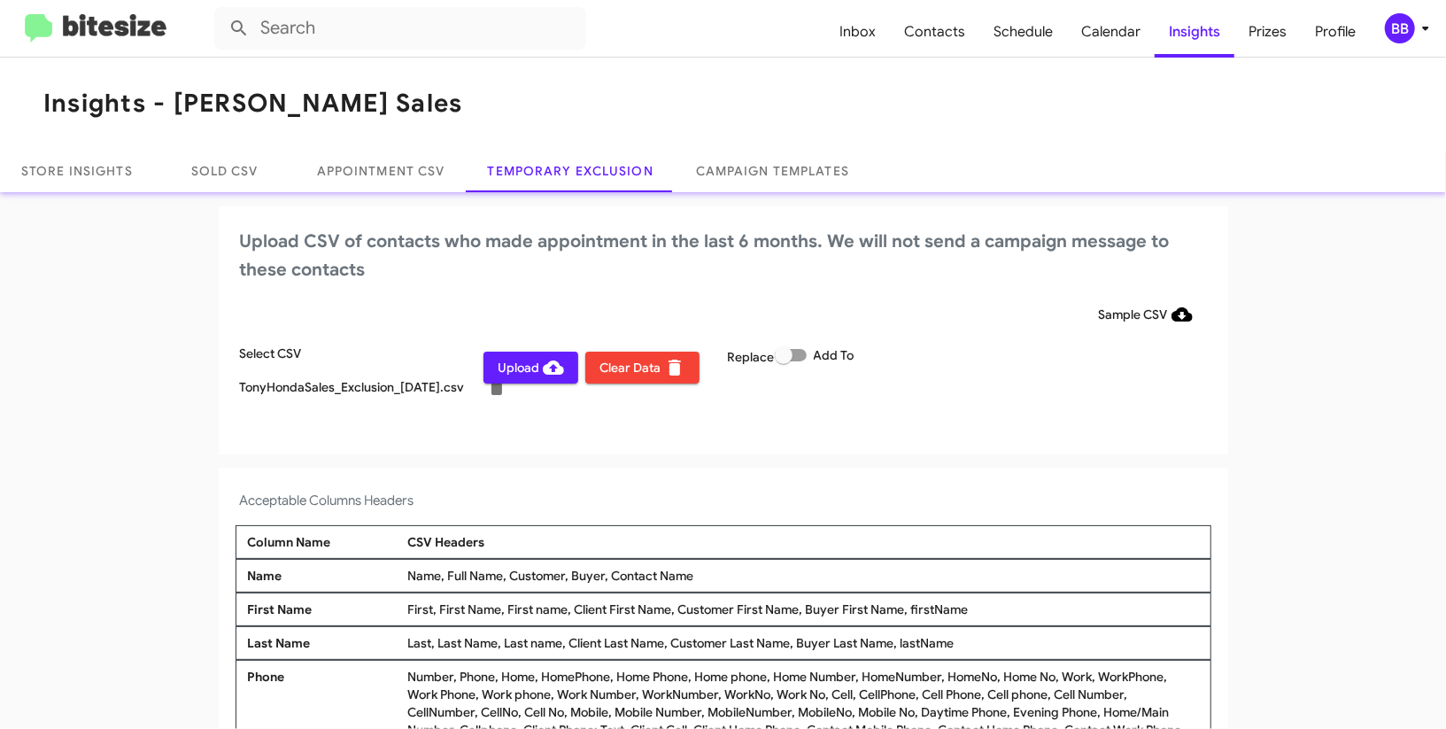
click at [1415, 34] on span "BB" at bounding box center [1410, 28] width 53 height 30
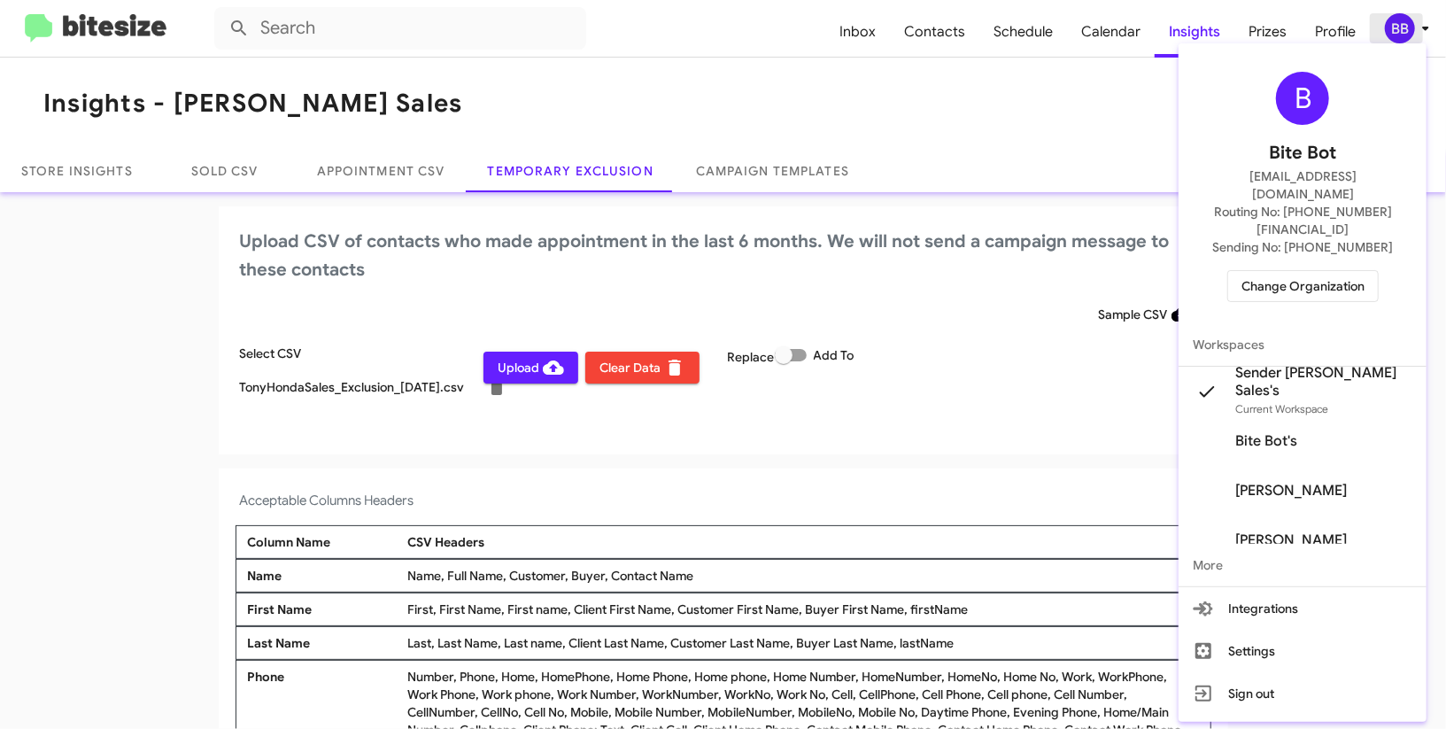
click at [1415, 34] on div at bounding box center [723, 364] width 1446 height 729
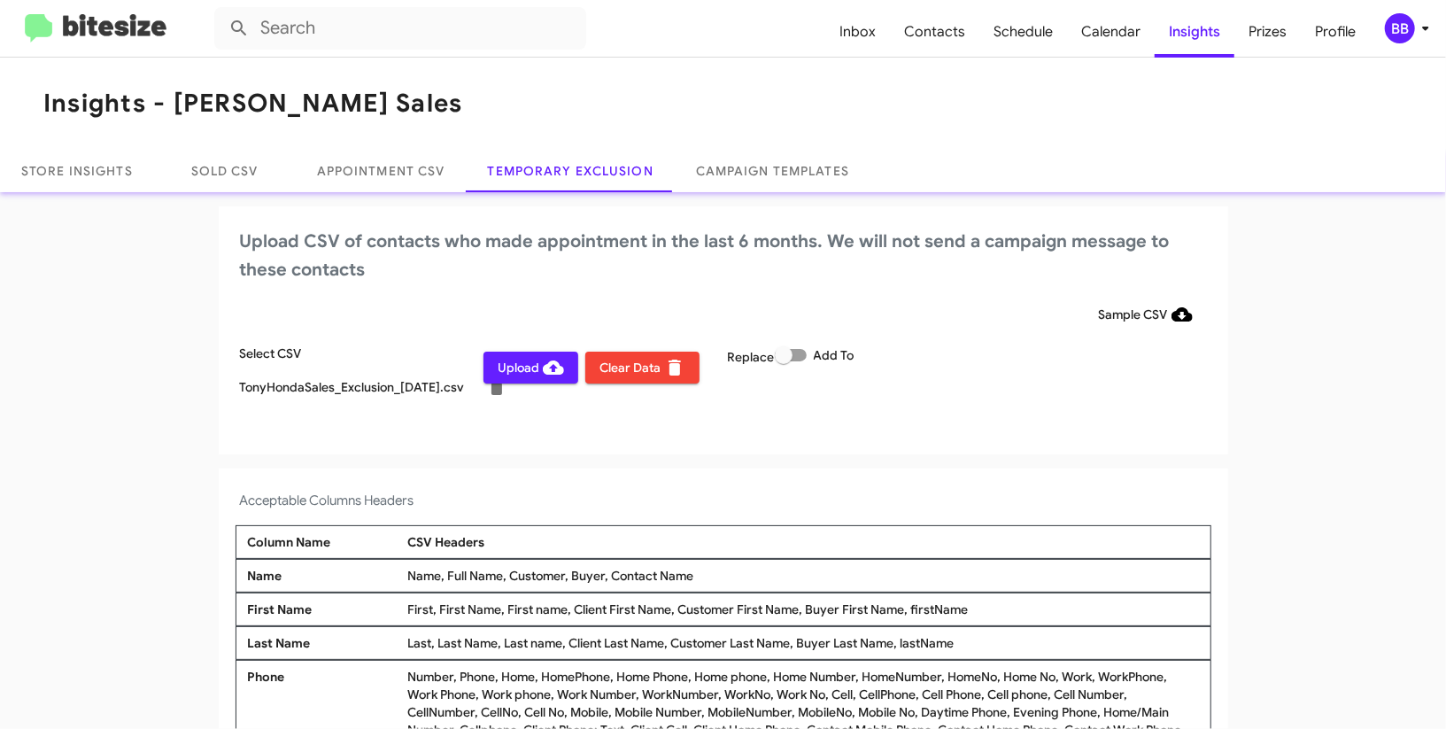
click at [530, 375] on span "Upload" at bounding box center [531, 368] width 66 height 32
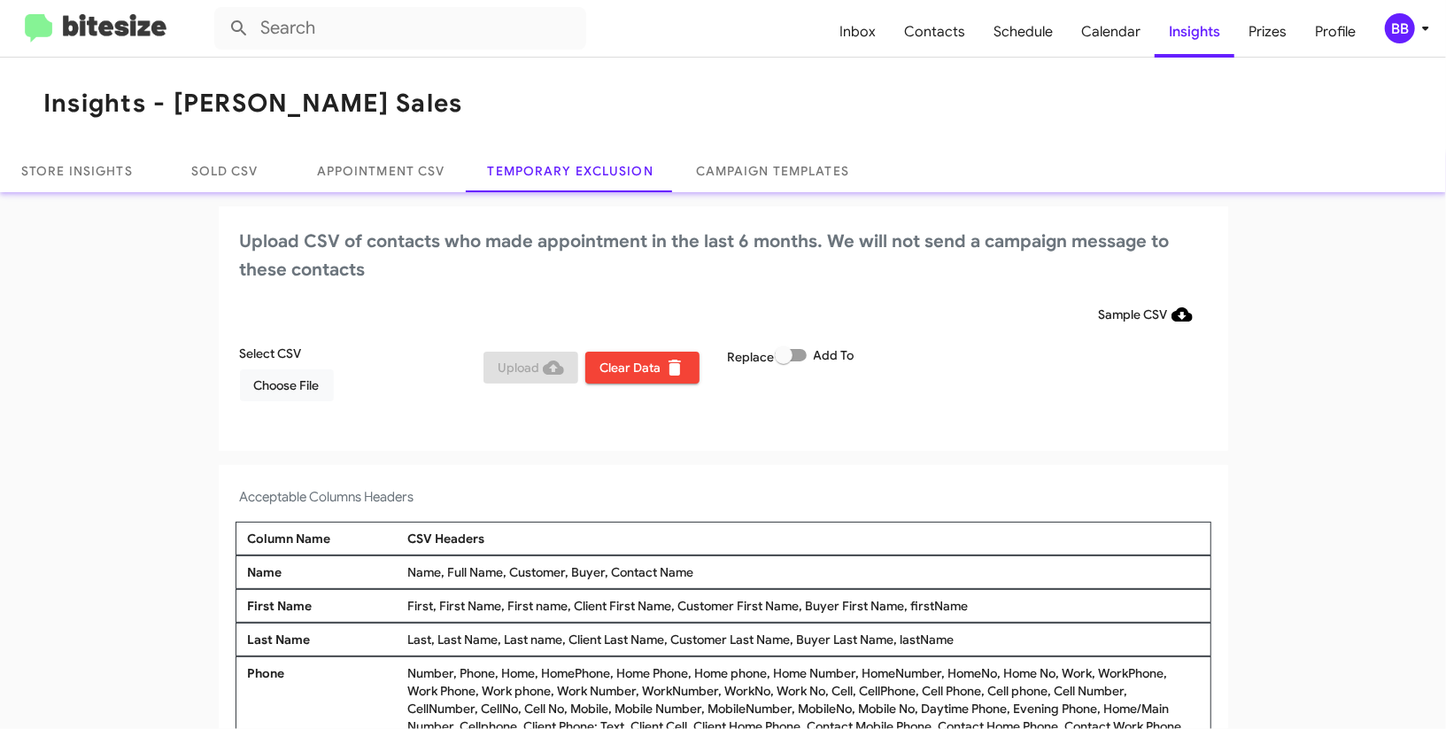
click at [1423, 39] on span "BB" at bounding box center [1410, 28] width 53 height 30
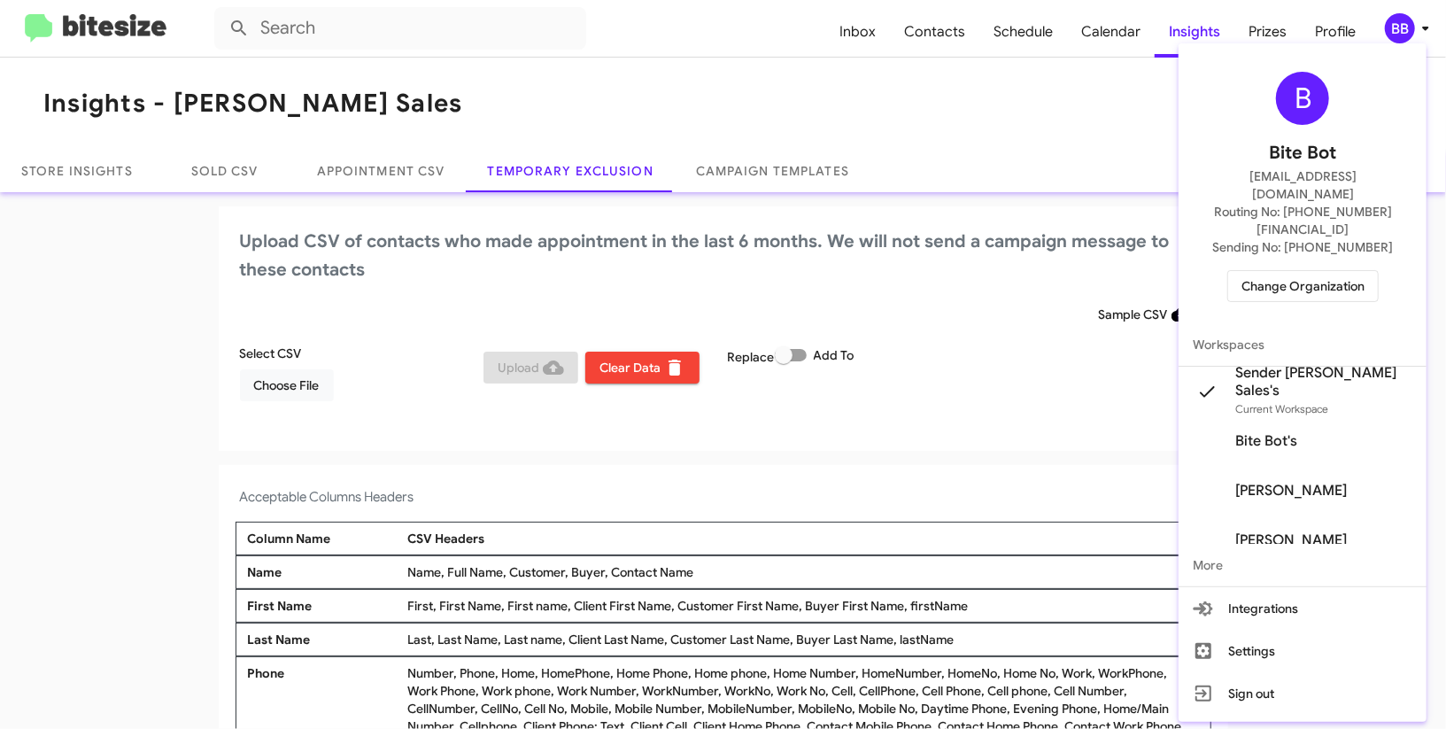
click at [1320, 271] on span "Change Organization" at bounding box center [1303, 286] width 123 height 30
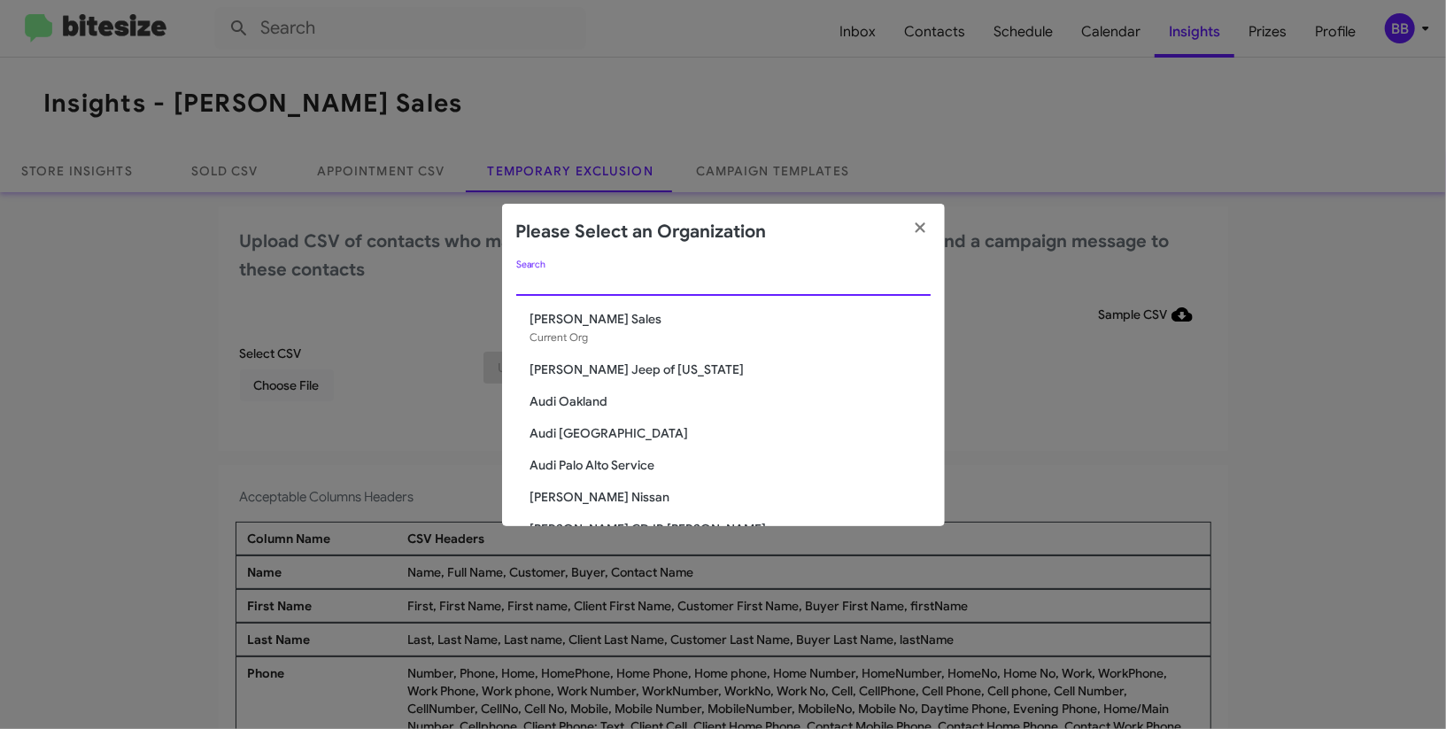
click at [662, 279] on input "Search" at bounding box center [723, 282] width 415 height 14
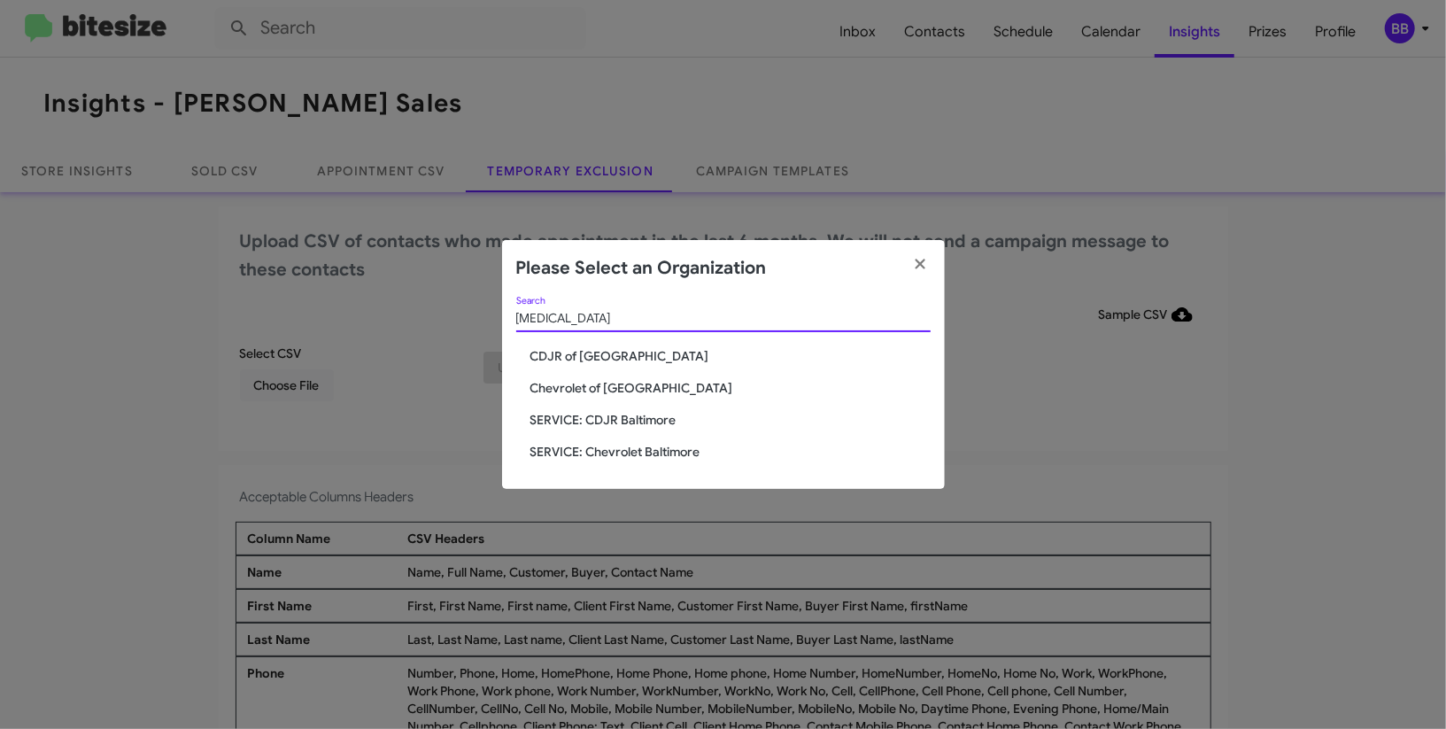
type input "bal"
click at [621, 421] on span "SERVICE: CDJR Baltimore" at bounding box center [731, 420] width 400 height 18
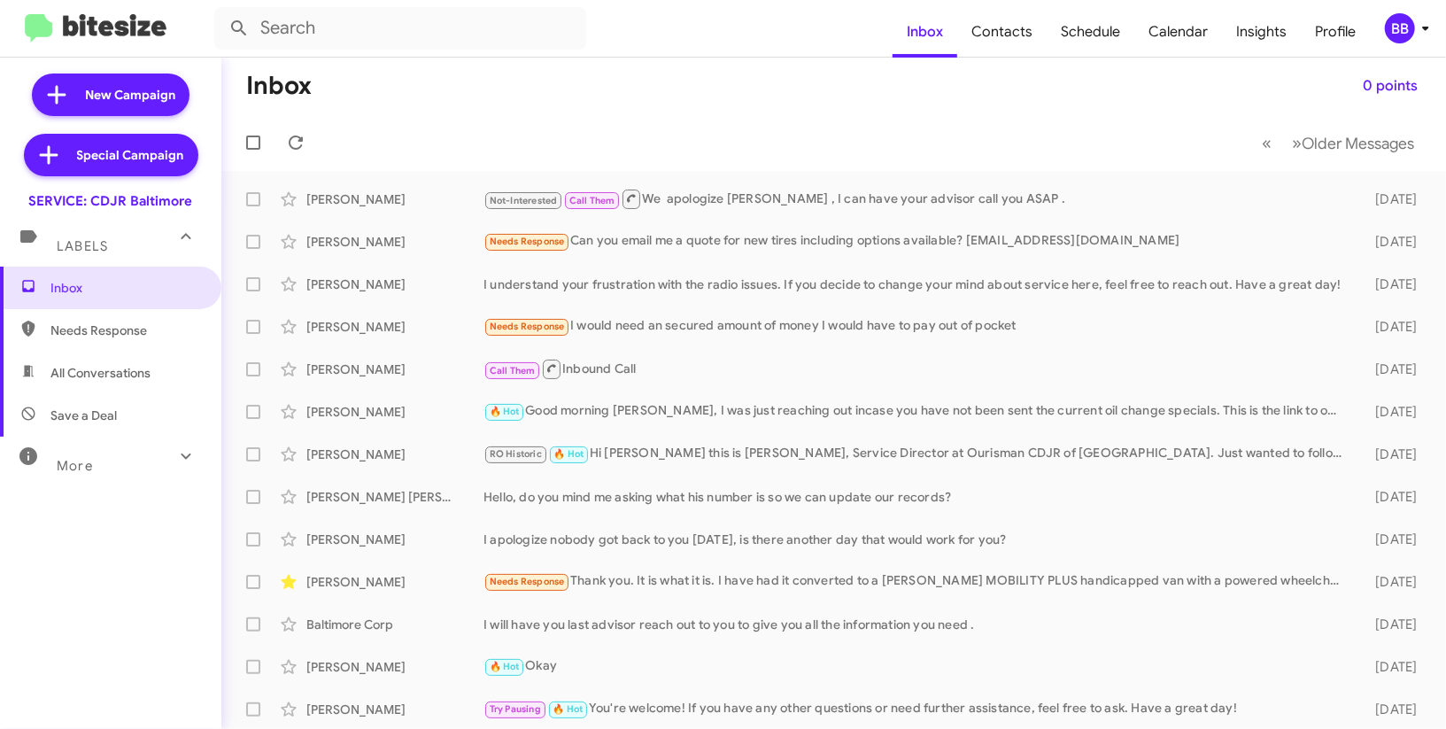
click at [1413, 39] on span "BB" at bounding box center [1410, 28] width 53 height 30
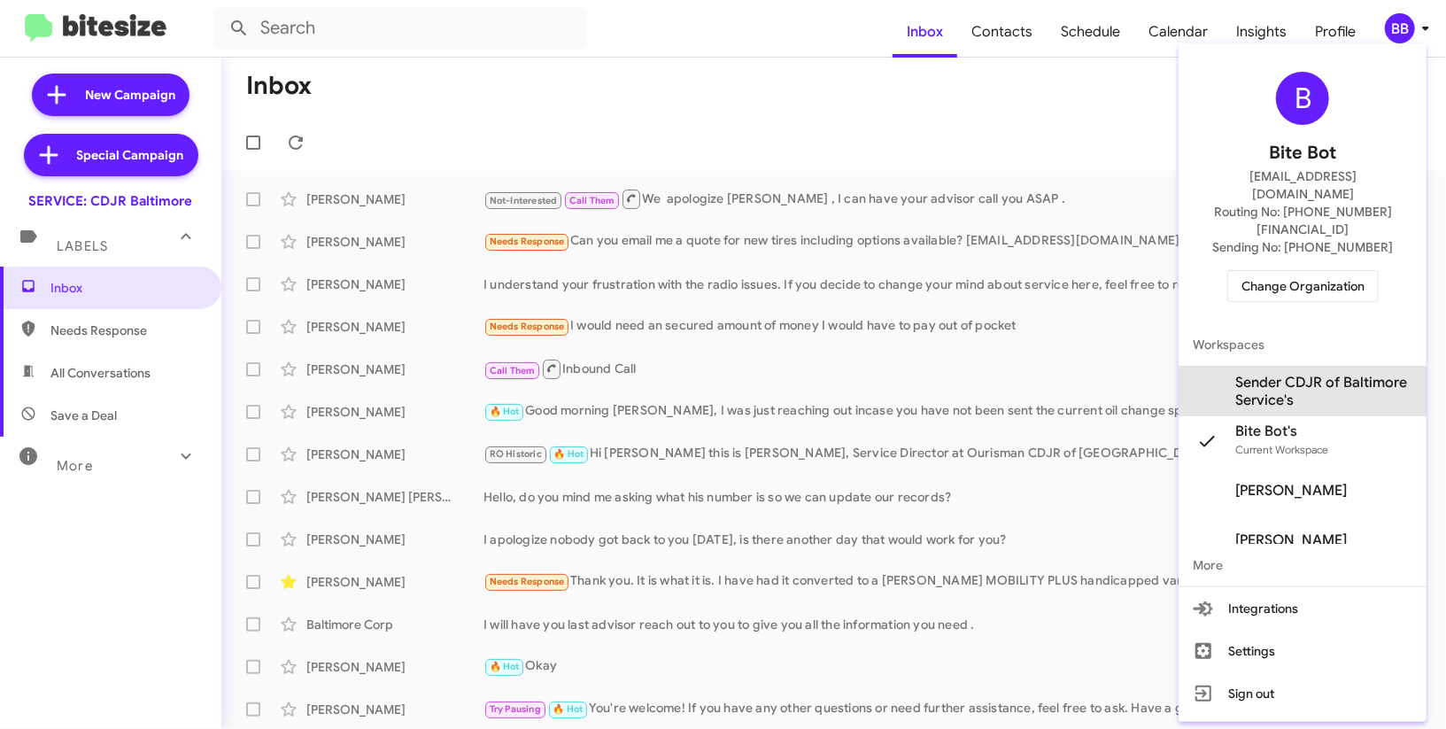
click at [1290, 374] on span "Sender CDJR of Baltimore Service's" at bounding box center [1324, 391] width 177 height 35
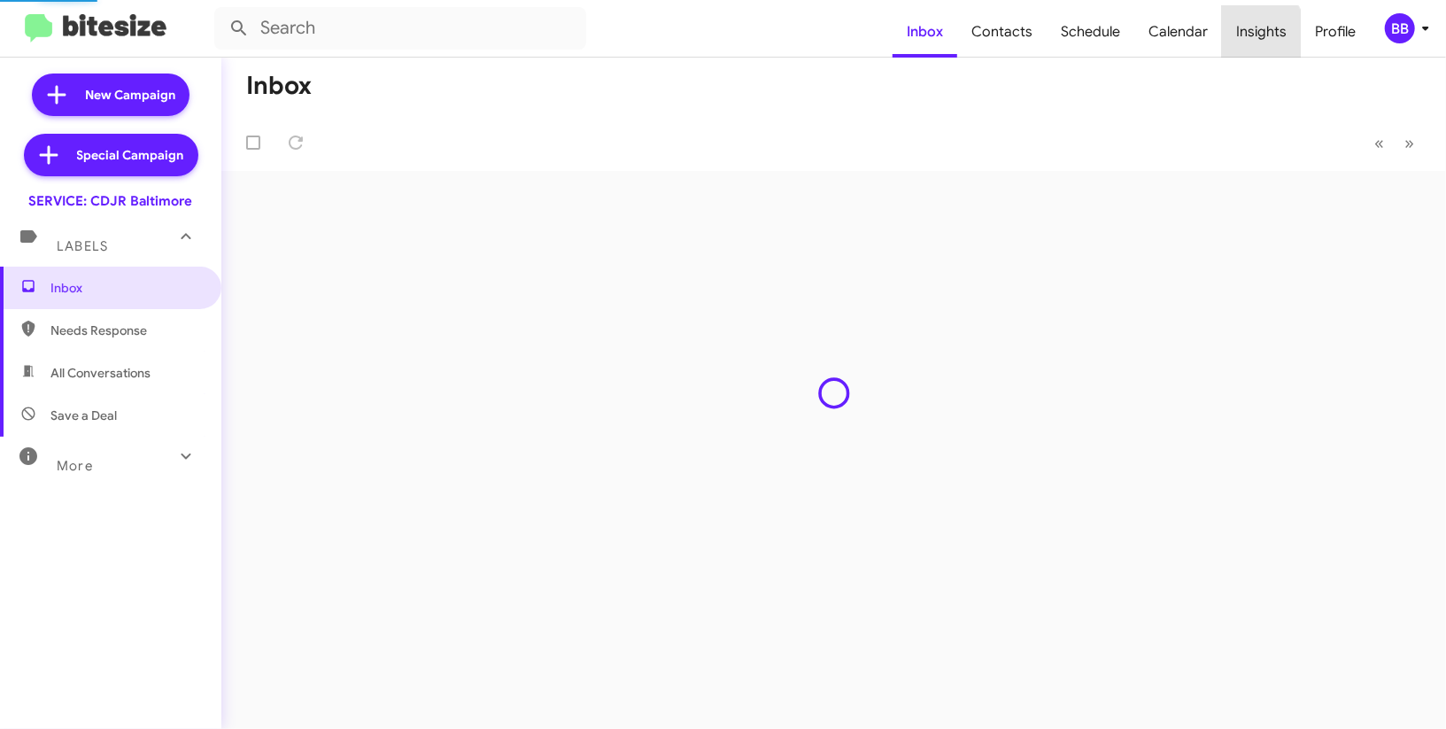
click at [1250, 34] on span "Insights" at bounding box center [1261, 31] width 79 height 51
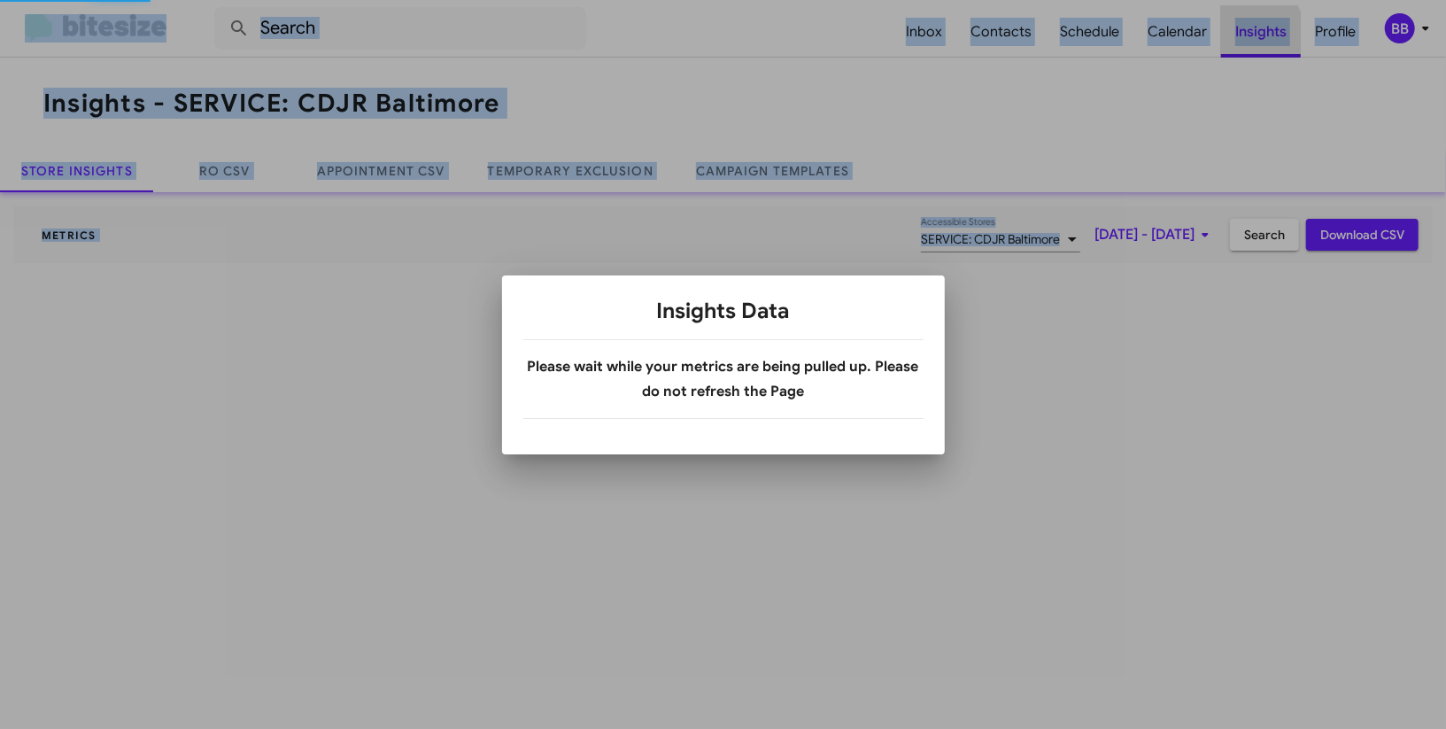
click at [1250, 34] on div at bounding box center [723, 364] width 1446 height 729
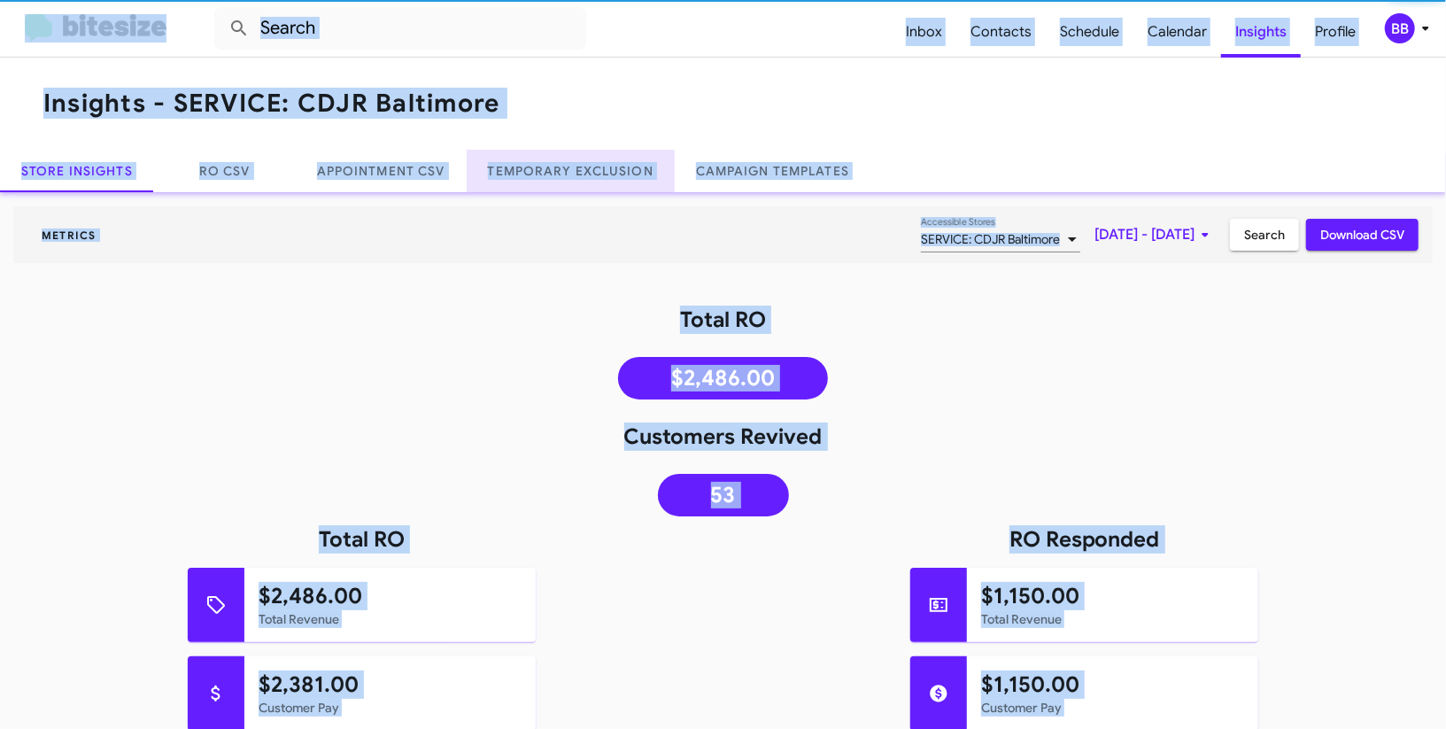
click at [571, 174] on link "Temporary Exclusion" at bounding box center [571, 171] width 208 height 43
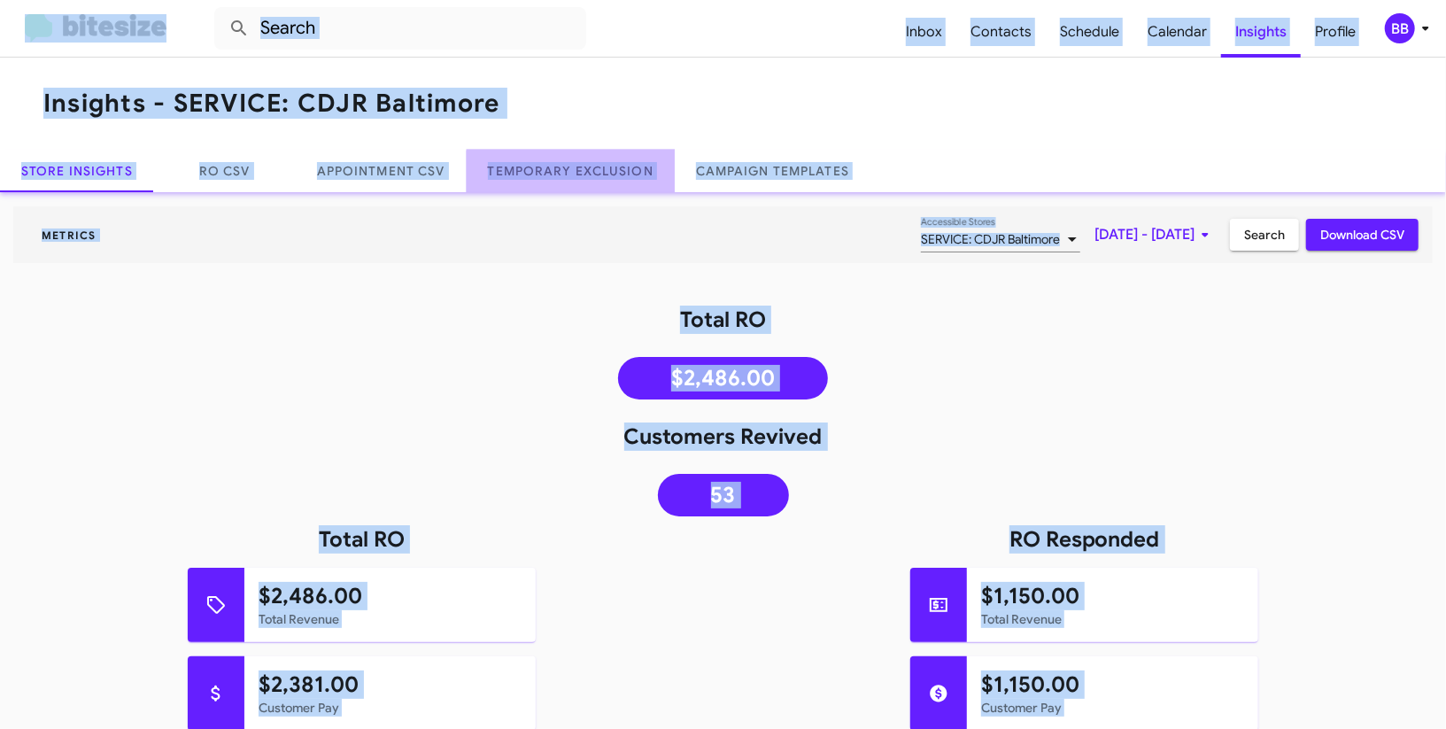
click at [571, 174] on link "Temporary Exclusion" at bounding box center [571, 171] width 208 height 43
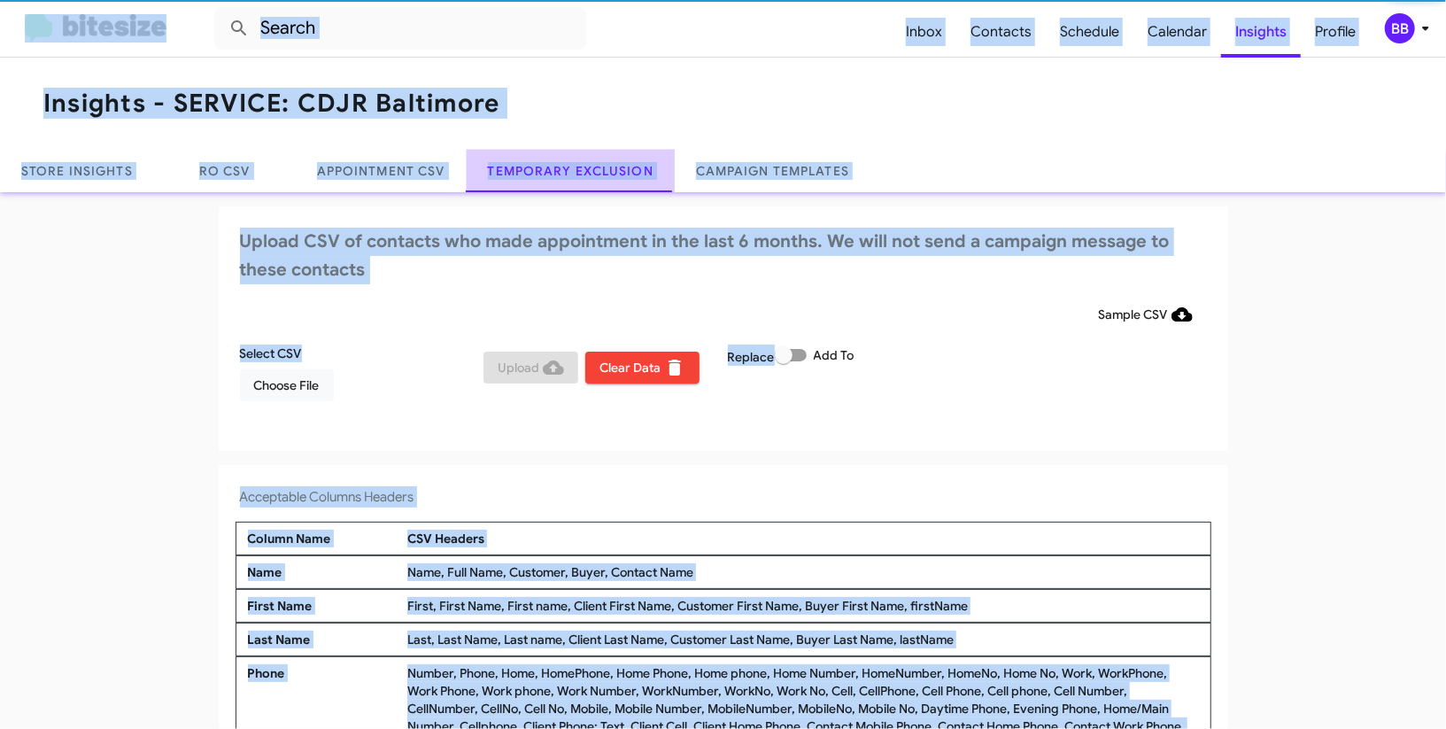
click at [571, 174] on link "Temporary Exclusion" at bounding box center [571, 171] width 208 height 43
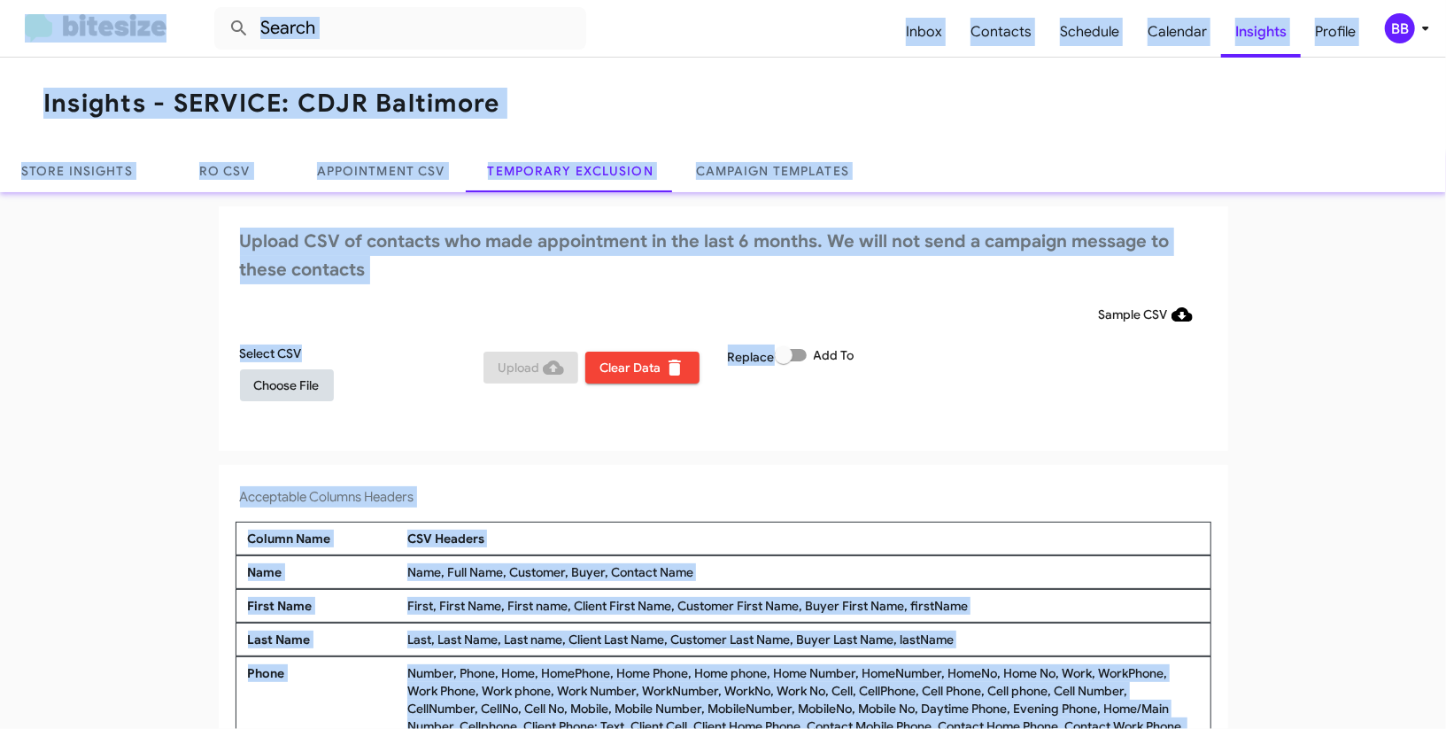
click at [288, 394] on span "Choose File" at bounding box center [287, 385] width 66 height 32
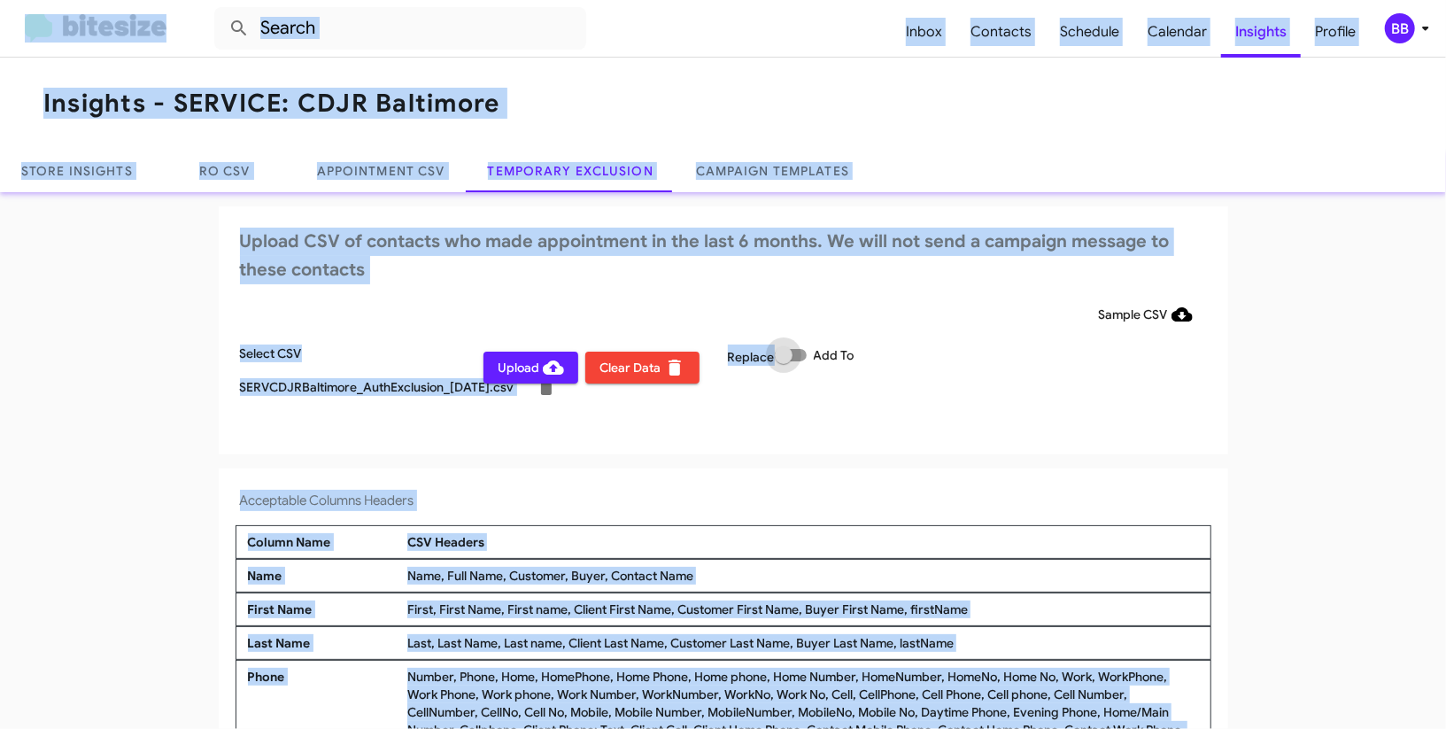
click at [802, 358] on span at bounding box center [791, 355] width 32 height 12
click at [784, 361] on input "Add To" at bounding box center [783, 361] width 1 height 1
checkbox input "true"
click at [1423, 30] on icon at bounding box center [1425, 28] width 21 height 21
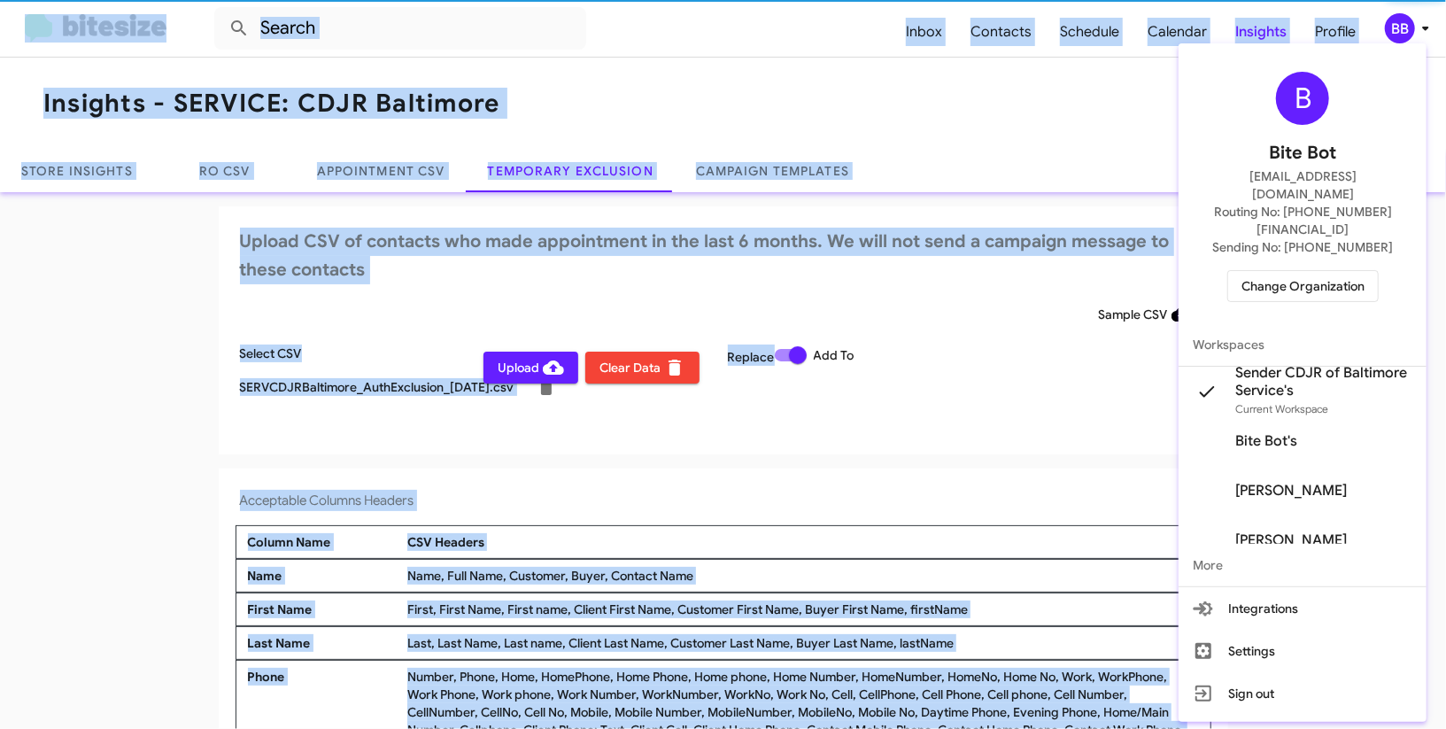
click at [1423, 30] on div at bounding box center [723, 364] width 1446 height 729
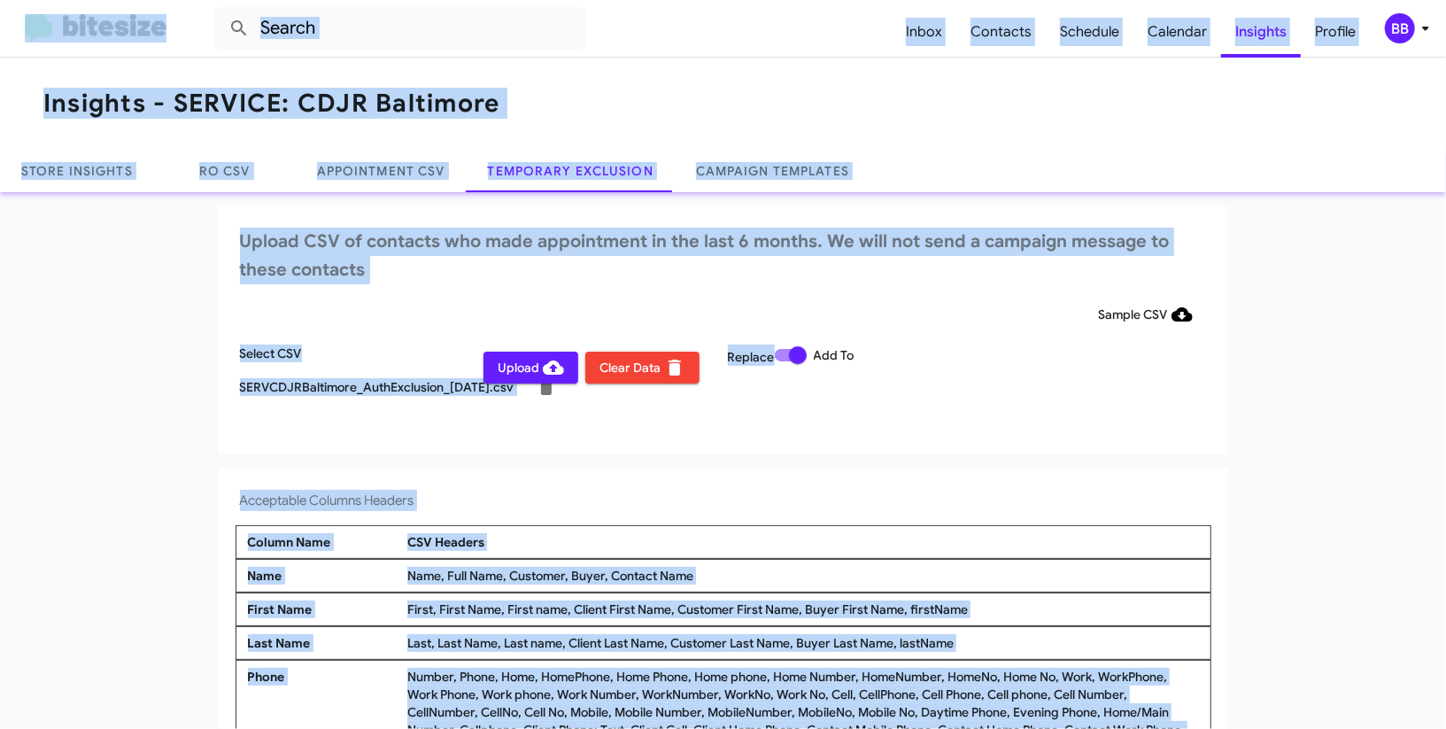
click at [529, 366] on span "Upload" at bounding box center [531, 368] width 66 height 32
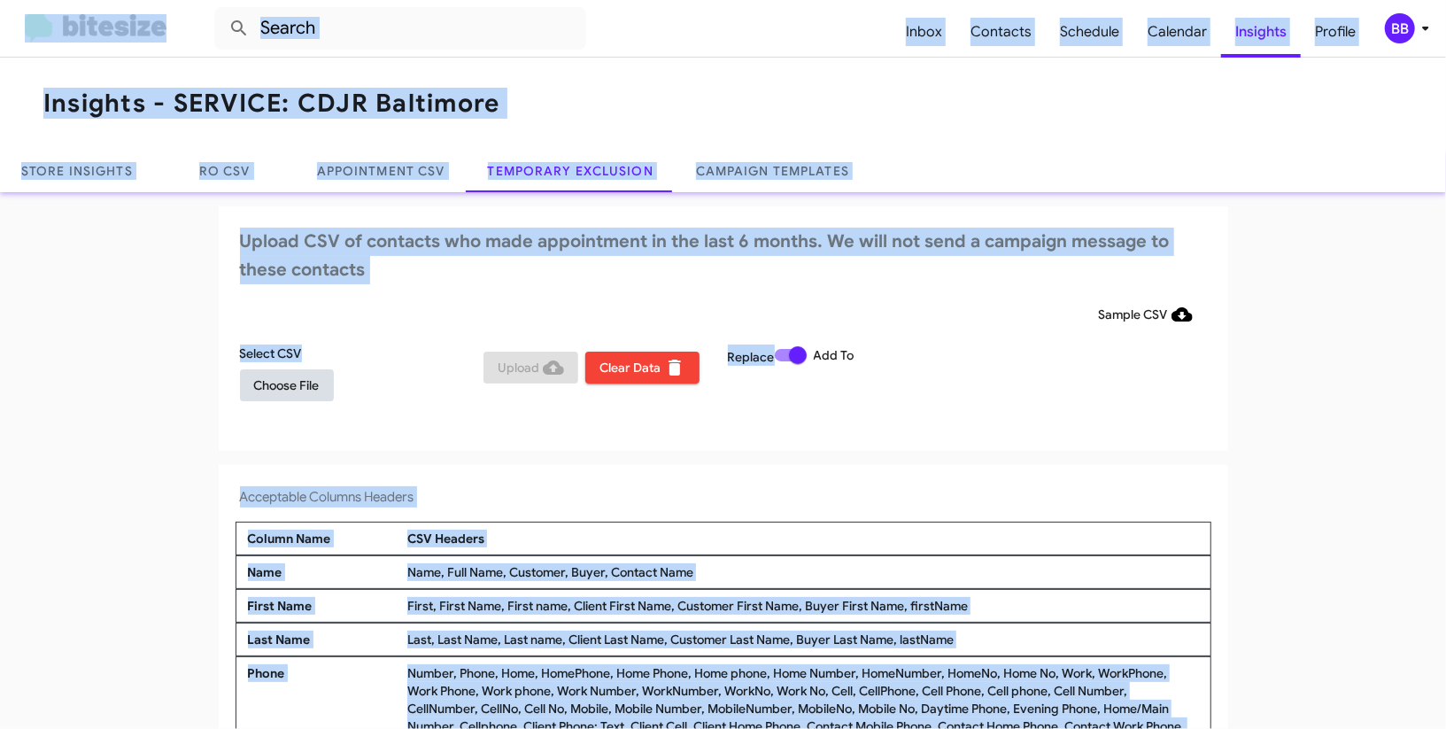
click at [315, 376] on span "Choose File" at bounding box center [287, 385] width 66 height 32
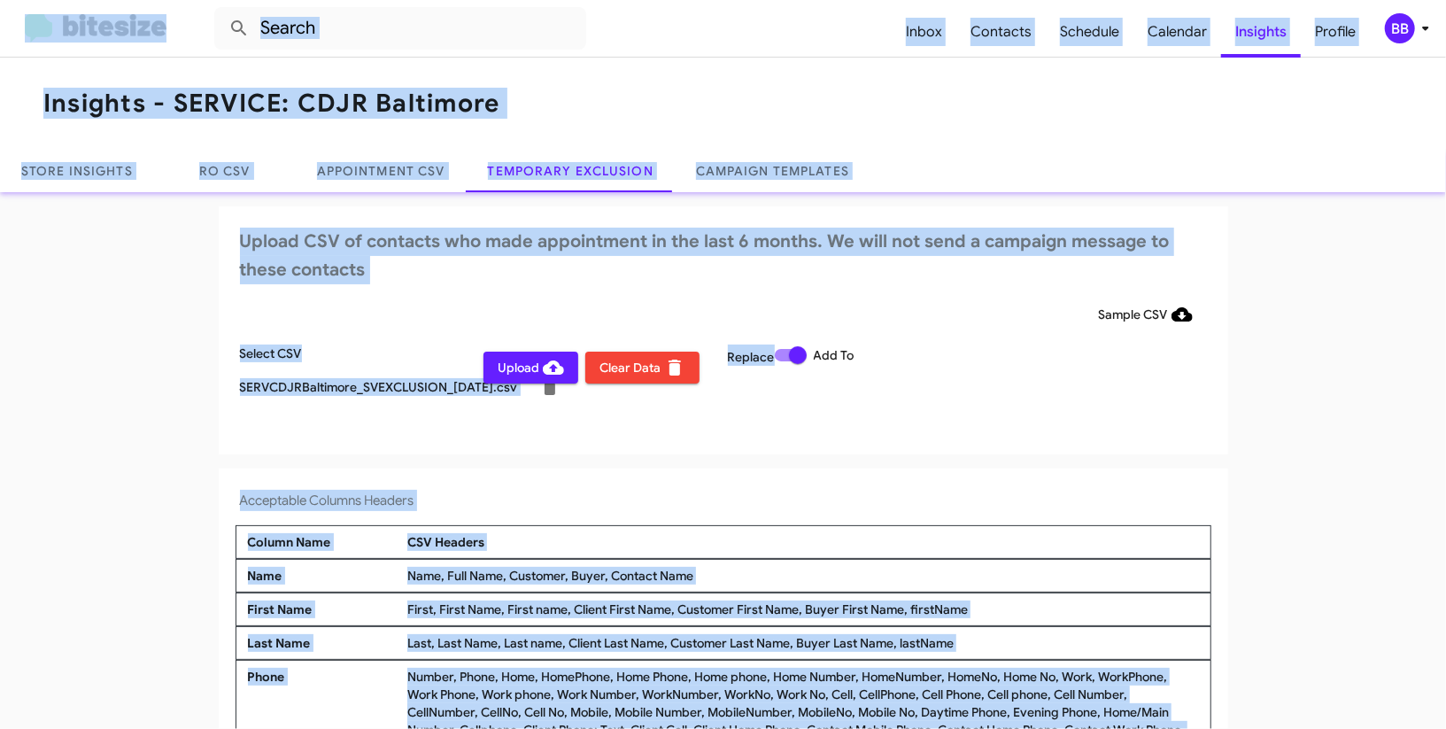
click at [1416, 28] on icon at bounding box center [1425, 28] width 21 height 21
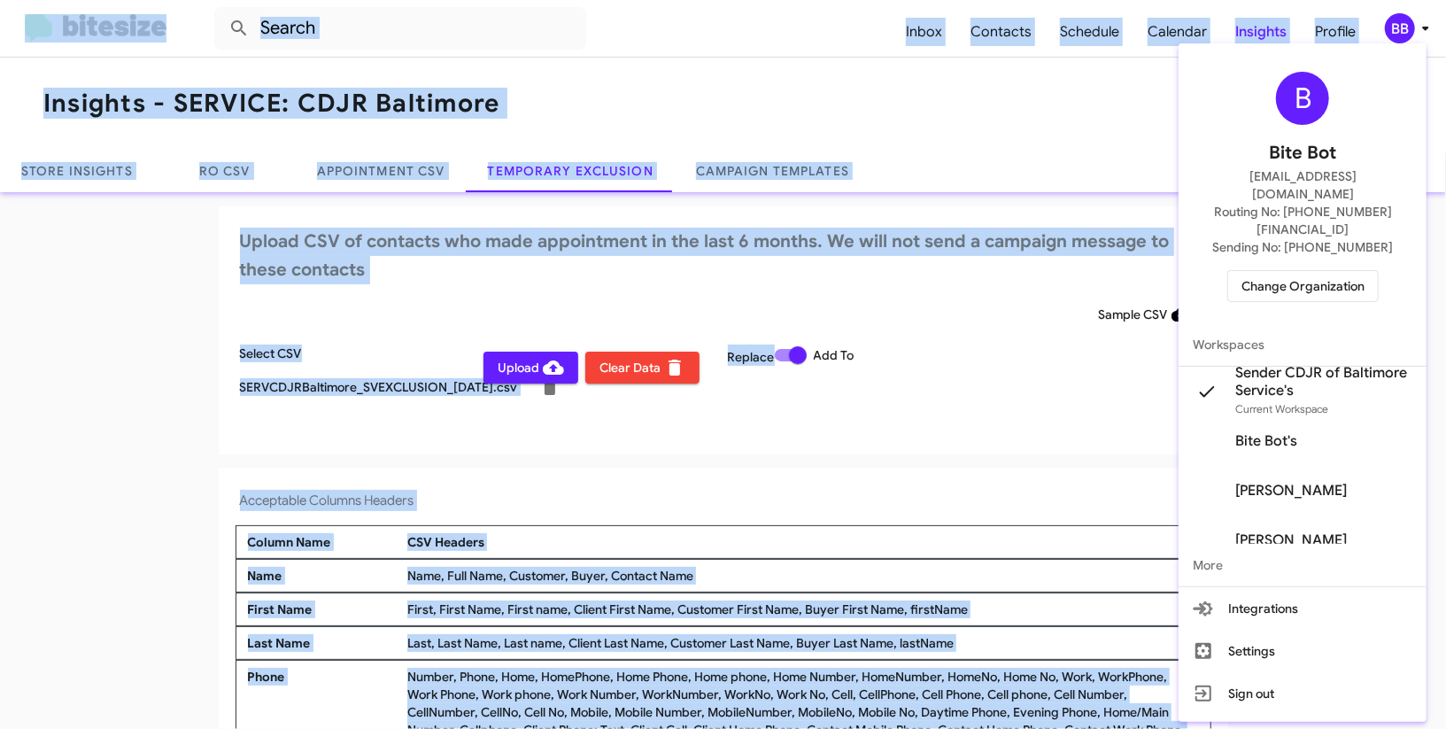
click at [1416, 28] on div at bounding box center [723, 364] width 1446 height 729
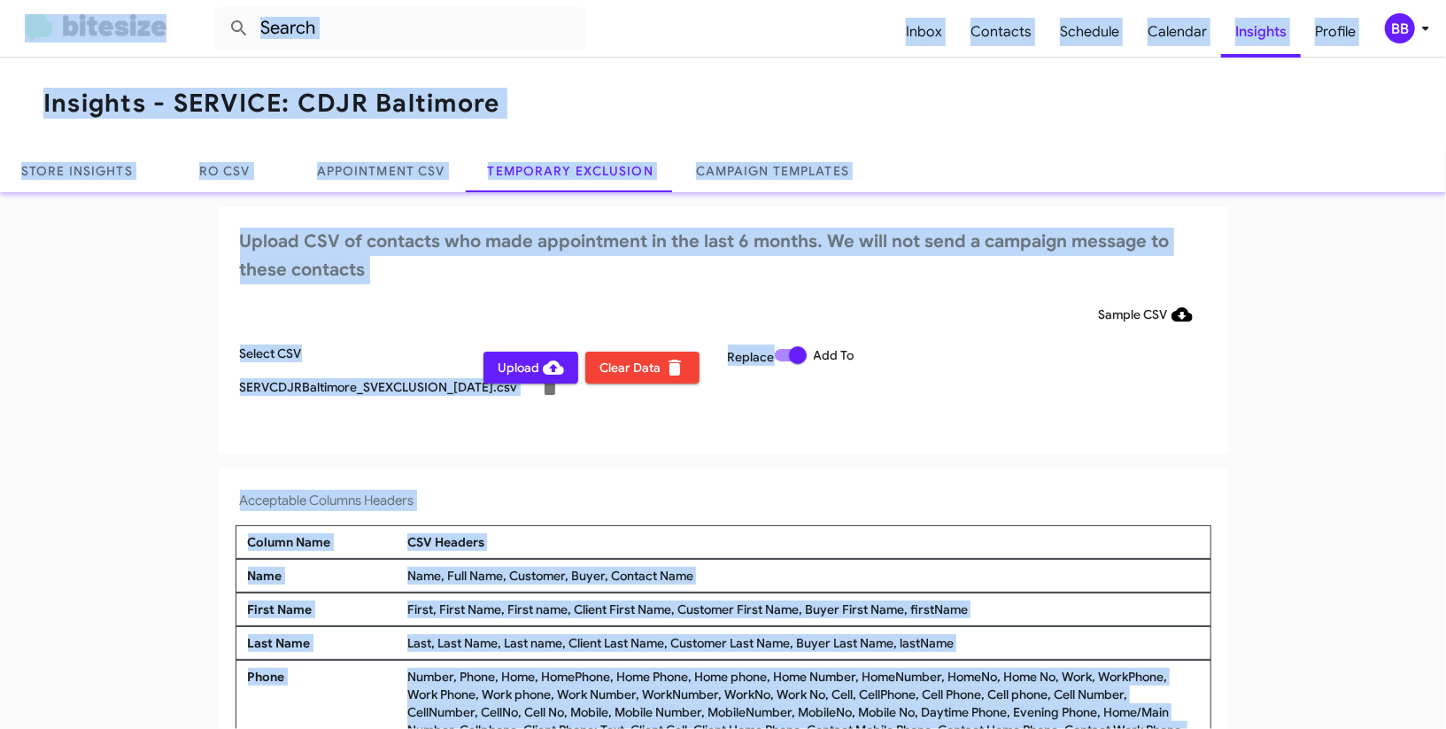
click at [519, 371] on span "Upload" at bounding box center [531, 368] width 66 height 32
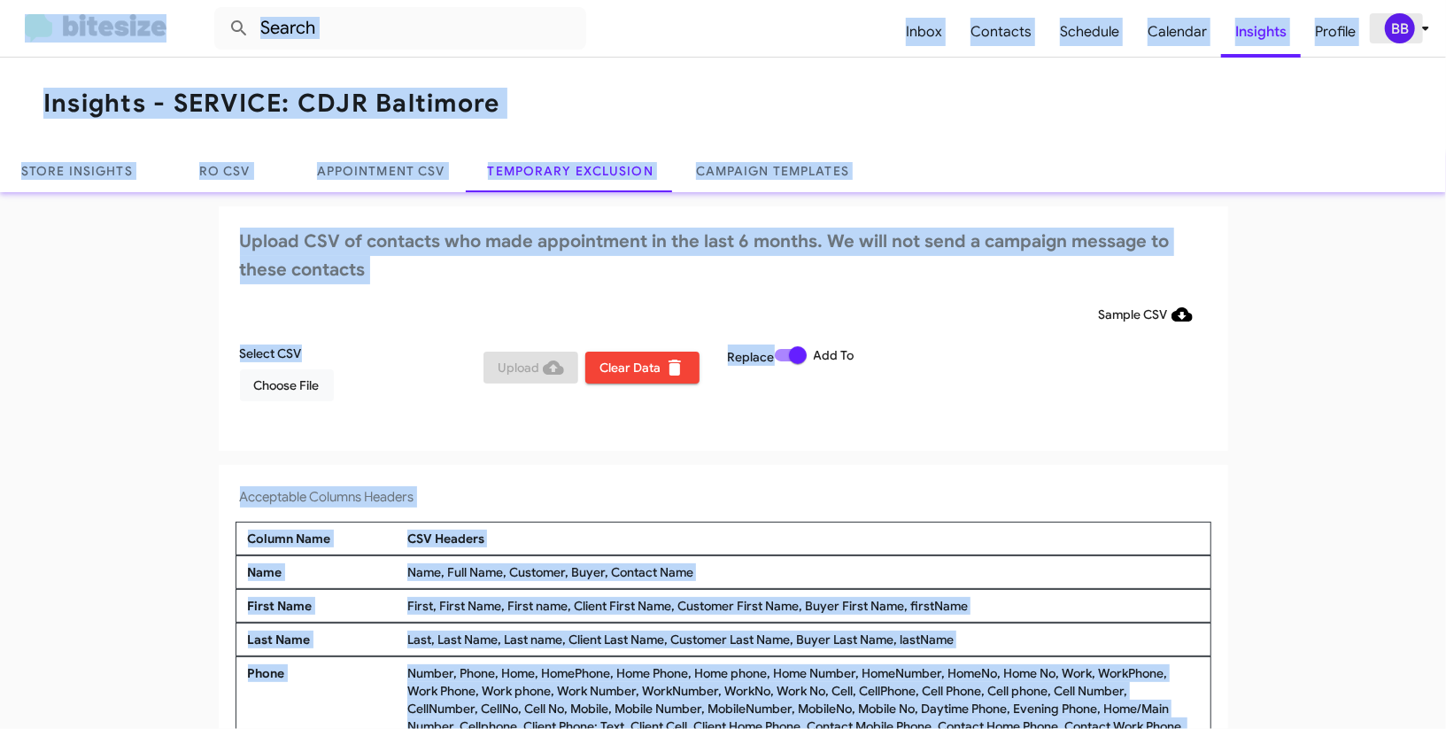
click at [1391, 24] on div "BB" at bounding box center [1400, 28] width 30 height 30
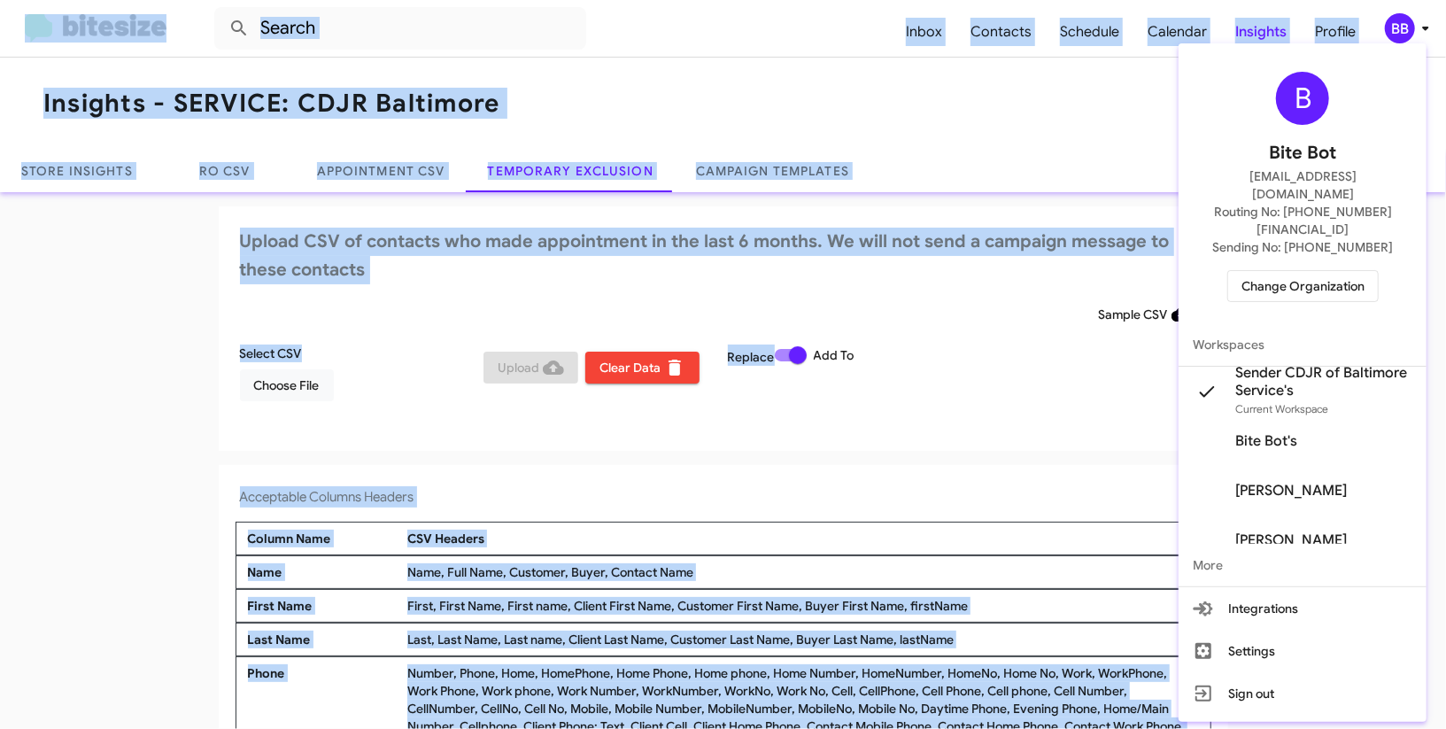
click at [1300, 271] on span "Change Organization" at bounding box center [1303, 286] width 123 height 30
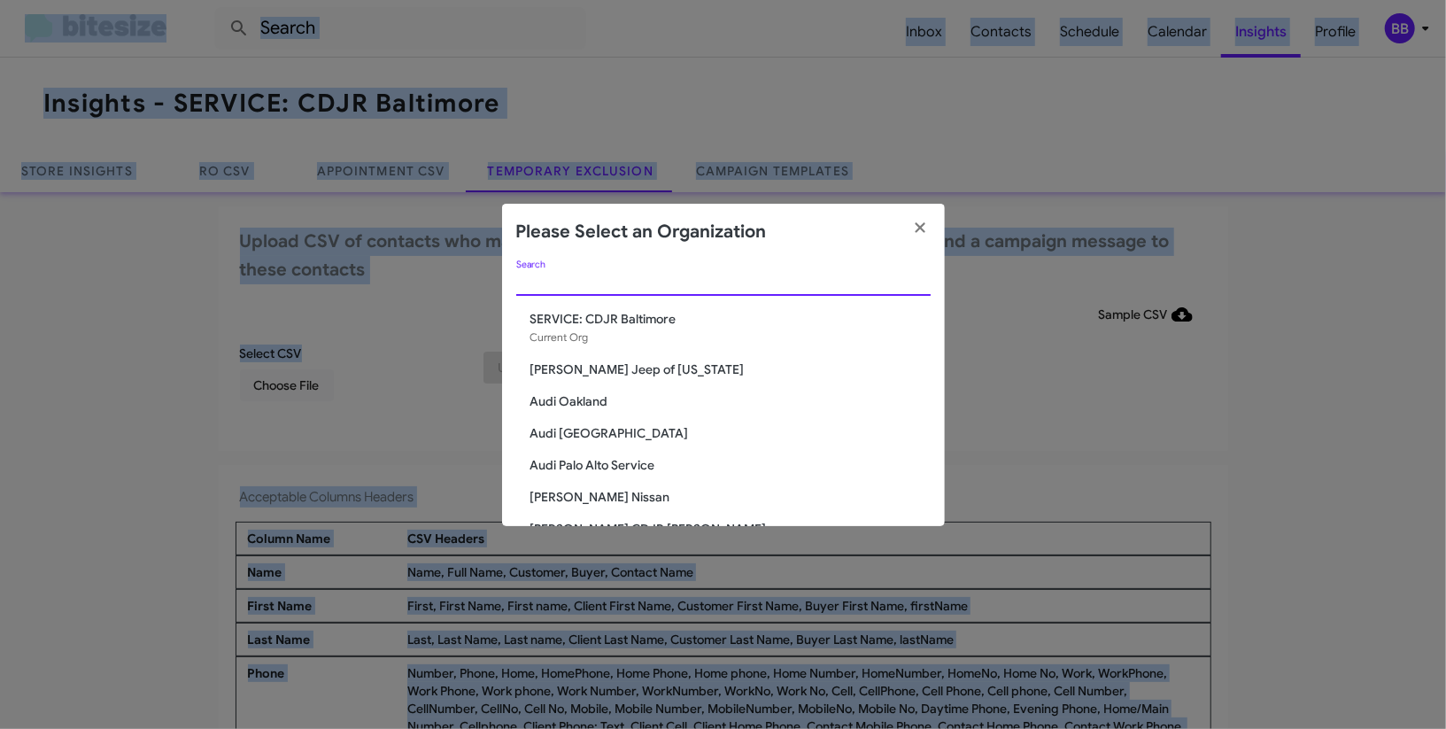
click at [635, 280] on input "Search" at bounding box center [723, 282] width 415 height 14
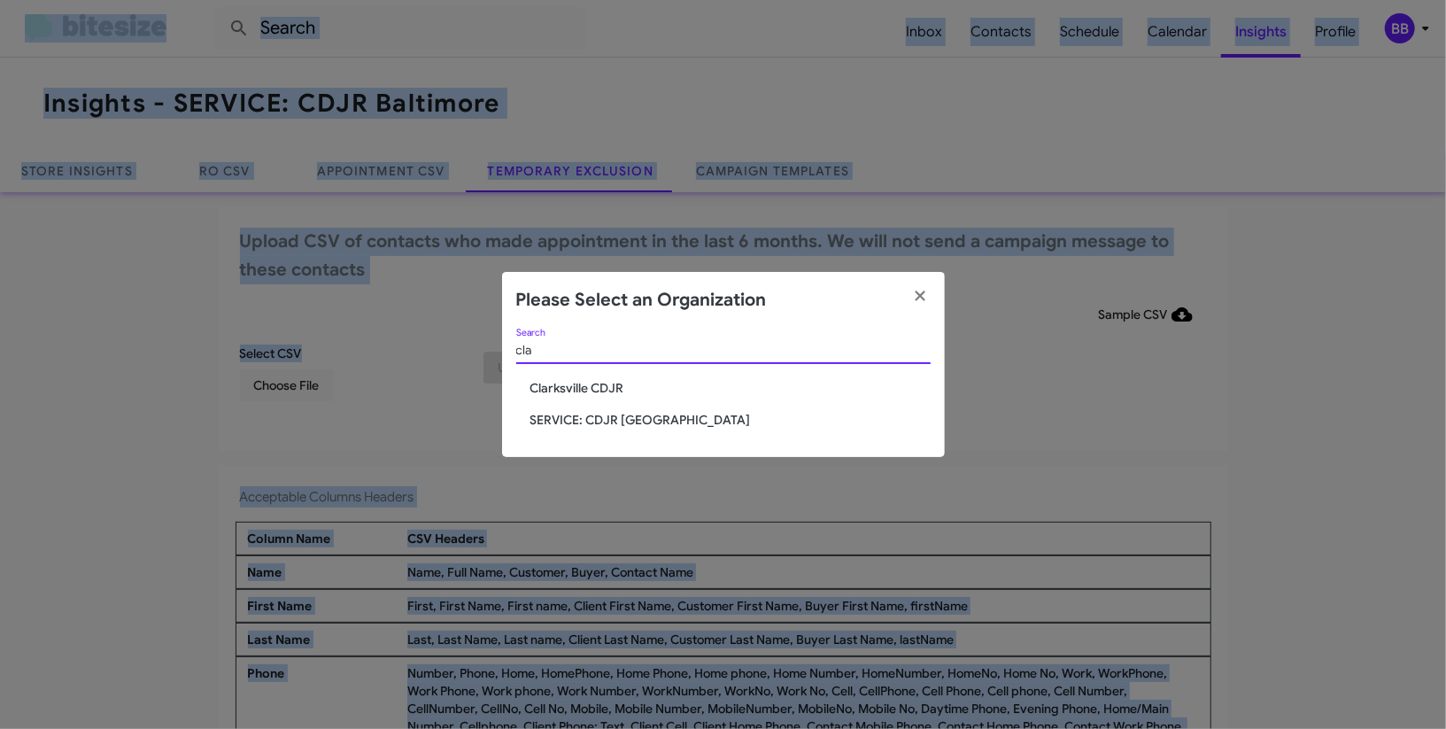
type input "cla"
click at [600, 415] on span "SERVICE: CDJR [GEOGRAPHIC_DATA]" at bounding box center [731, 420] width 400 height 18
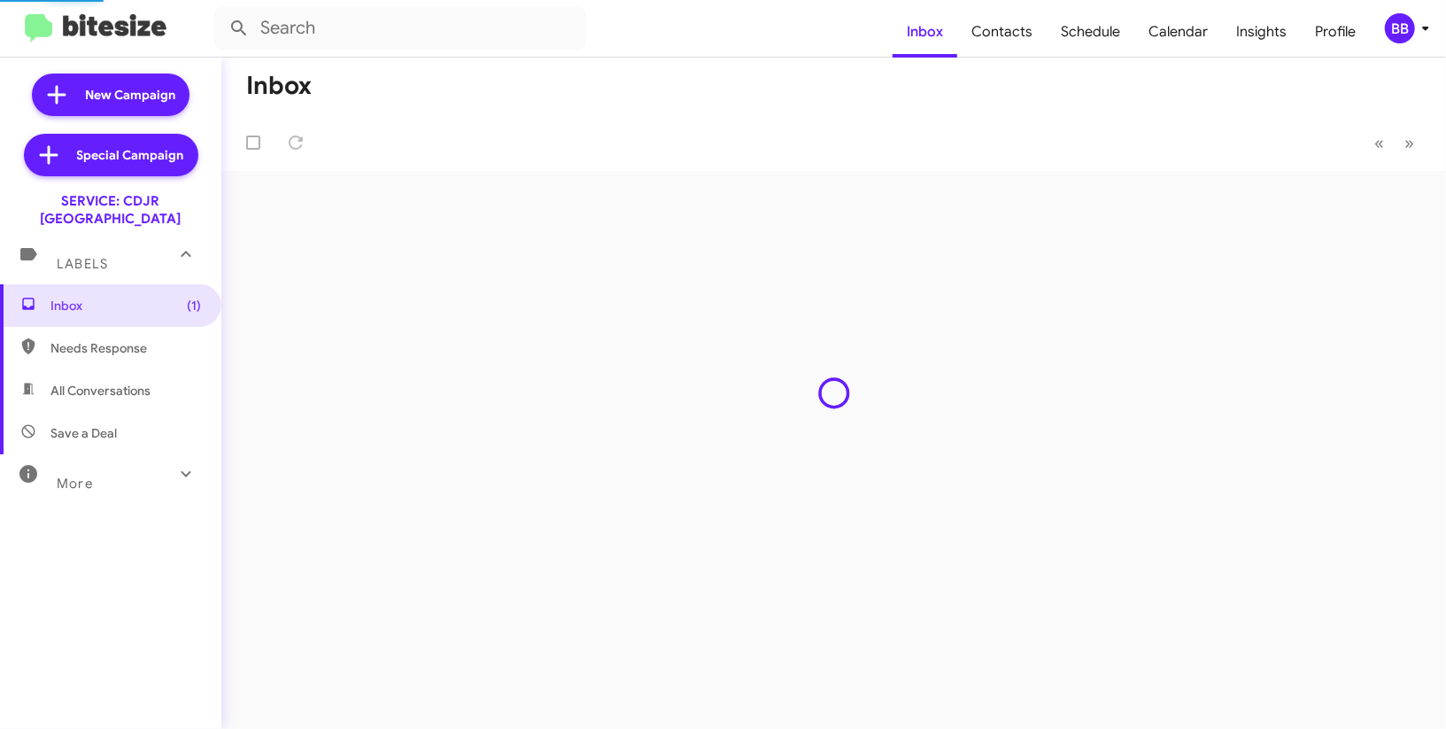
click at [1415, 36] on span "BB" at bounding box center [1410, 28] width 53 height 30
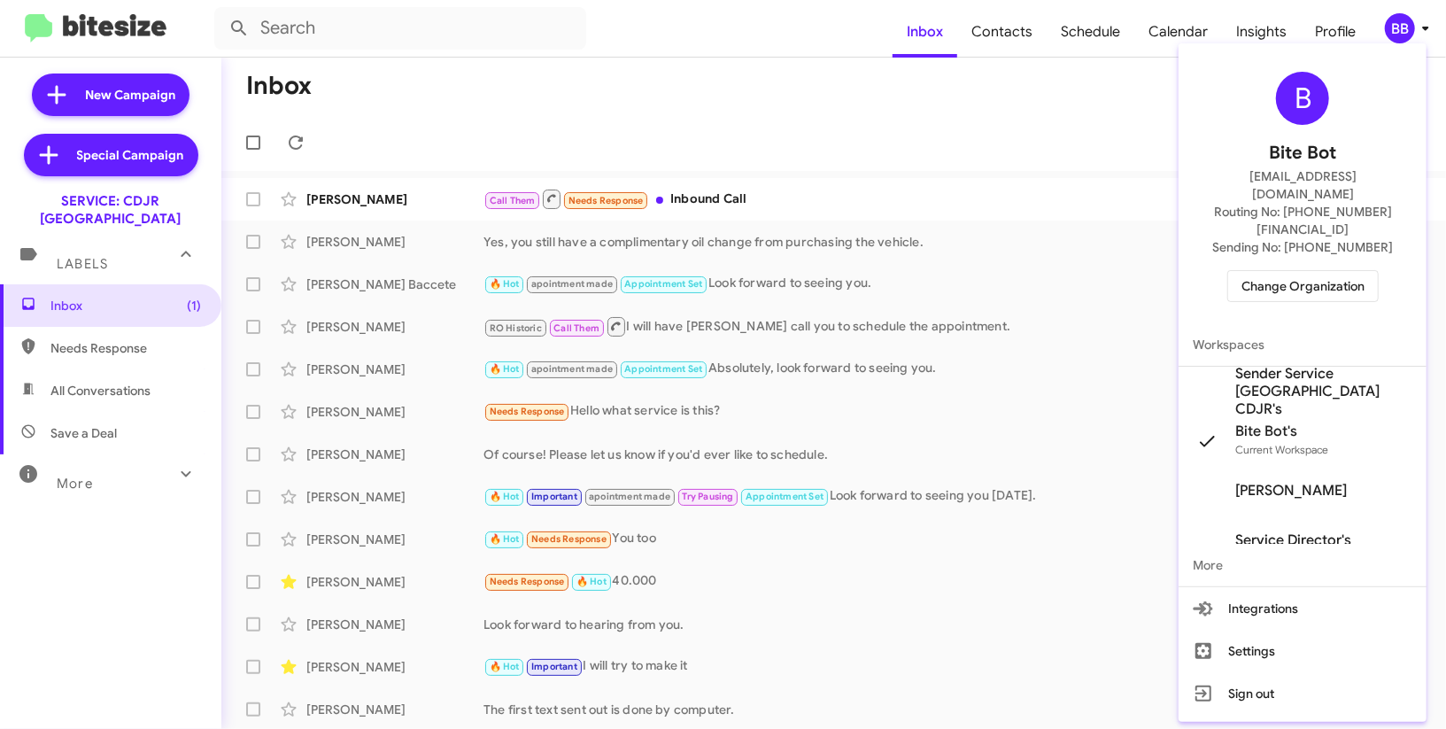
click at [1333, 365] on span "Sender Service [GEOGRAPHIC_DATA] CDJR's" at bounding box center [1324, 391] width 177 height 53
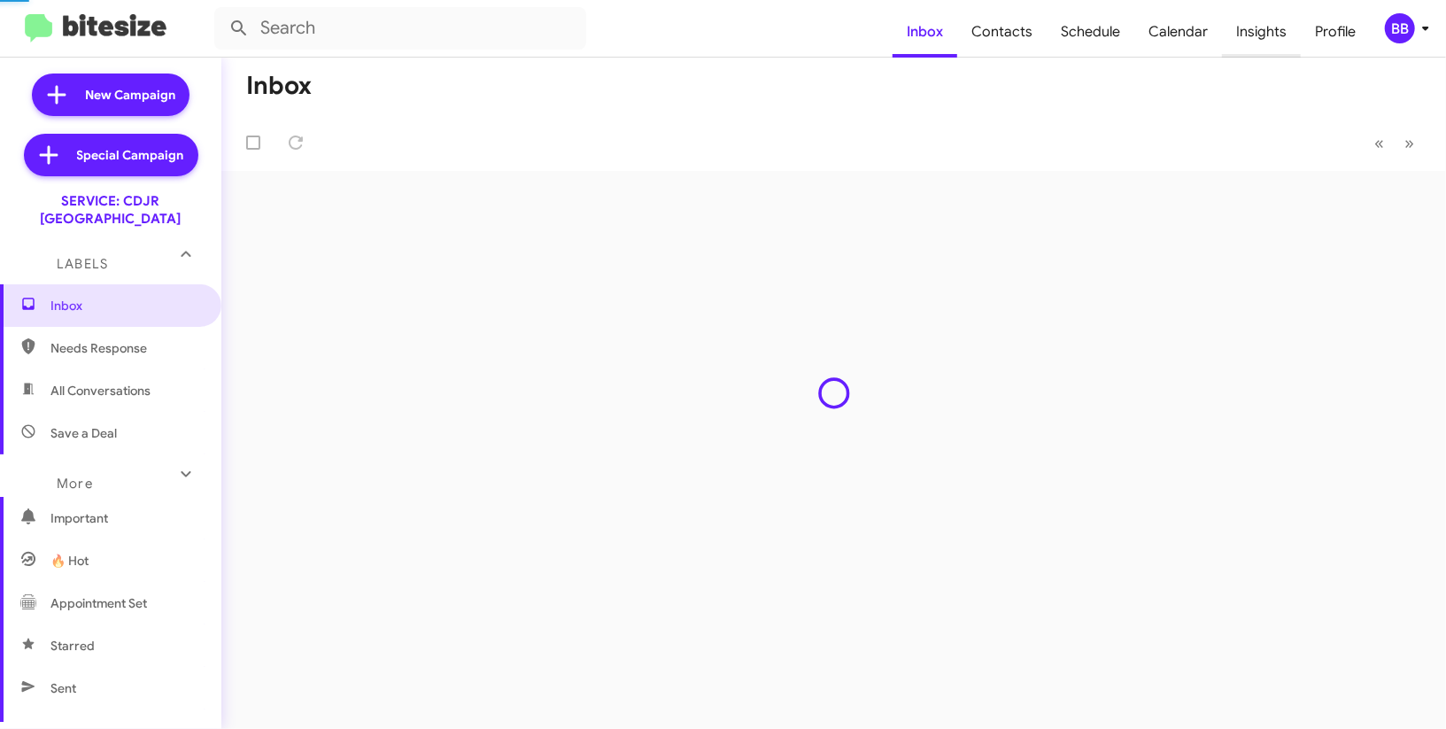
click at [1261, 33] on span "Insights" at bounding box center [1261, 31] width 79 height 51
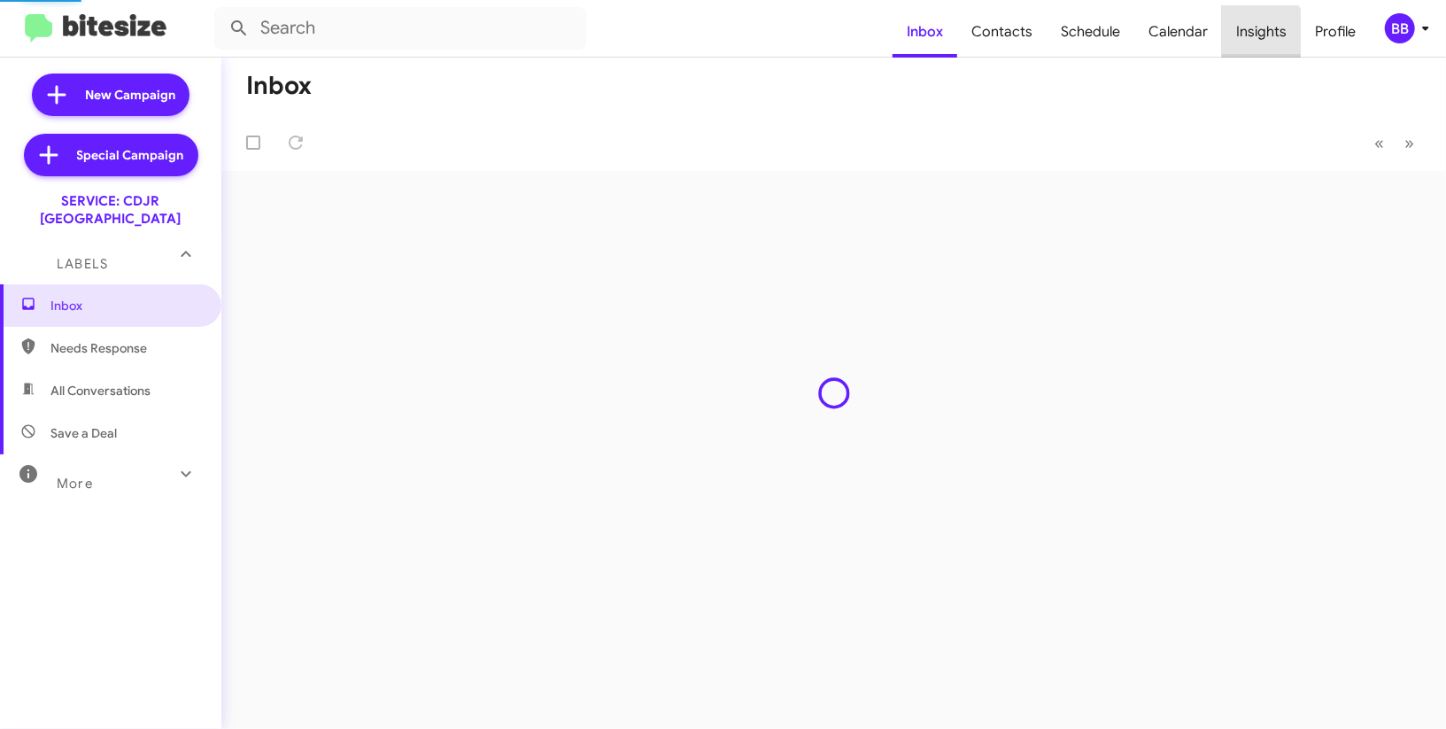
click at [1261, 33] on span "Insights" at bounding box center [1261, 31] width 79 height 51
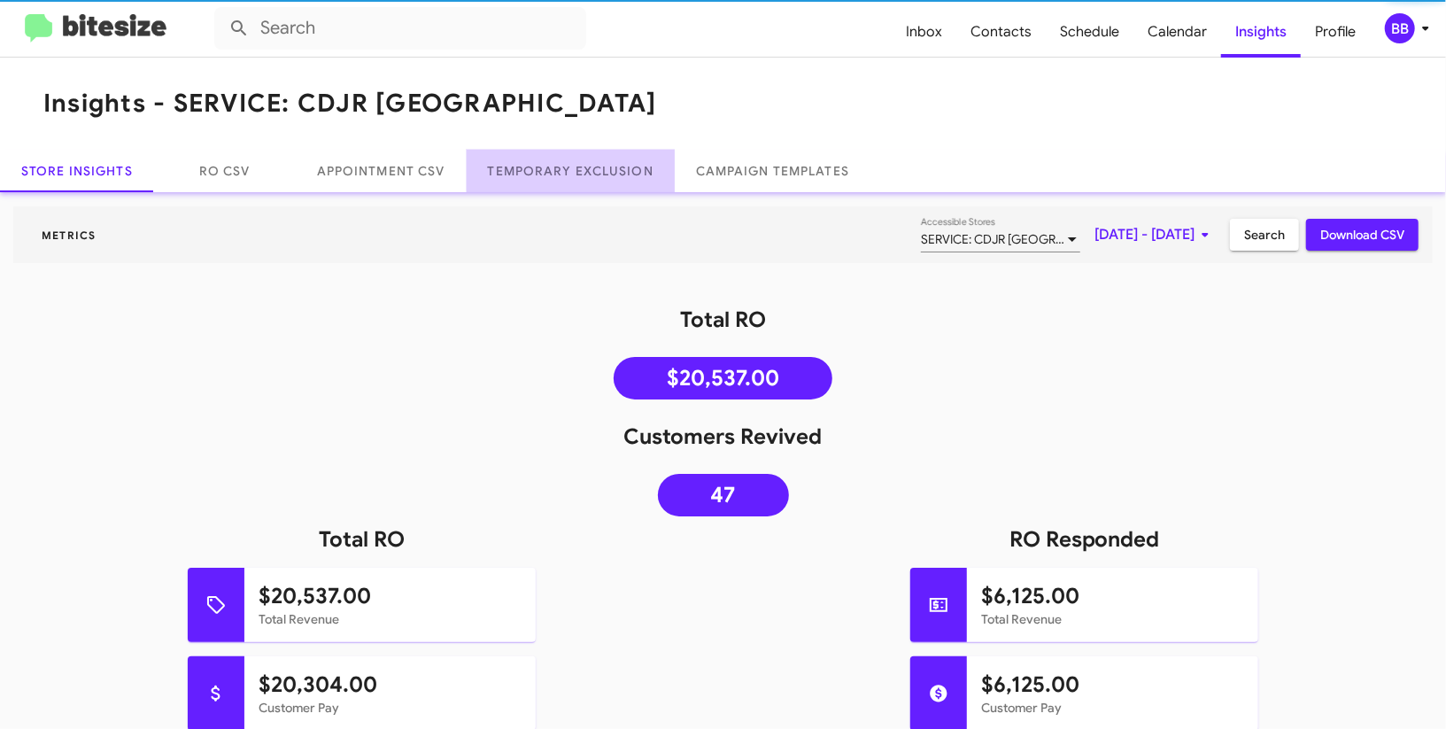
click at [616, 162] on link "Temporary Exclusion" at bounding box center [571, 171] width 208 height 43
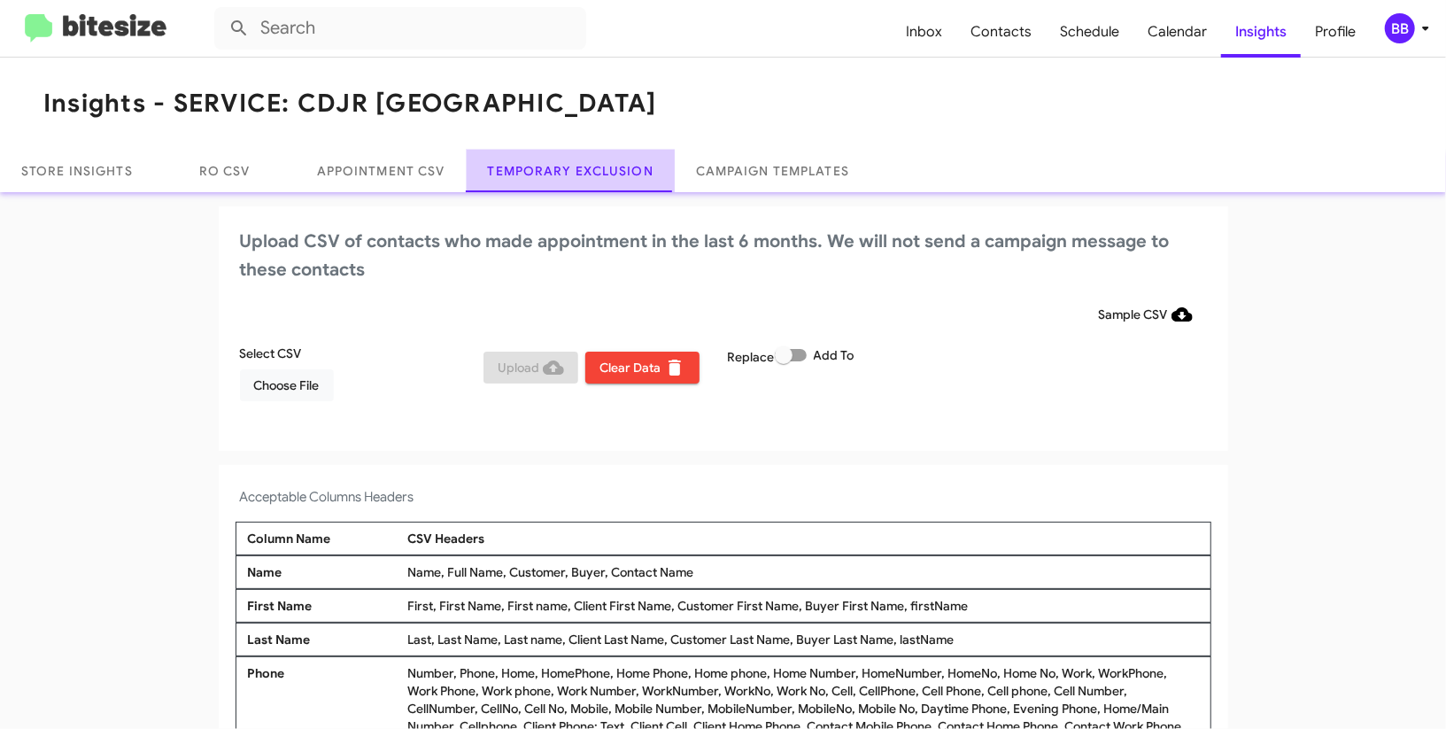
click at [616, 162] on link "Temporary Exclusion" at bounding box center [571, 171] width 208 height 43
click at [803, 345] on label "Add To" at bounding box center [815, 355] width 80 height 21
click at [784, 361] on input "Add To" at bounding box center [783, 361] width 1 height 1
checkbox input "true"
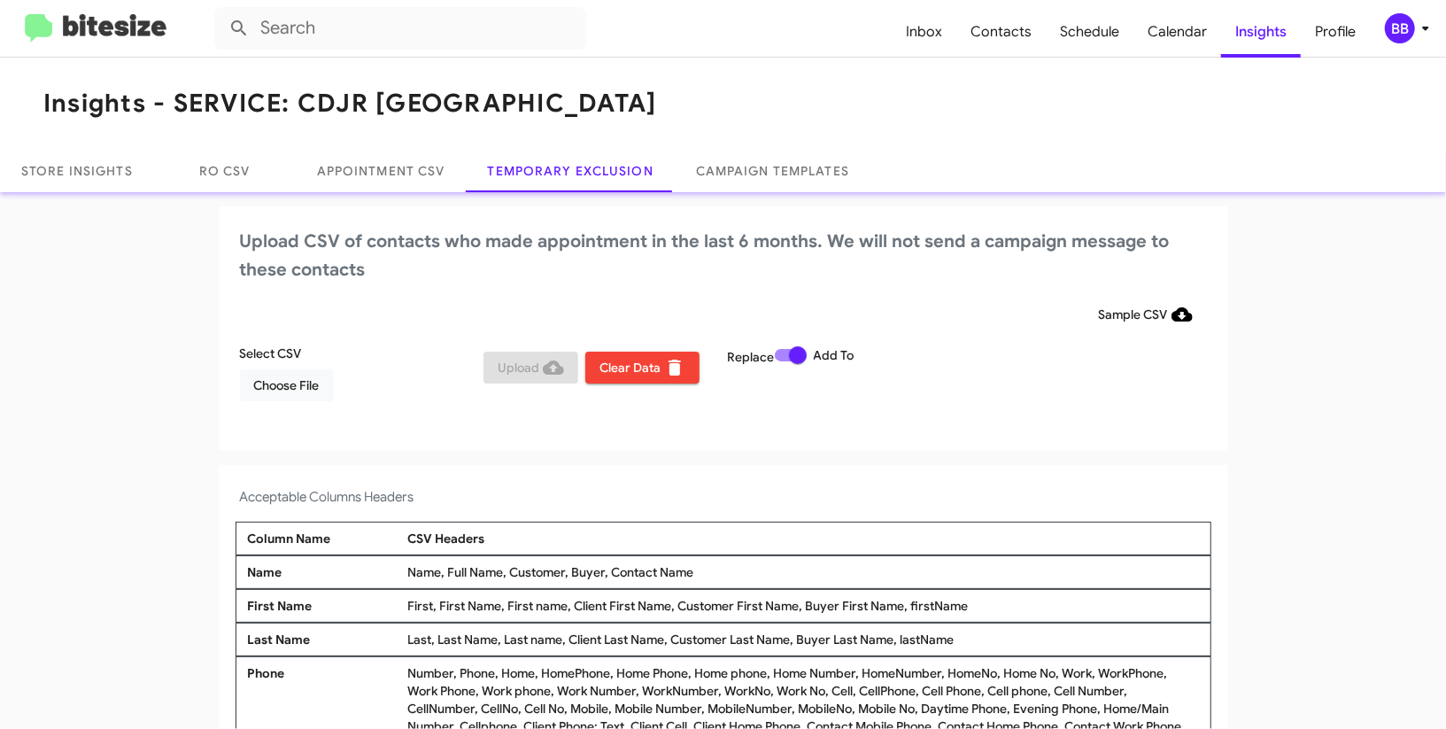
click at [826, 283] on h2 "Upload CSV of contacts who made appointment in the last 6 months. We will not s…" at bounding box center [723, 256] width 967 height 57
click at [283, 375] on span "Choose File" at bounding box center [287, 385] width 66 height 32
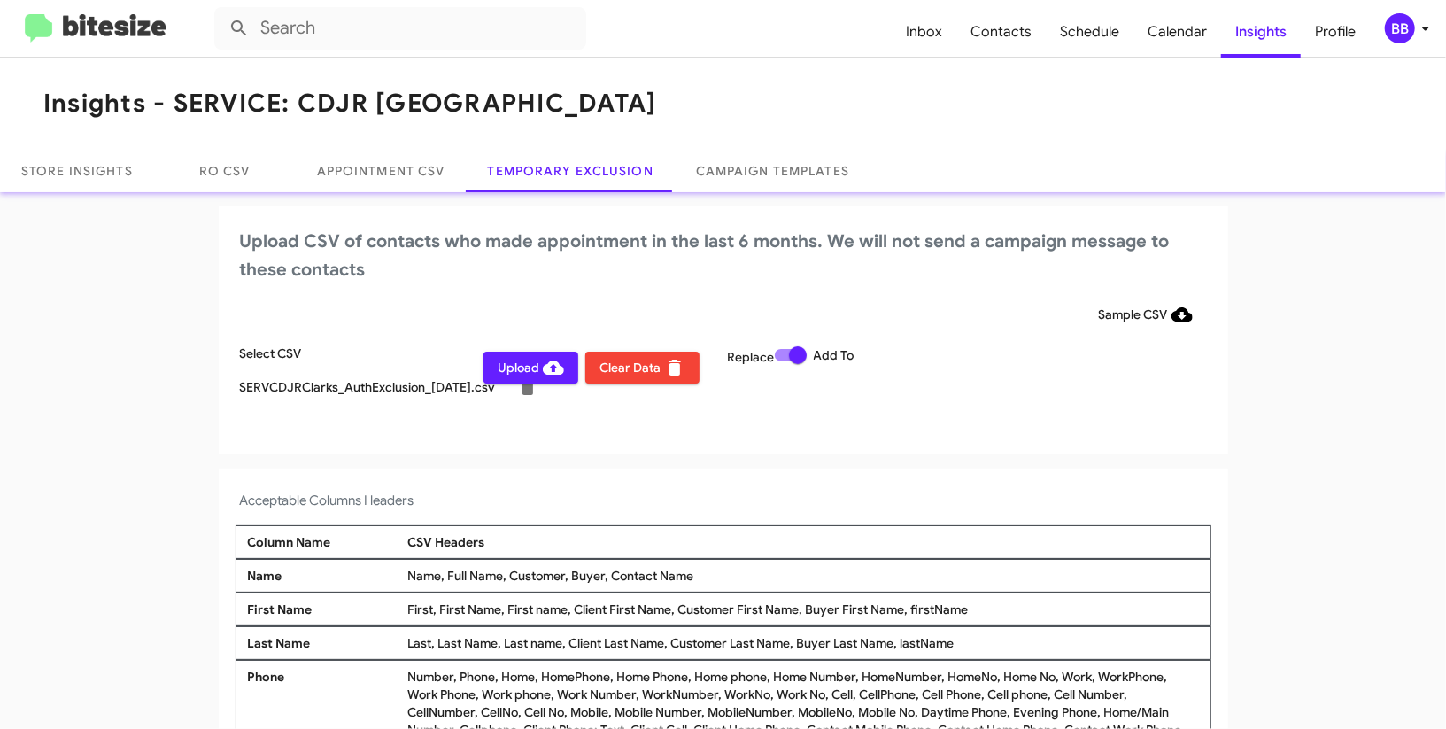
click at [1405, 35] on div "BB" at bounding box center [1400, 28] width 30 height 30
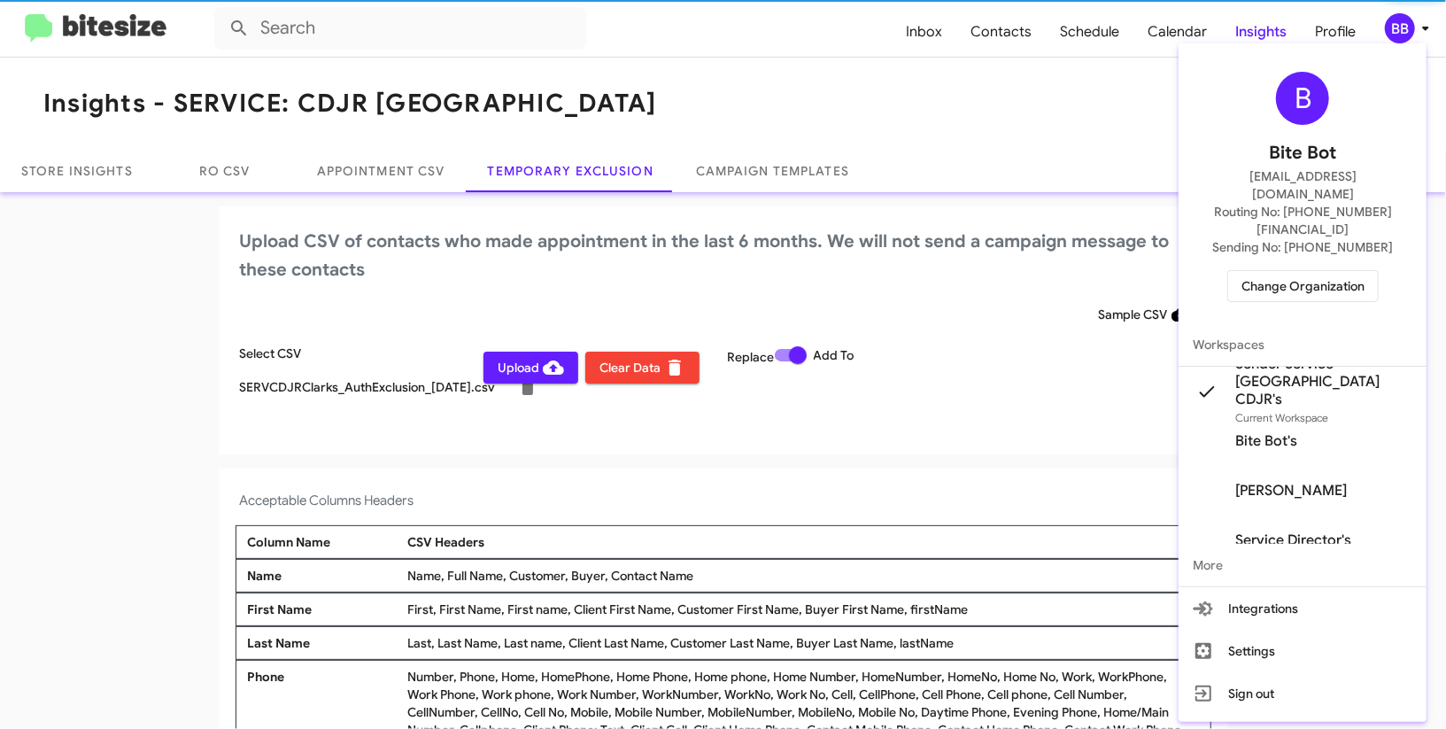
click at [1405, 35] on div at bounding box center [723, 364] width 1446 height 729
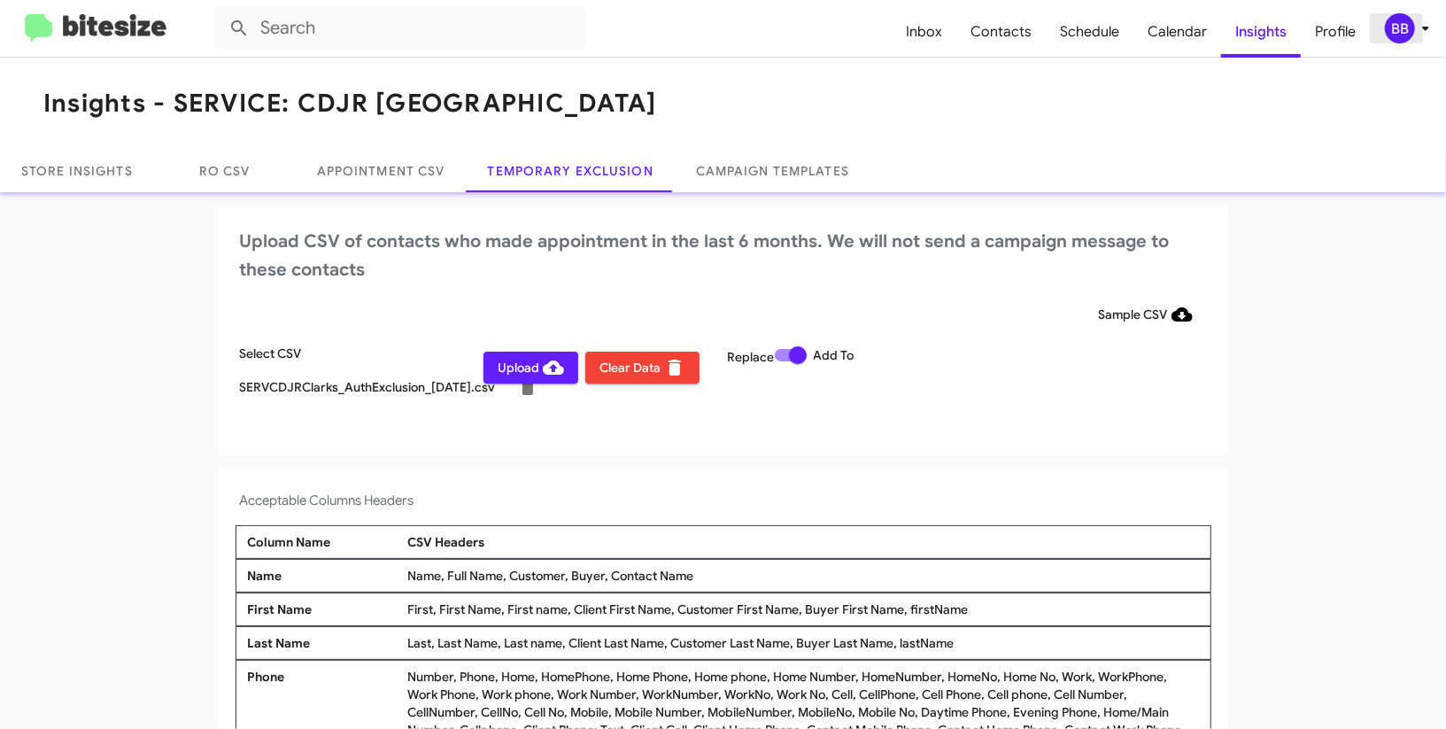
click at [1400, 38] on div "BB" at bounding box center [1400, 28] width 30 height 30
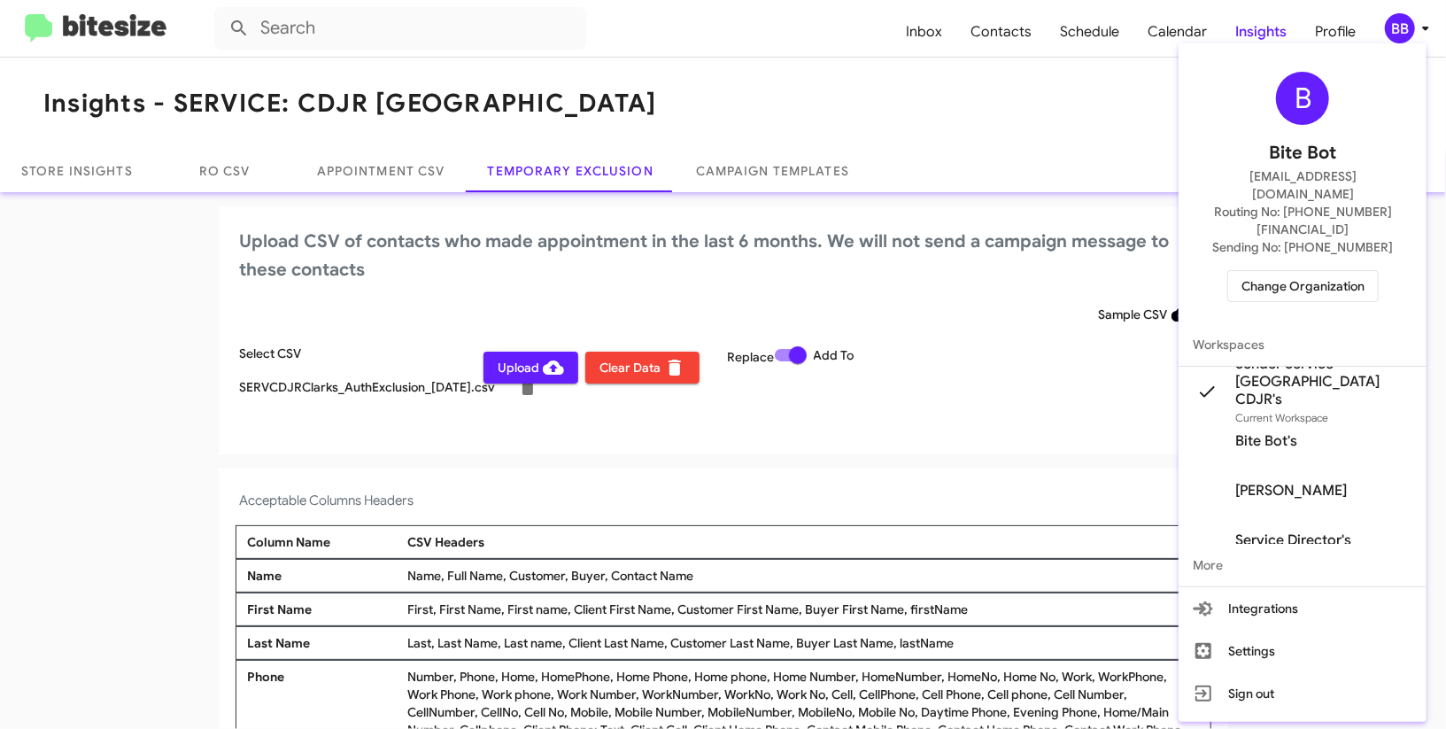
click at [1400, 38] on div at bounding box center [723, 364] width 1446 height 729
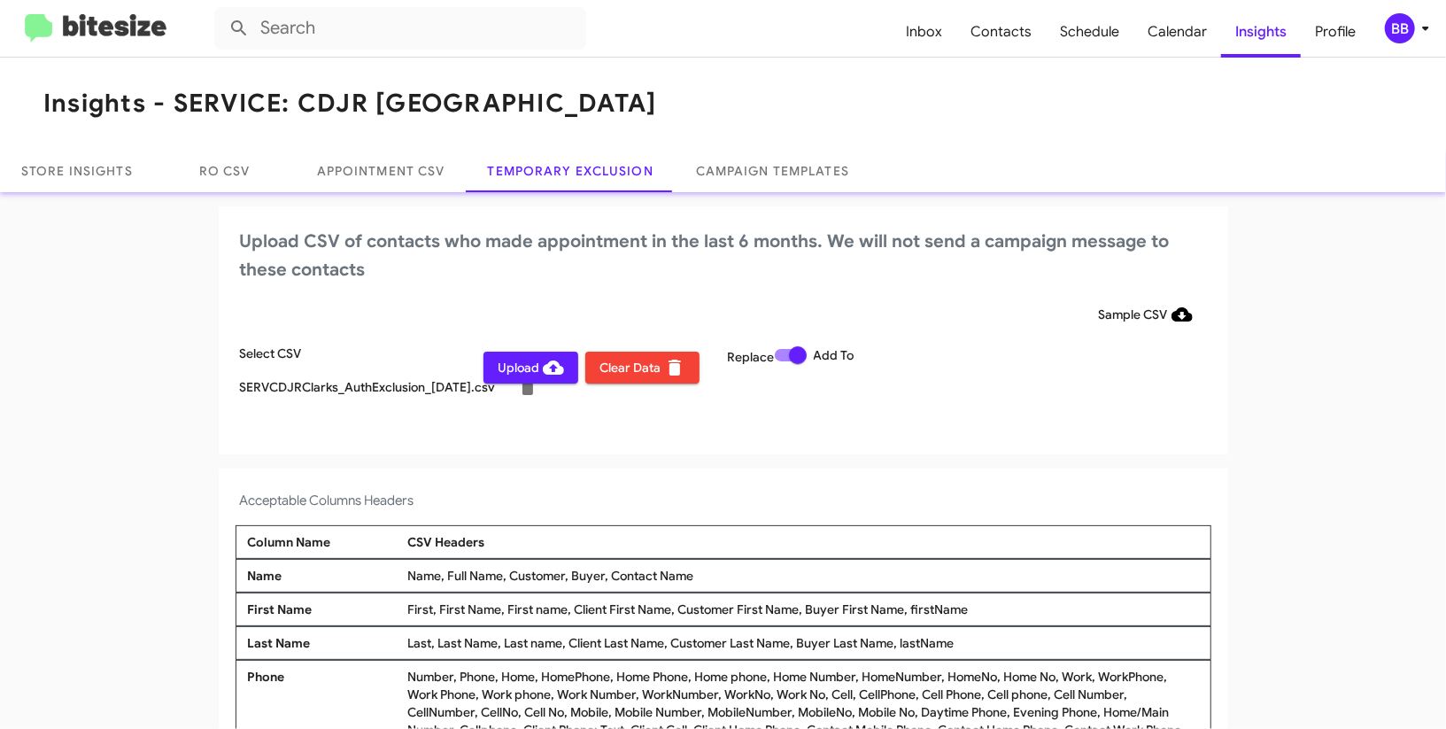
click at [531, 369] on span "Upload" at bounding box center [531, 368] width 66 height 32
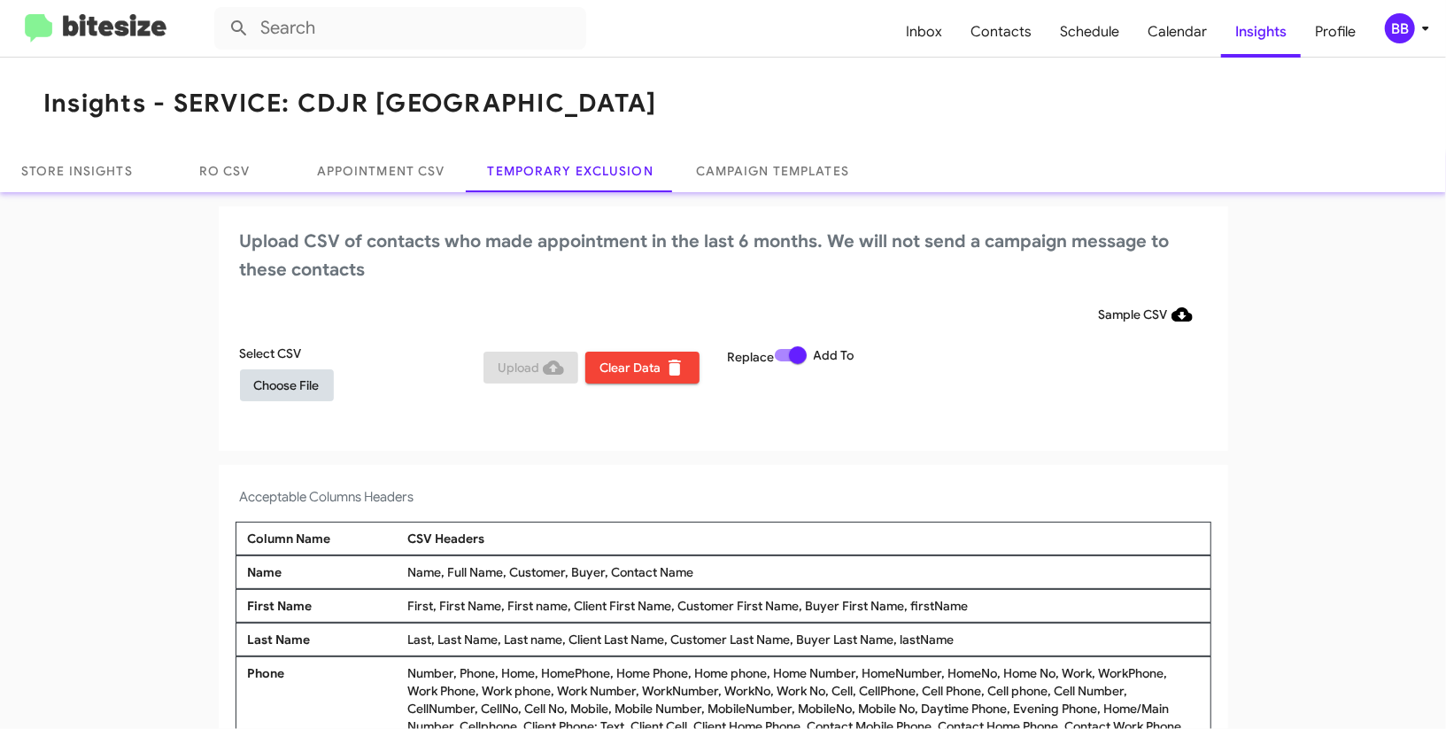
click at [315, 380] on span "Choose File" at bounding box center [287, 385] width 66 height 32
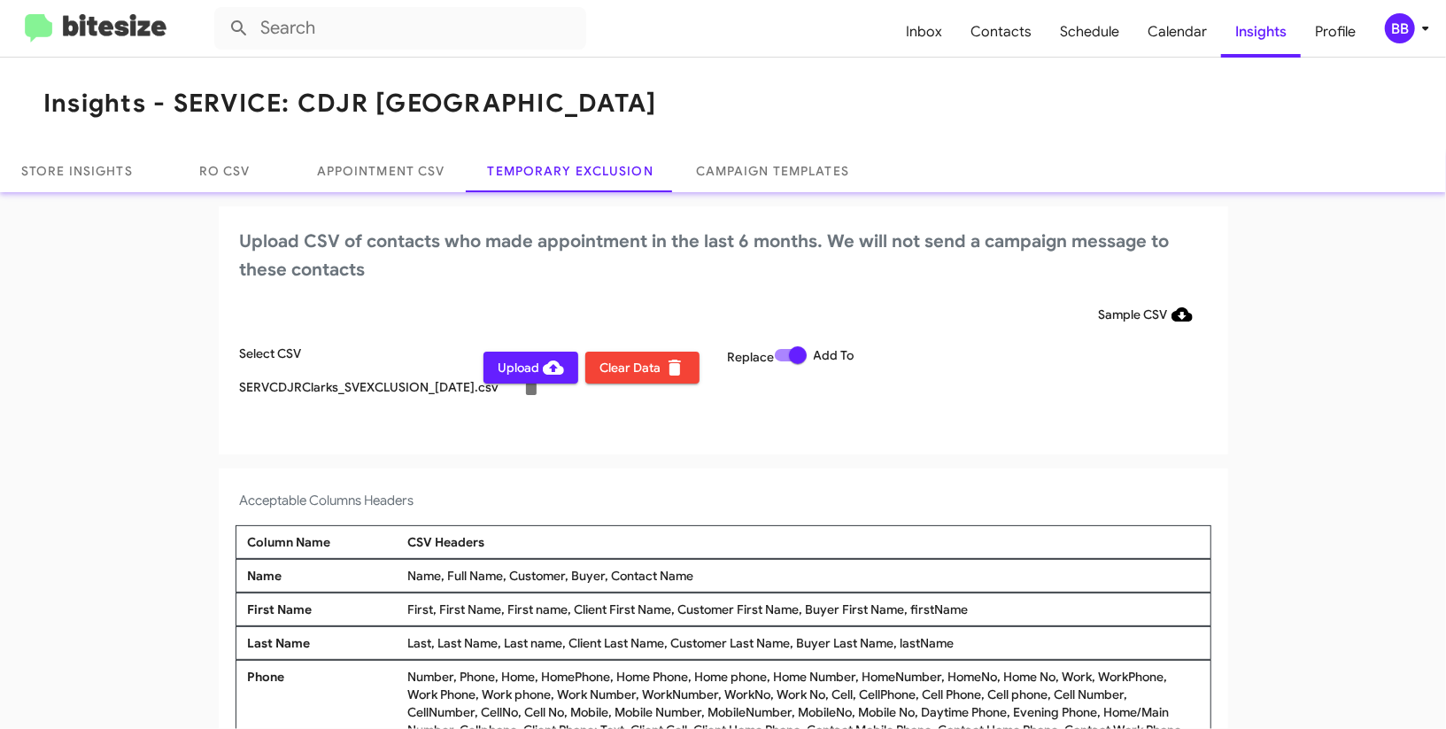
click at [1407, 20] on div "BB" at bounding box center [1400, 28] width 30 height 30
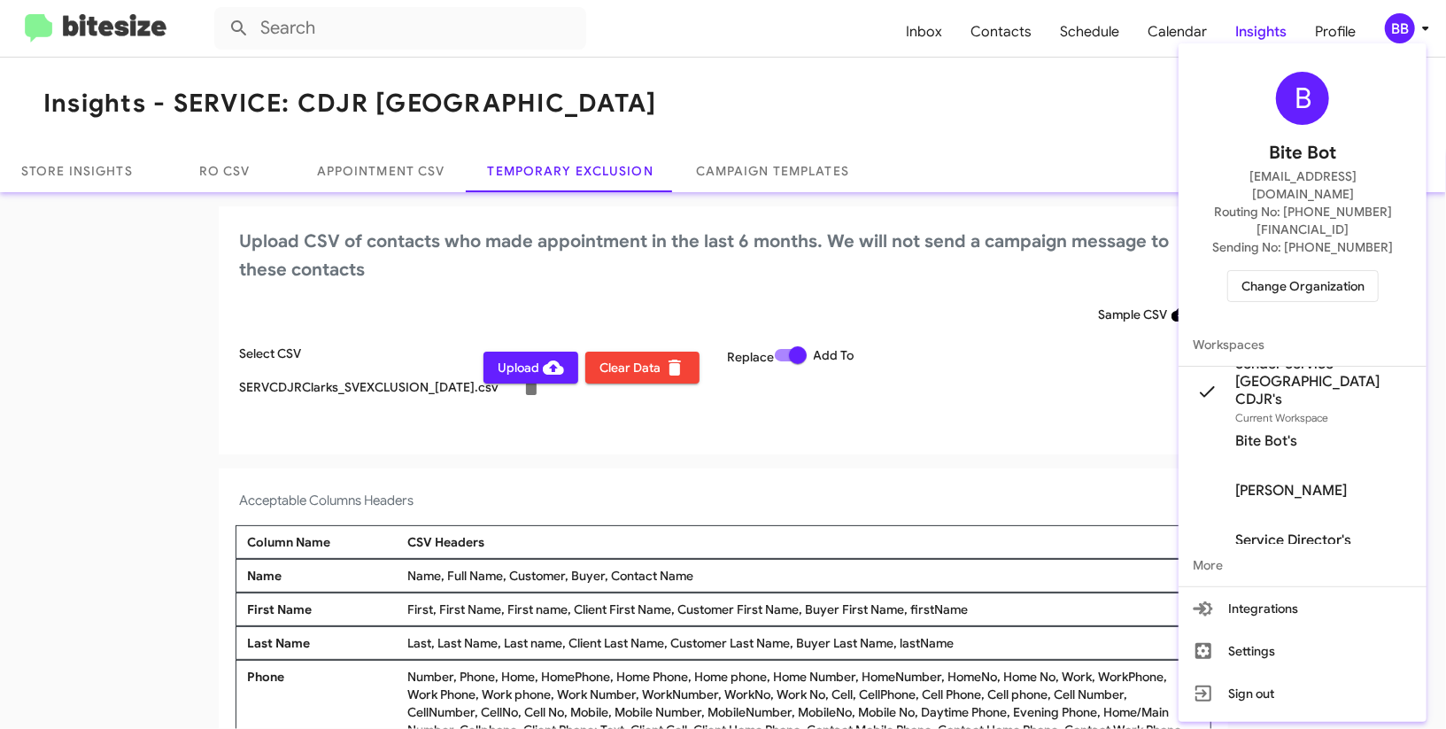
click at [1407, 20] on div at bounding box center [723, 364] width 1446 height 729
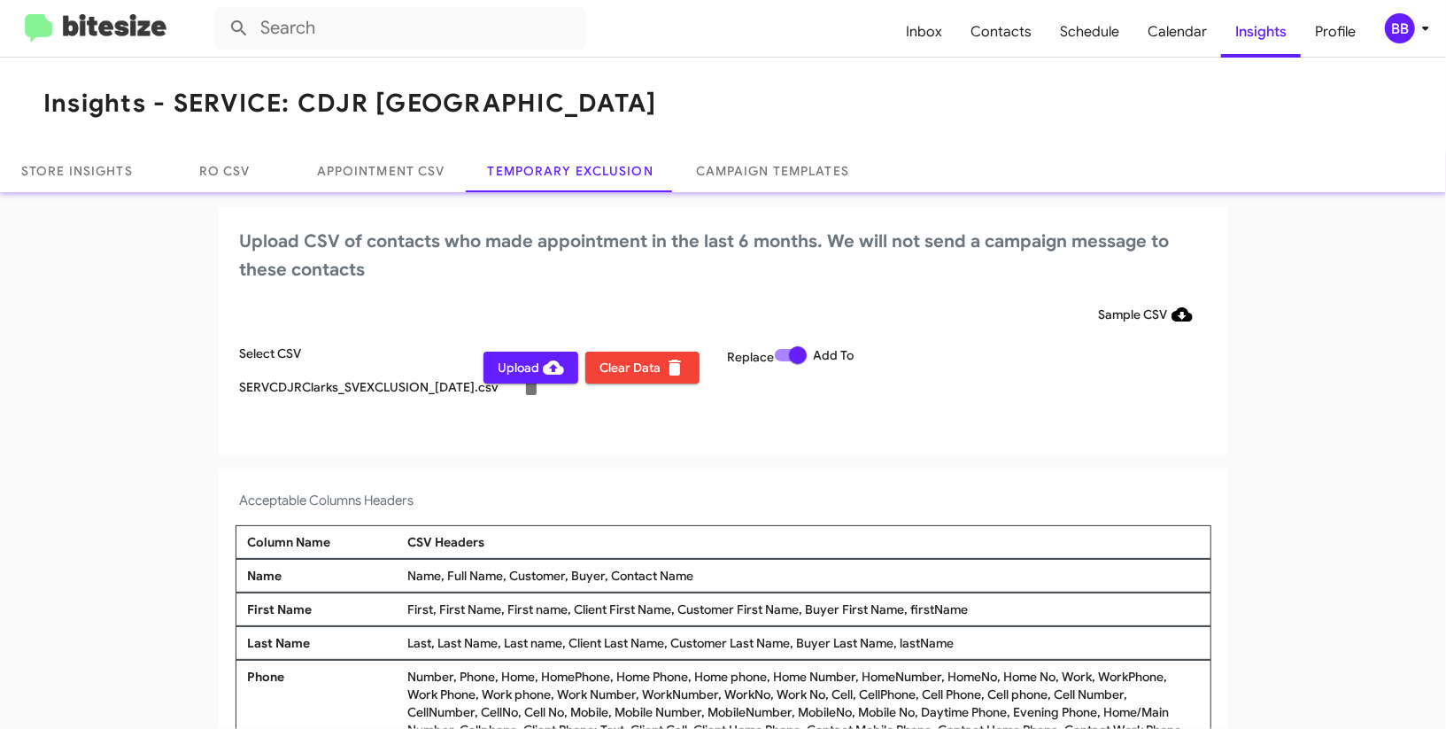
click at [534, 368] on span "Upload" at bounding box center [531, 368] width 66 height 32
